Goal: Task Accomplishment & Management: Complete application form

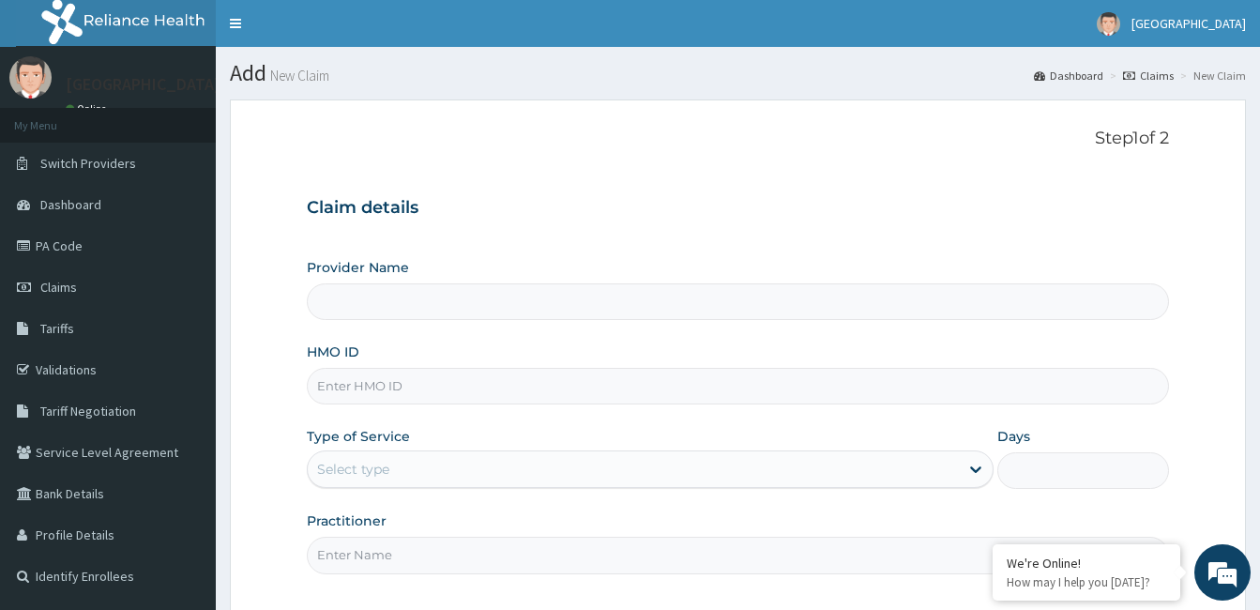
click at [570, 381] on input "HMO ID" at bounding box center [738, 386] width 862 height 37
paste input "PA/B1D0B5"
type input "PA/B1D0B5"
type input "CALABAR WOMEN AND [GEOGRAPHIC_DATA]"
type input "P"
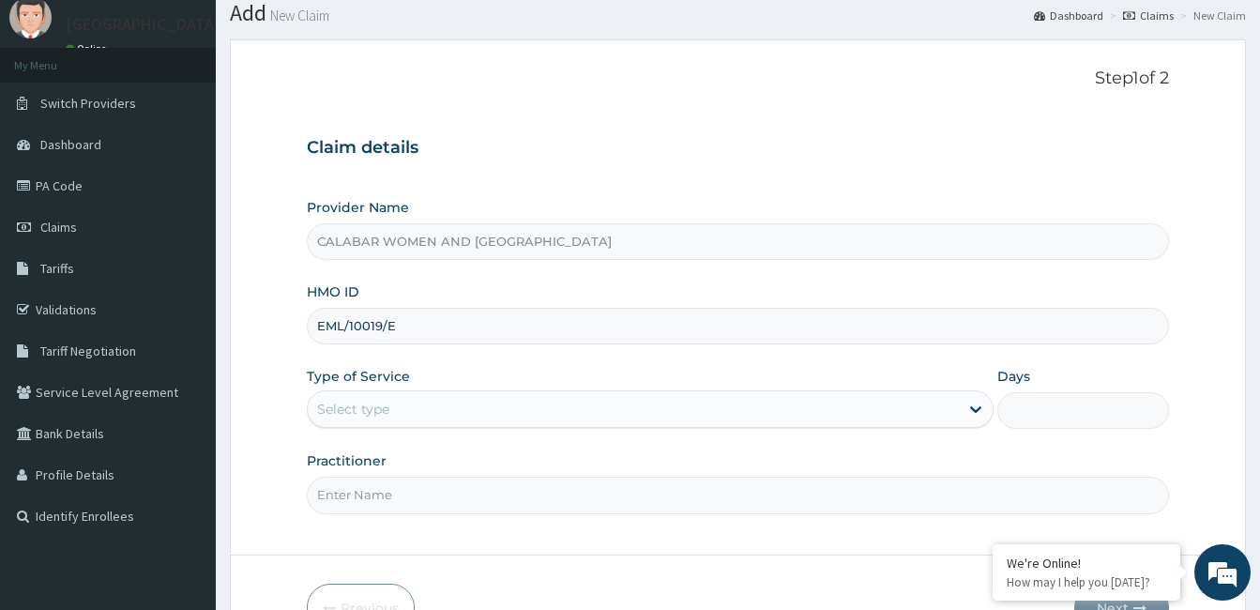
scroll to position [64, 0]
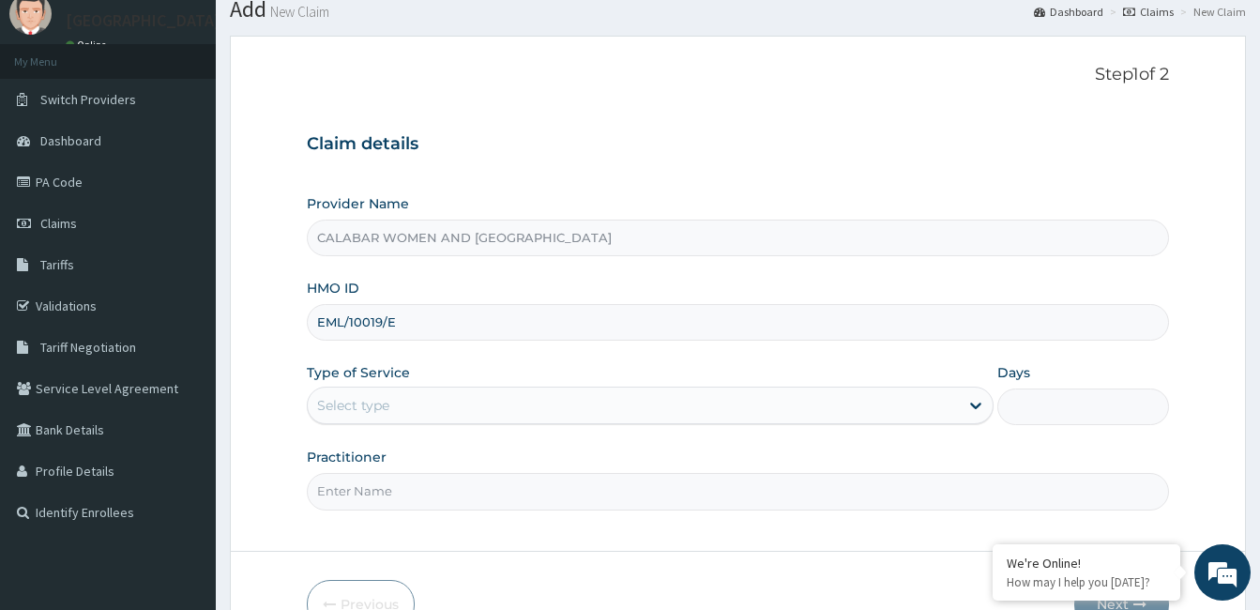
type input "EML/10019/E"
click at [719, 413] on div "Select type" at bounding box center [633, 405] width 651 height 30
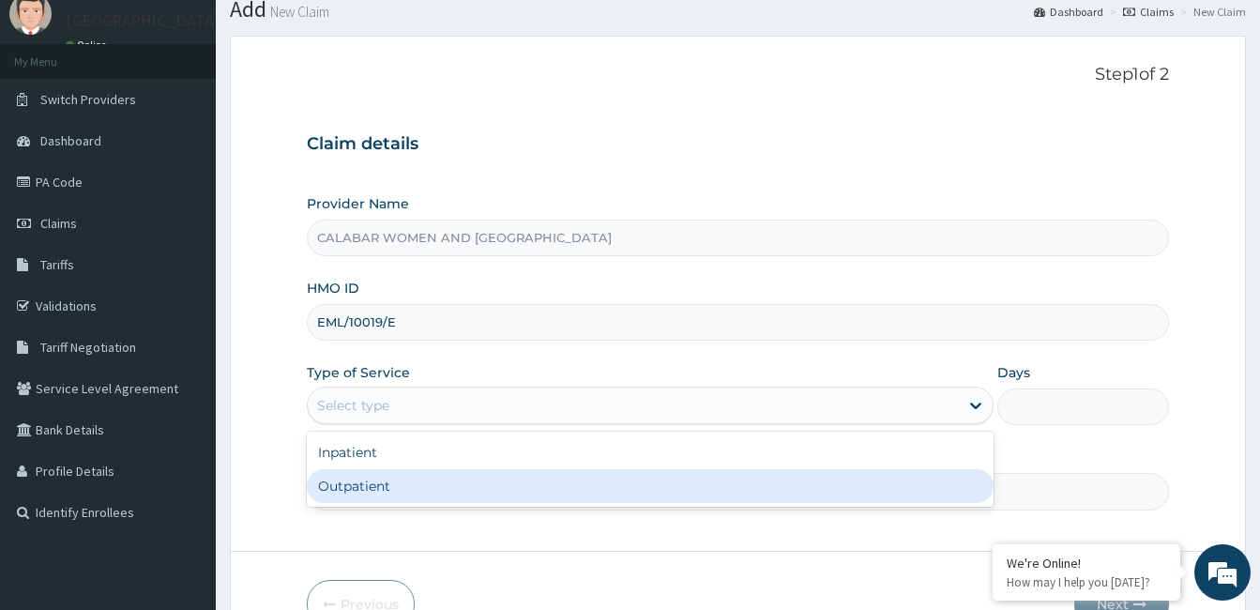
click at [659, 498] on div "Outpatient" at bounding box center [650, 486] width 687 height 34
type input "1"
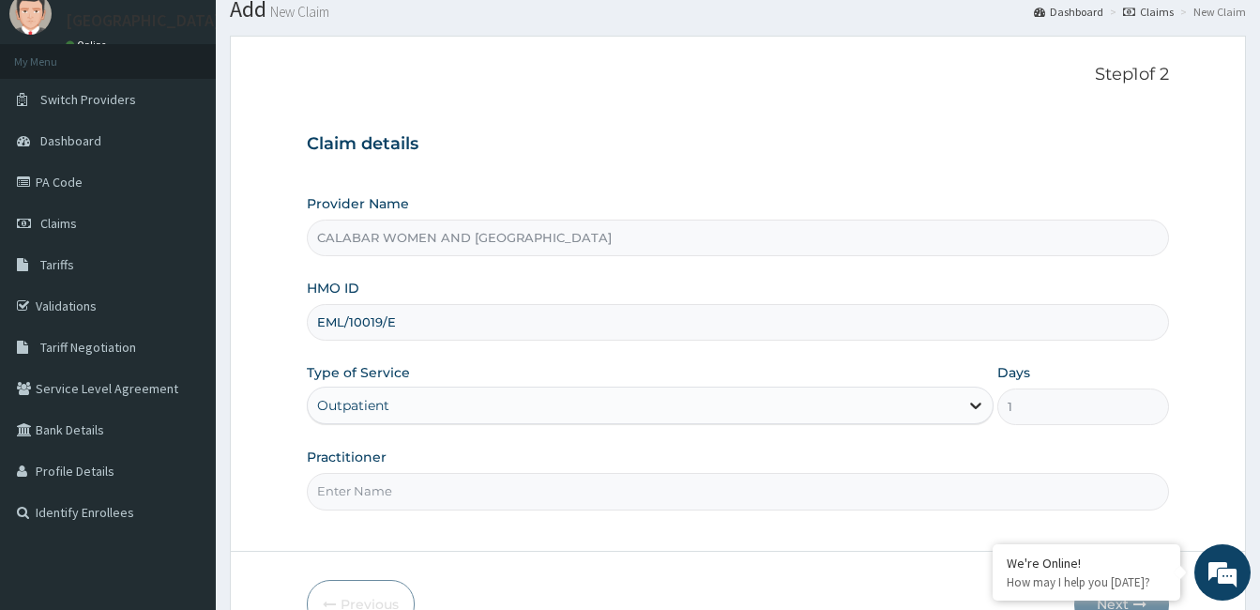
click at [974, 406] on icon at bounding box center [975, 406] width 11 height 7
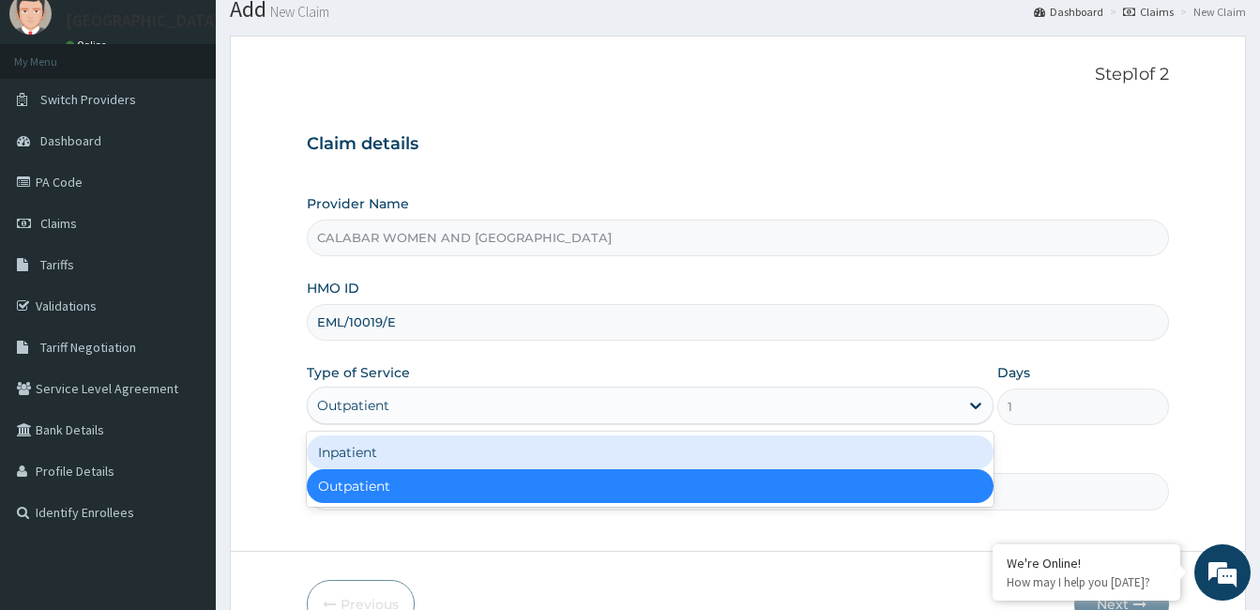
click at [914, 451] on div "Inpatient" at bounding box center [650, 452] width 687 height 34
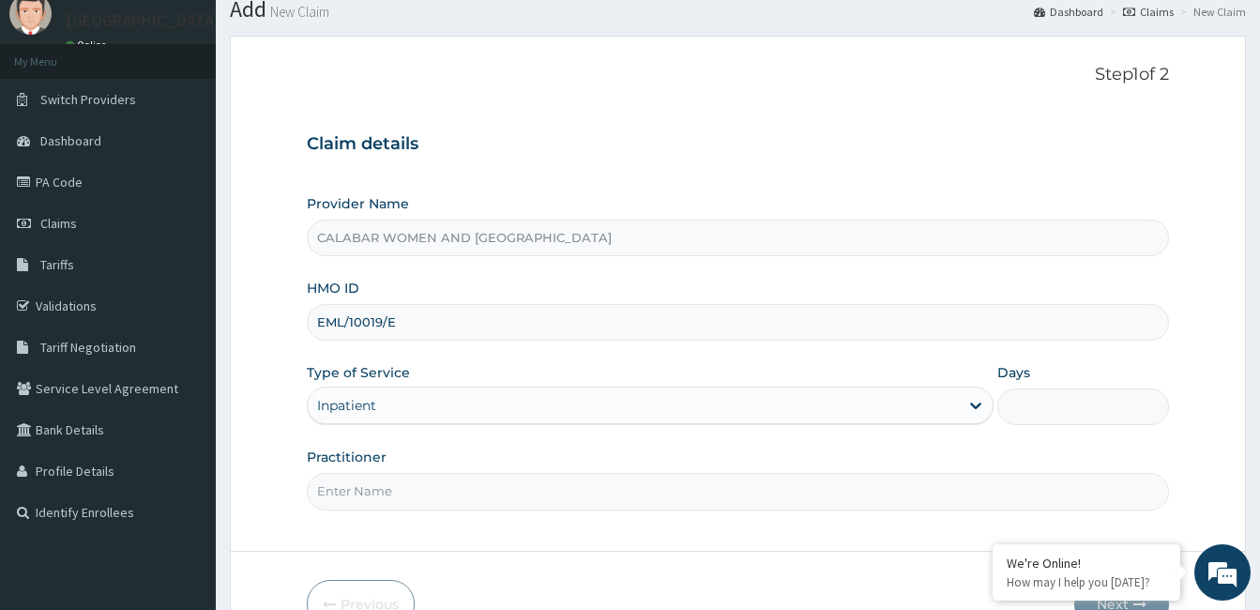
click at [1014, 404] on input "Days" at bounding box center [1083, 406] width 172 height 37
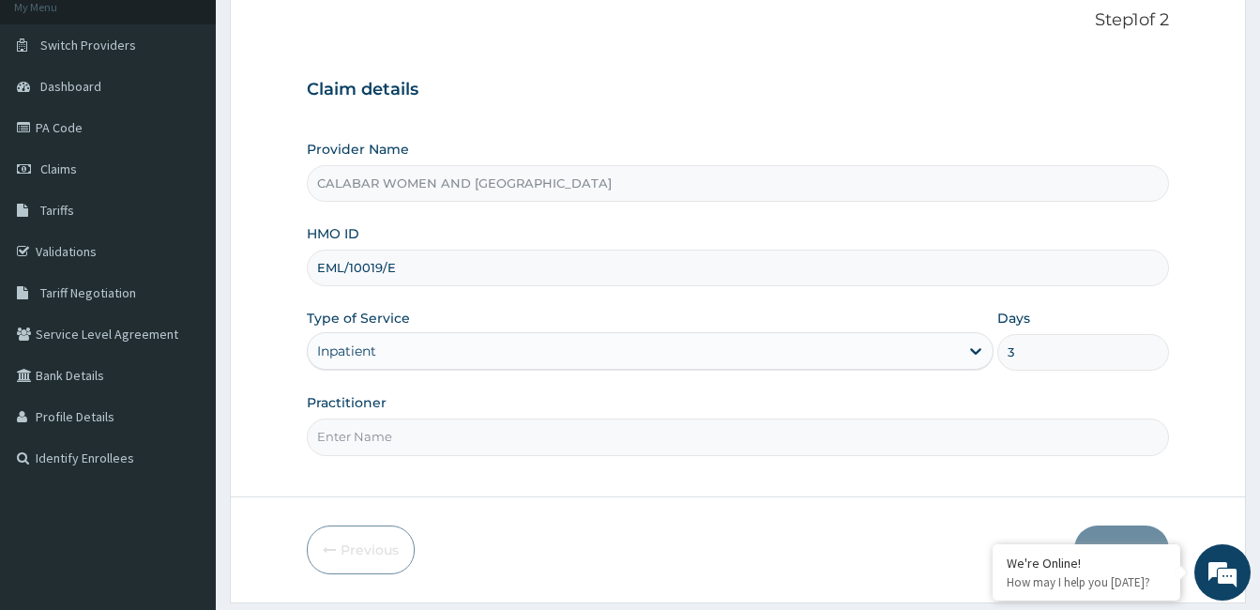
scroll to position [143, 0]
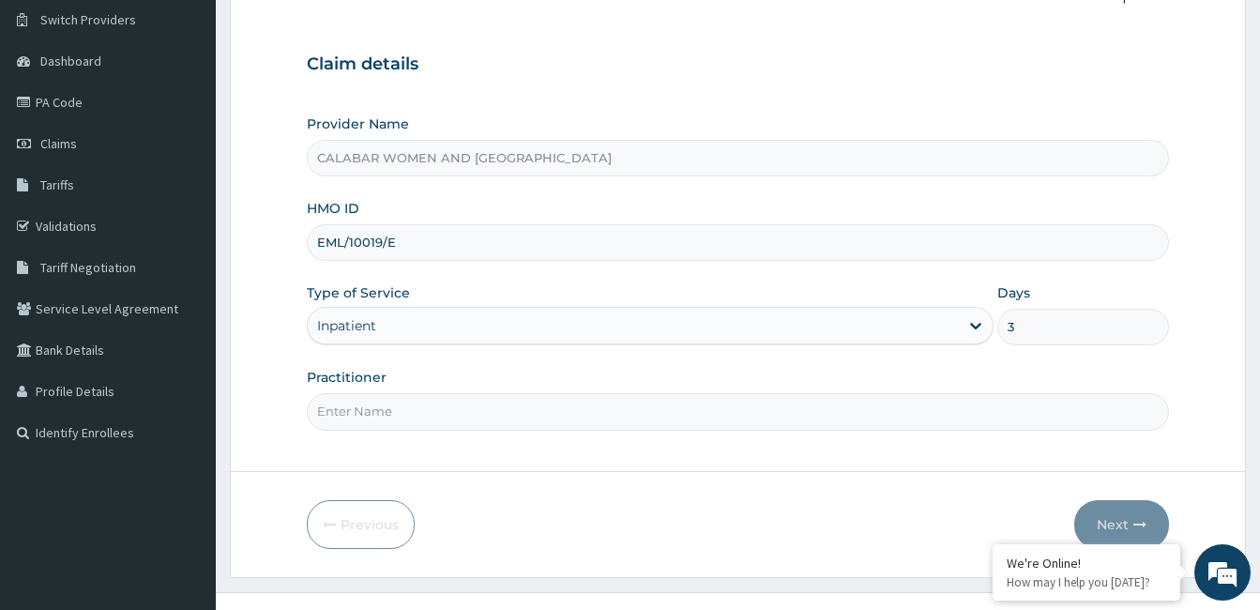
type input "3"
click at [510, 416] on input "Practitioner" at bounding box center [738, 411] width 862 height 37
type input "DR YISAU"
click at [1114, 522] on button "Next" at bounding box center [1121, 524] width 95 height 49
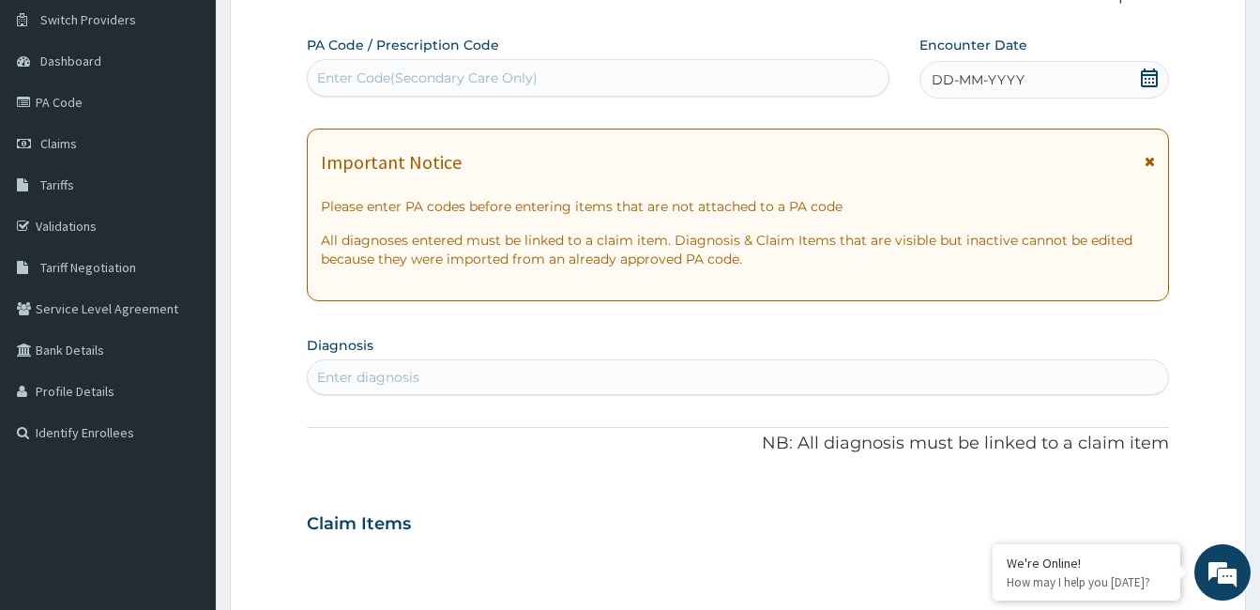
click at [588, 81] on div "Enter Code(Secondary Care Only)" at bounding box center [598, 78] width 581 height 30
paste input "PA/B1D0B5"
type input "PA/B1D0B5"
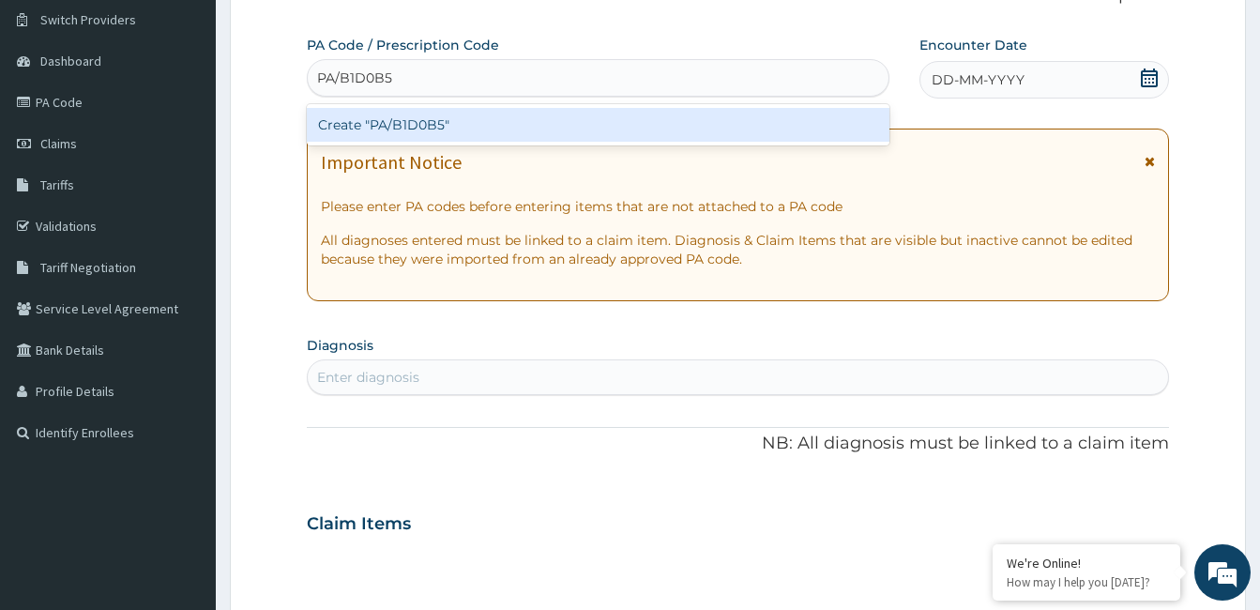
click at [428, 124] on div "Create "PA/B1D0B5"" at bounding box center [598, 125] width 582 height 34
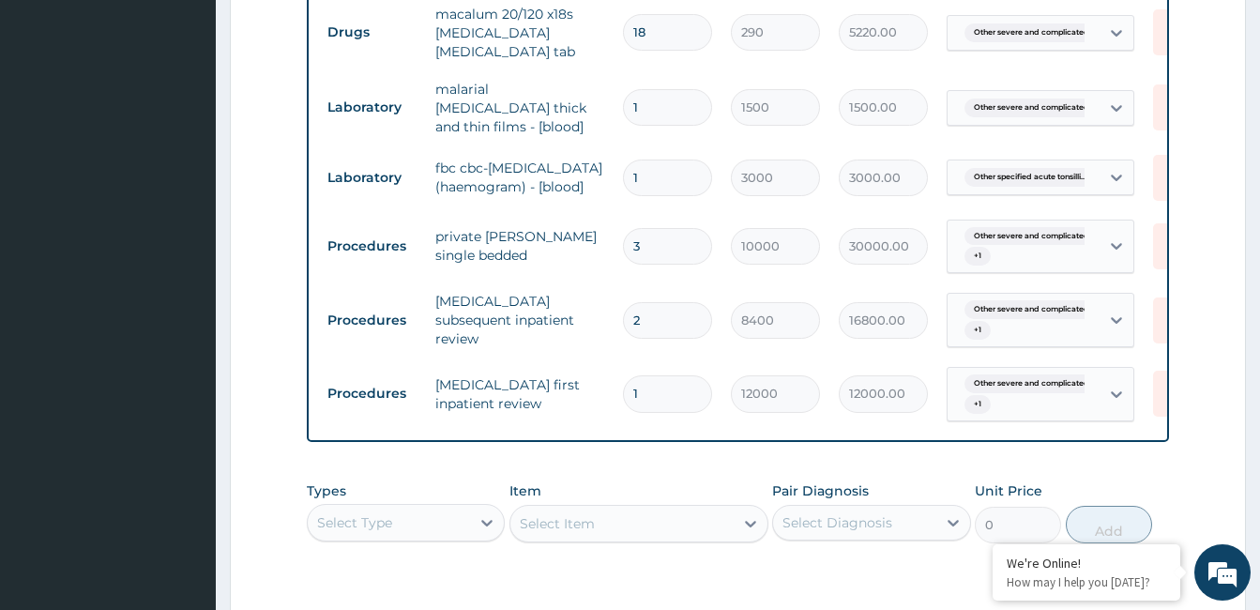
scroll to position [1654, 0]
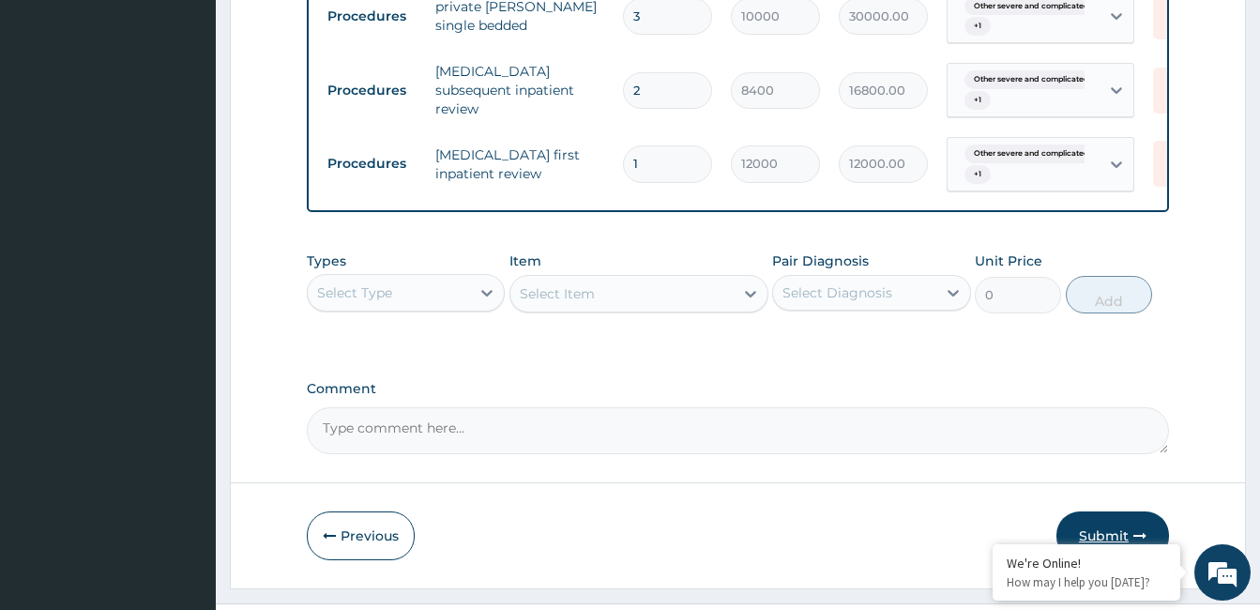
click at [1107, 511] on button "Submit" at bounding box center [1112, 535] width 113 height 49
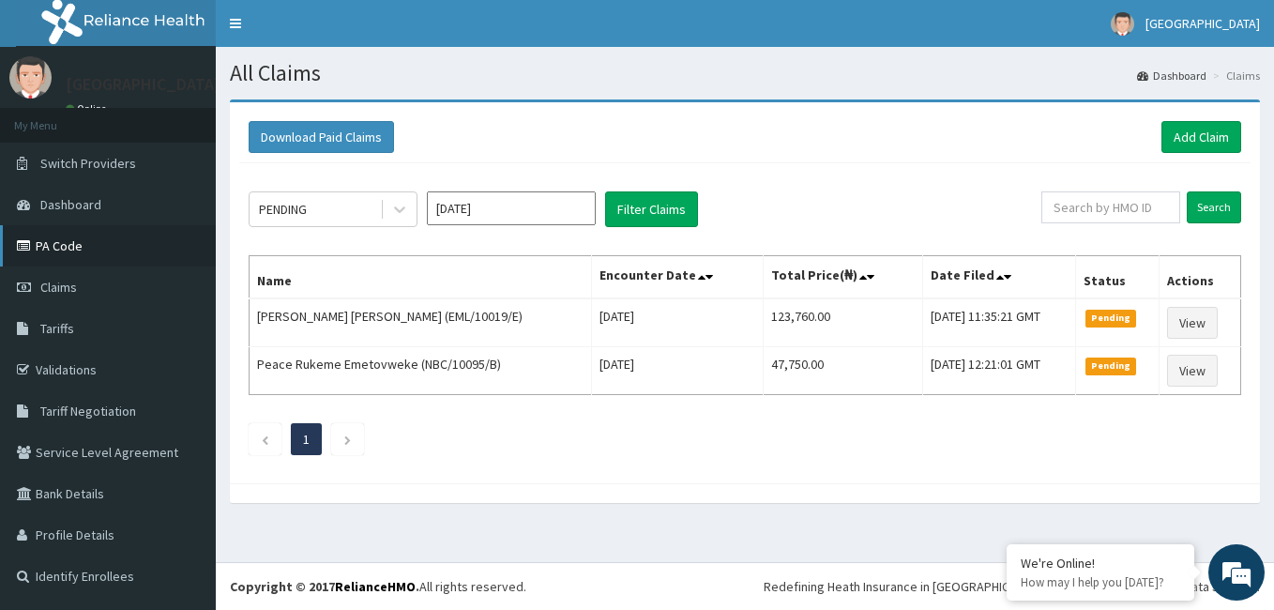
click at [70, 253] on link "PA Code" at bounding box center [108, 245] width 216 height 41
click at [1211, 131] on link "Add Claim" at bounding box center [1201, 137] width 80 height 32
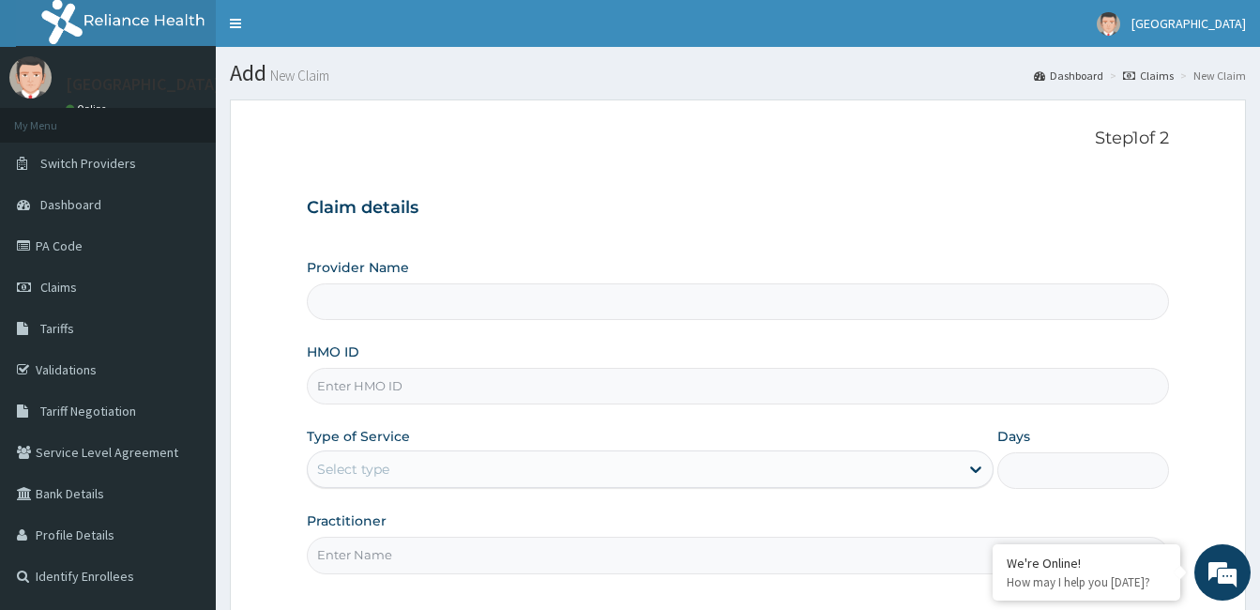
click at [439, 386] on input "HMO ID" at bounding box center [738, 386] width 862 height 37
type input "CALABAR WOMEN AND [GEOGRAPHIC_DATA]"
type input "EML/10019/A"
click at [455, 478] on div "Select type" at bounding box center [633, 469] width 651 height 30
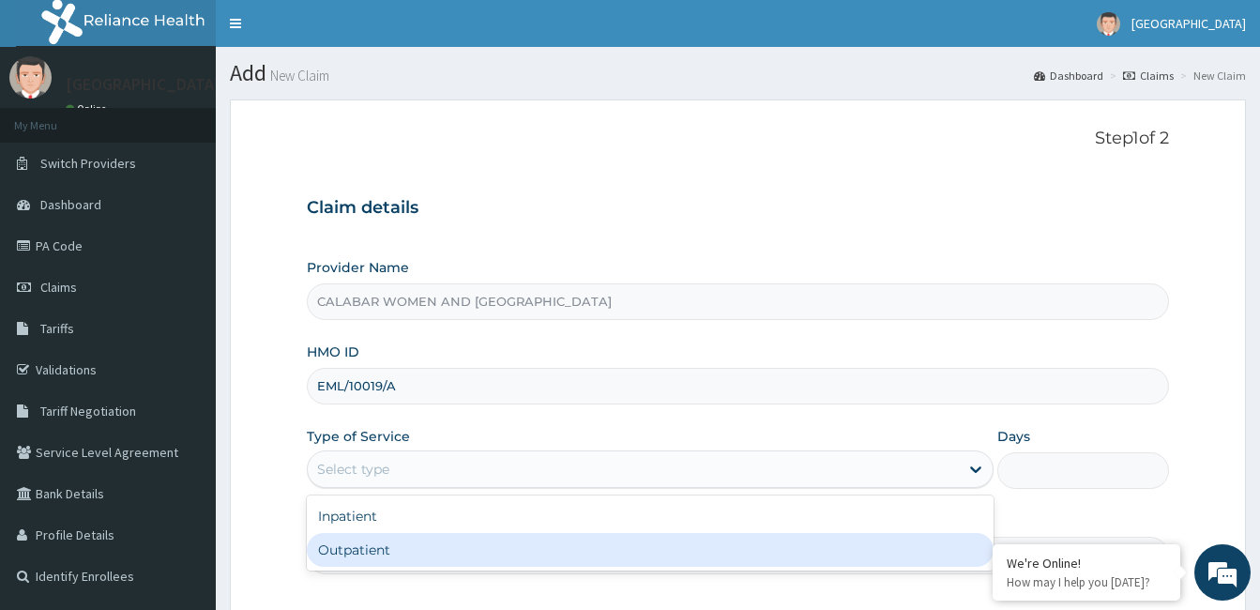
click at [411, 552] on div "Outpatient" at bounding box center [650, 550] width 687 height 34
type input "1"
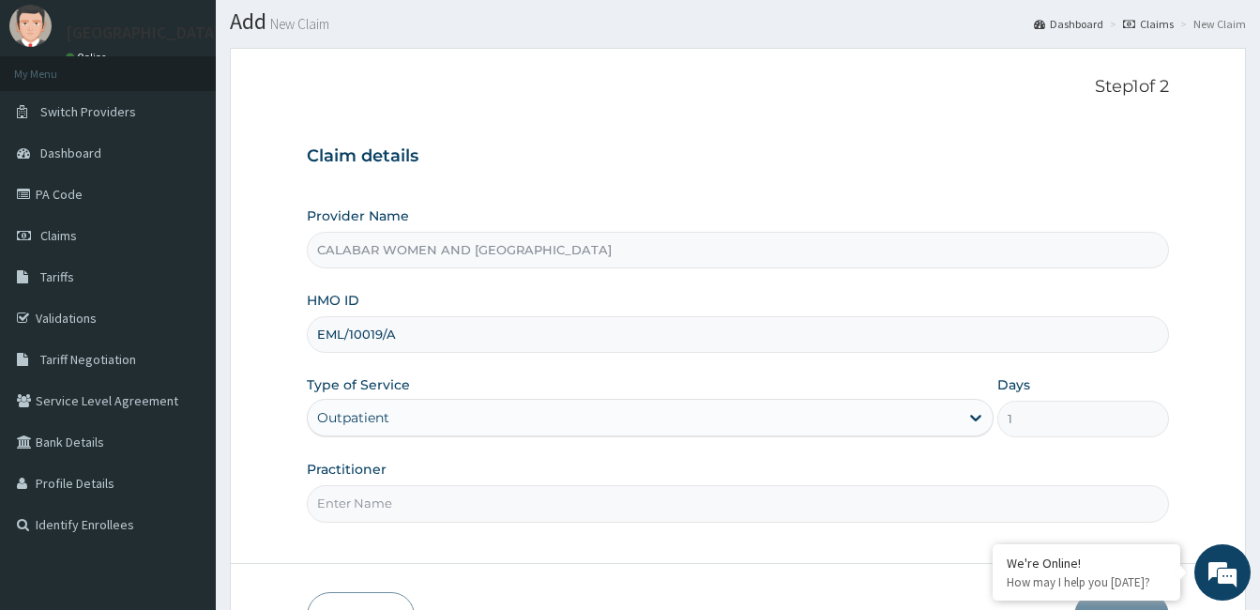
scroll to position [60, 0]
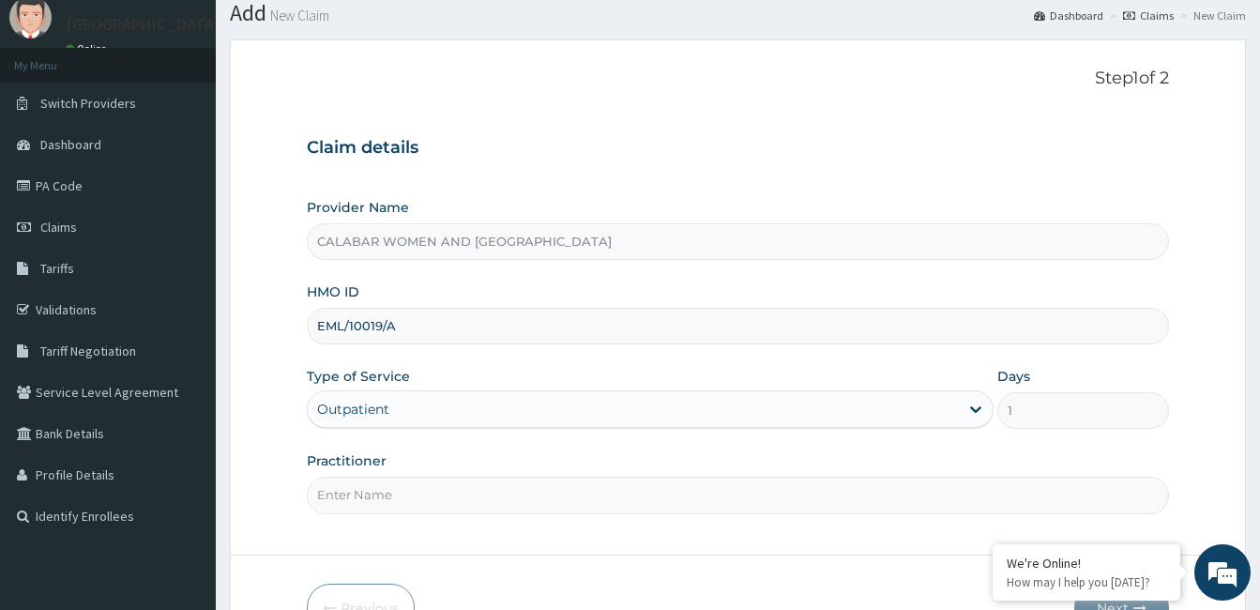
click at [406, 496] on input "Practitioner" at bounding box center [738, 494] width 862 height 37
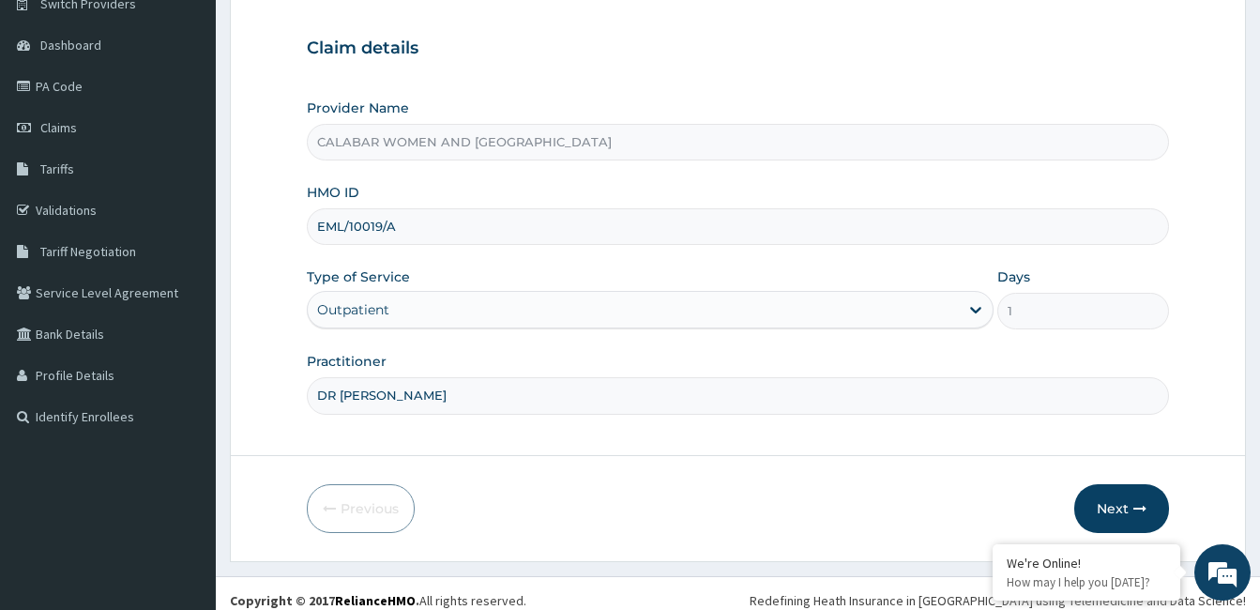
scroll to position [174, 0]
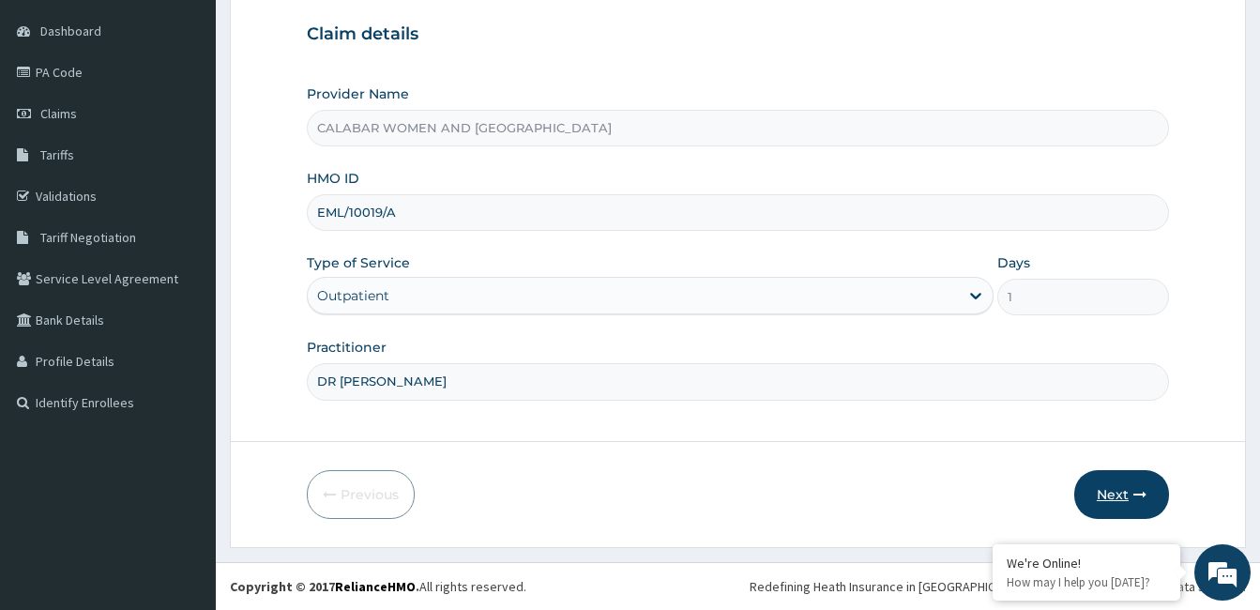
type input "DR YISAU"
click at [1110, 494] on button "Next" at bounding box center [1121, 494] width 95 height 49
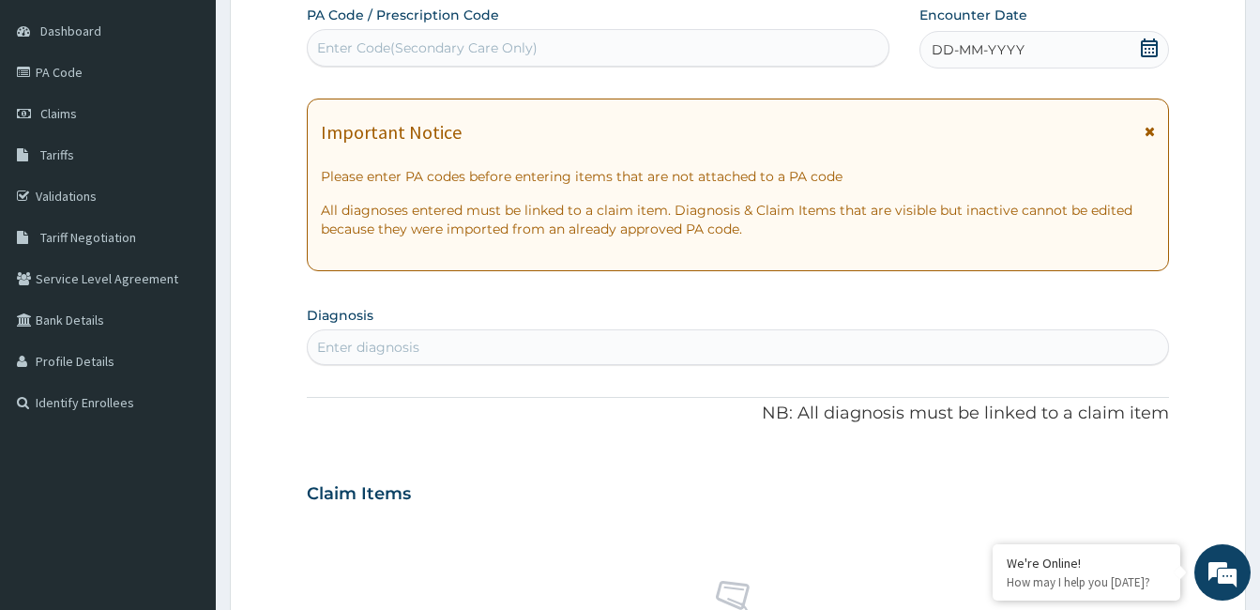
click at [567, 59] on div "Enter Code(Secondary Care Only)" at bounding box center [598, 48] width 581 height 30
paste input "PA/BD0FE2"
type input "PA/BD0FE2"
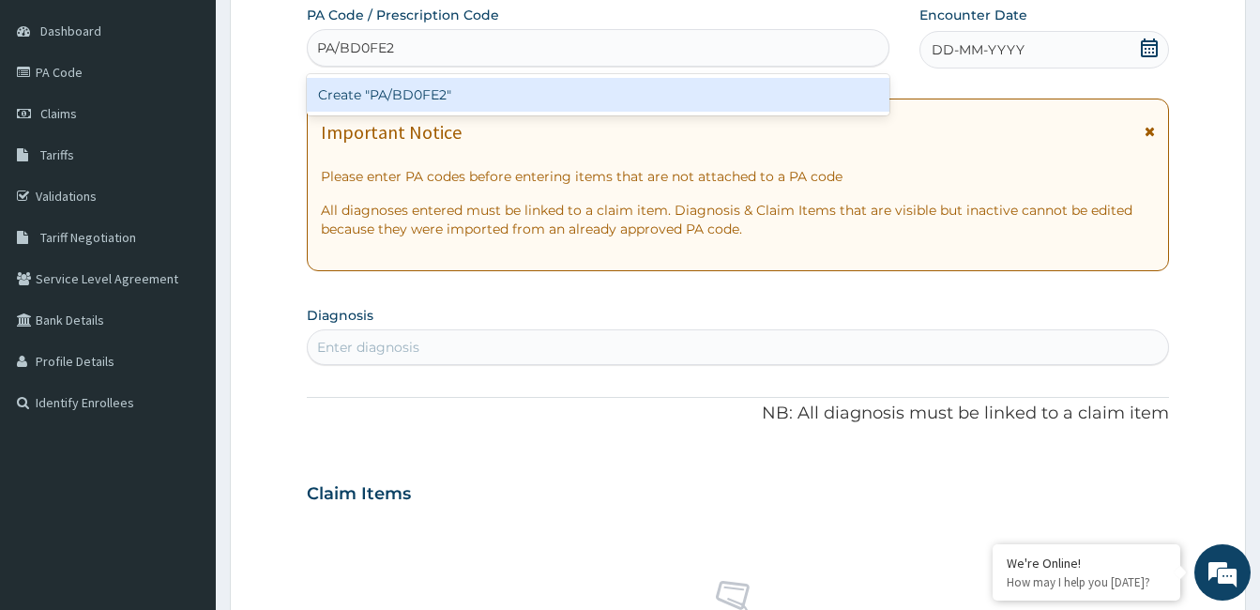
click at [415, 92] on div "Create "PA/BD0FE2"" at bounding box center [598, 95] width 582 height 34
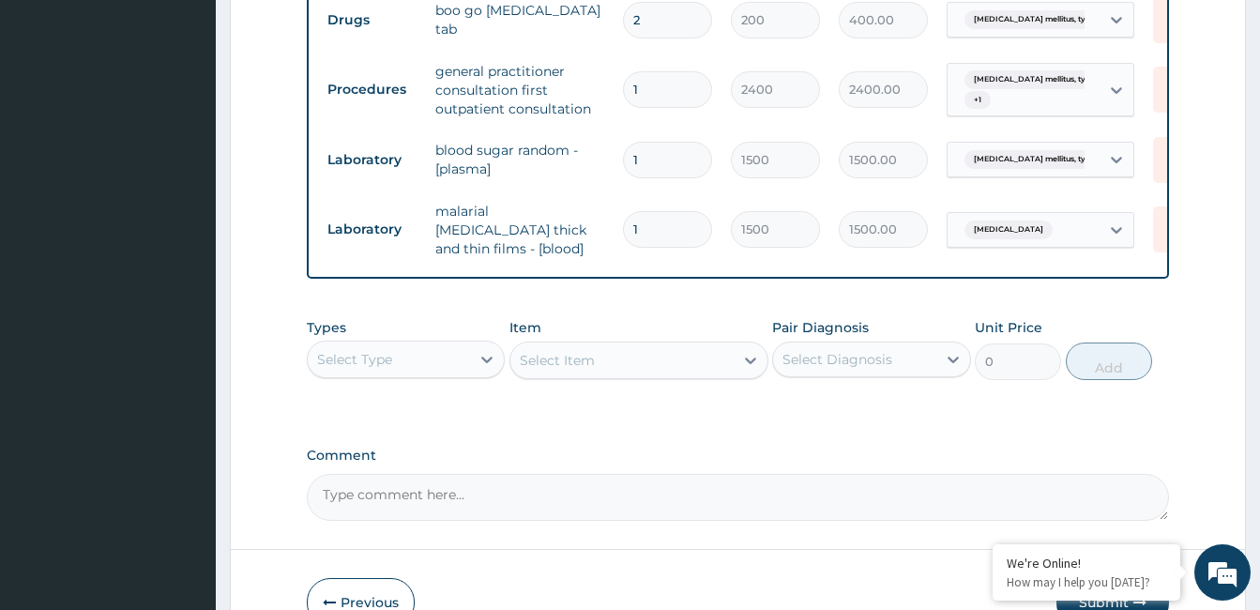
scroll to position [1012, 0]
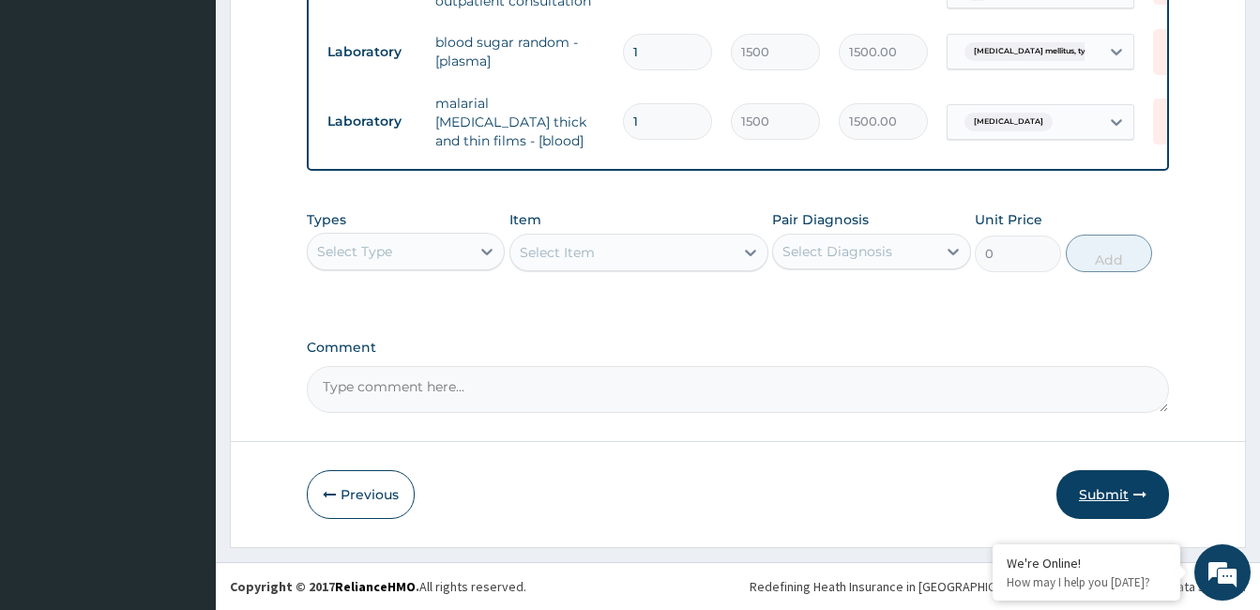
click at [1116, 497] on button "Submit" at bounding box center [1112, 494] width 113 height 49
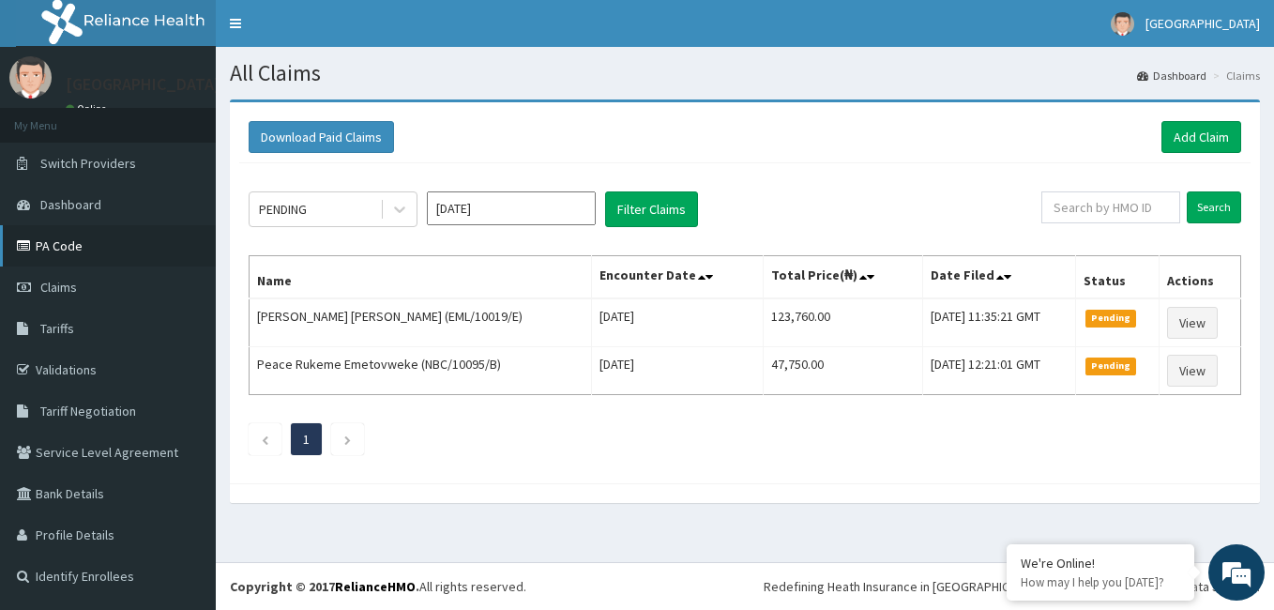
click at [52, 249] on link "PA Code" at bounding box center [108, 245] width 216 height 41
click at [1194, 139] on link "Add Claim" at bounding box center [1201, 137] width 80 height 32
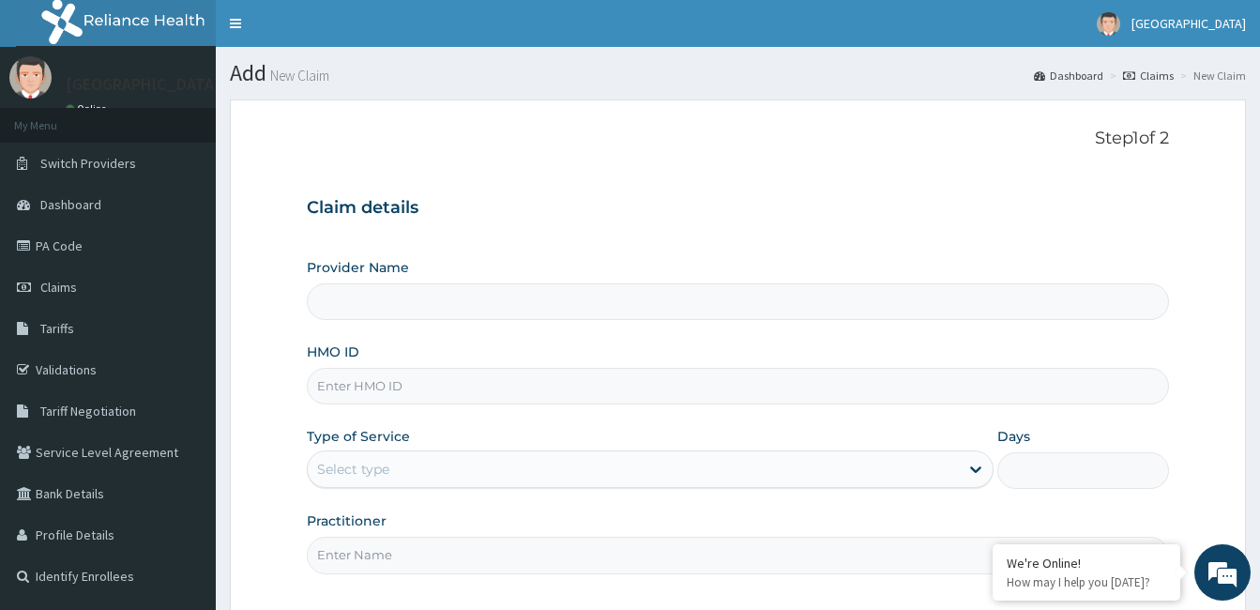
click at [582, 398] on input "HMO ID" at bounding box center [738, 386] width 862 height 37
type input "W"
type input "CALABAR WOMEN AND CHILDREN HOSPITAL"
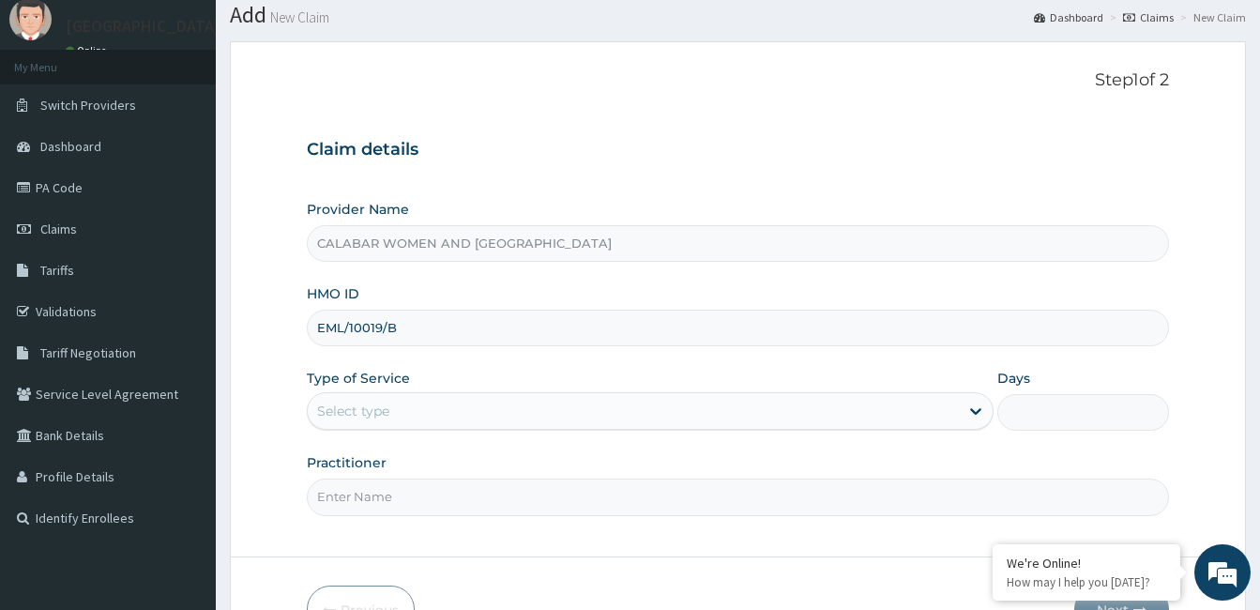
scroll to position [68, 0]
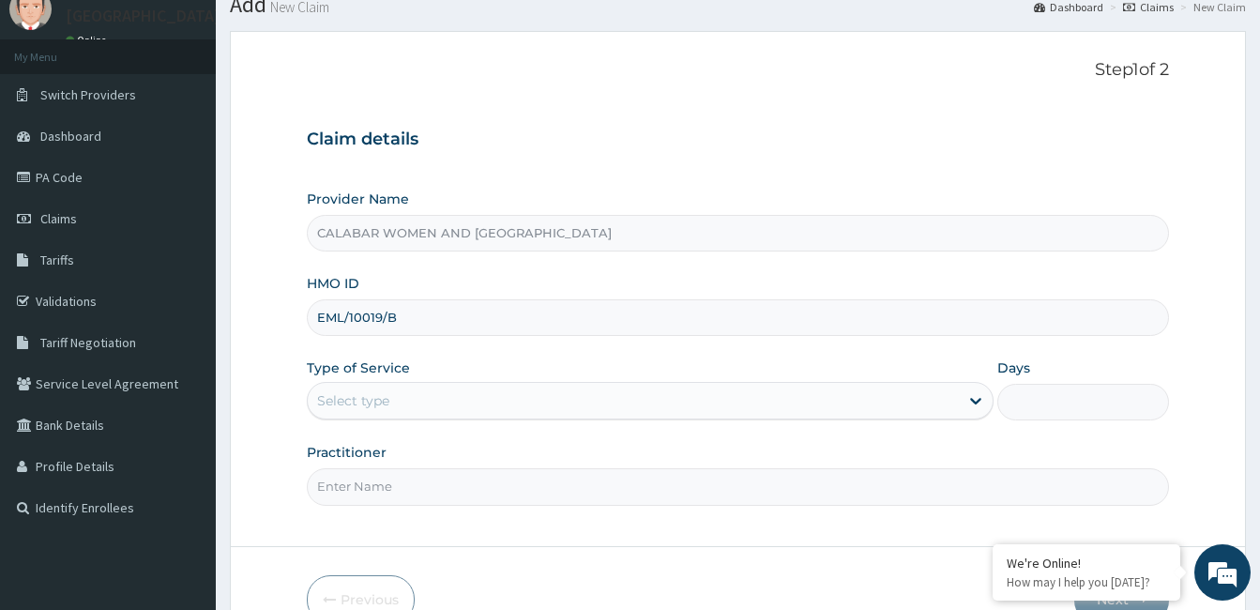
type input "EML/10019/B"
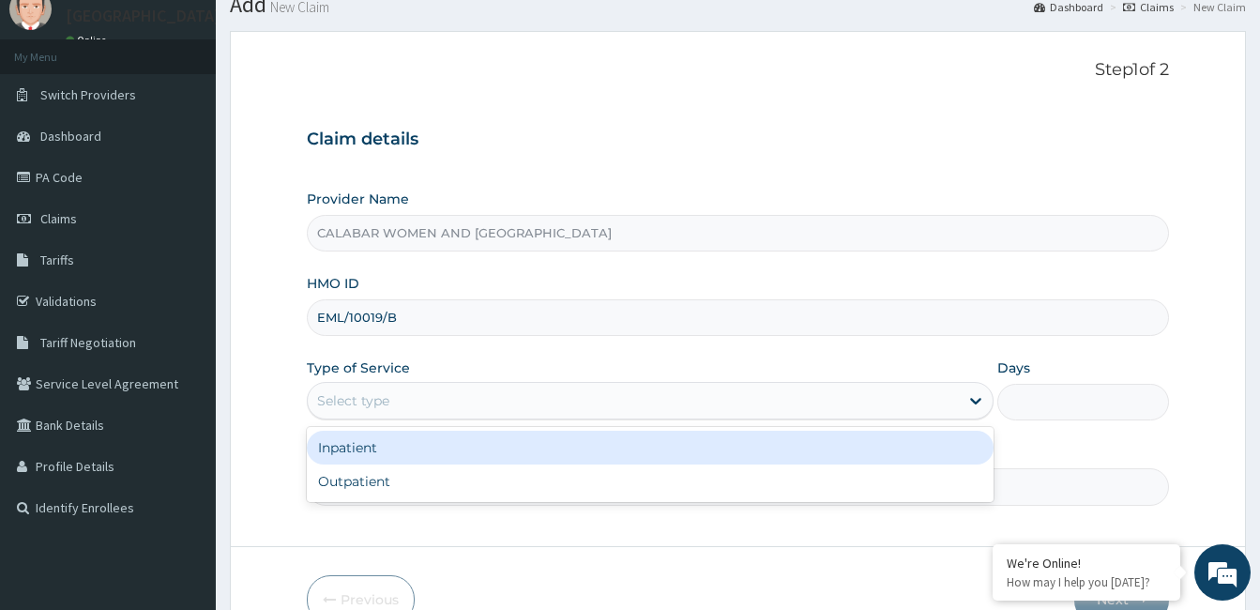
click at [625, 391] on div "Select type" at bounding box center [633, 400] width 651 height 30
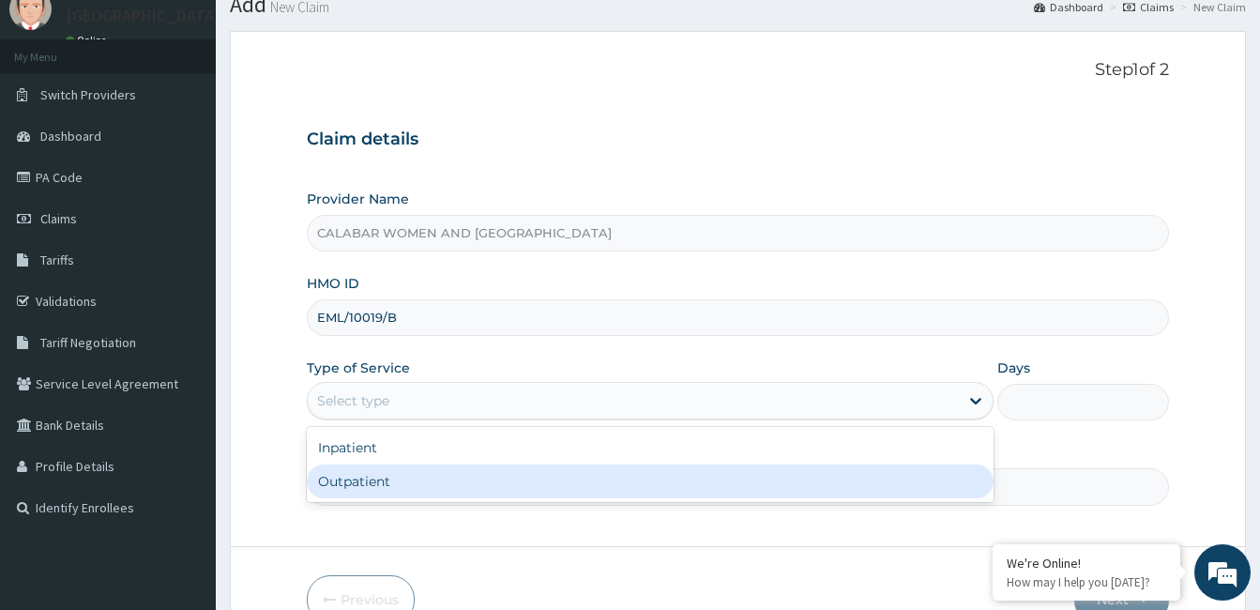
click at [543, 480] on div "Outpatient" at bounding box center [650, 481] width 687 height 34
type input "1"
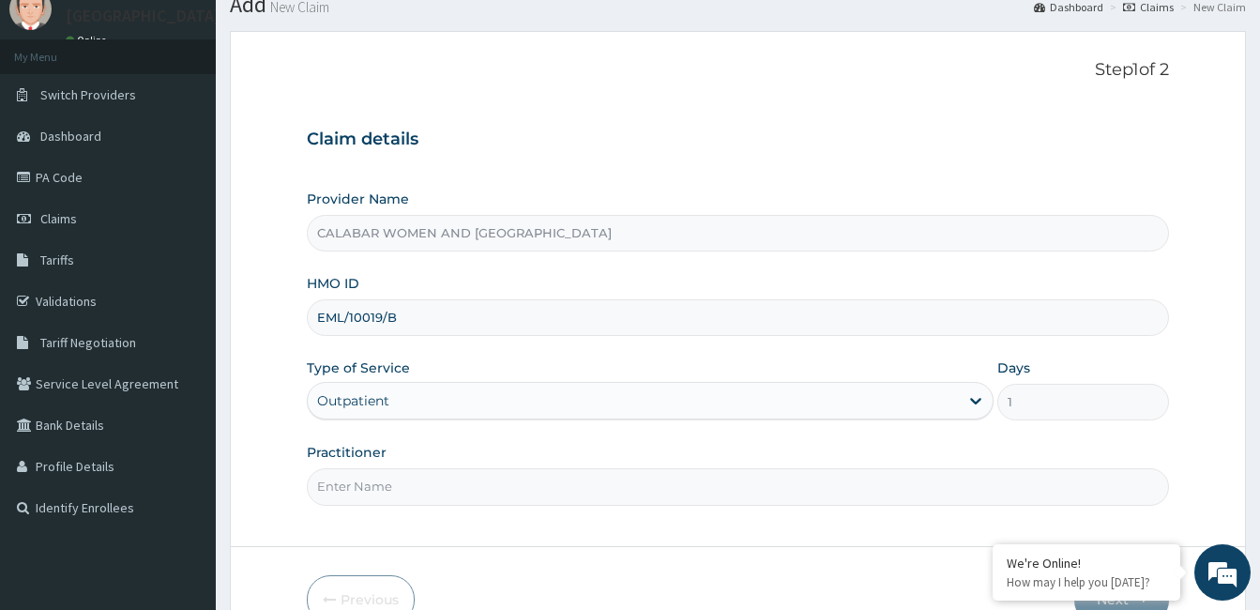
click at [566, 478] on input "Practitioner" at bounding box center [738, 486] width 862 height 37
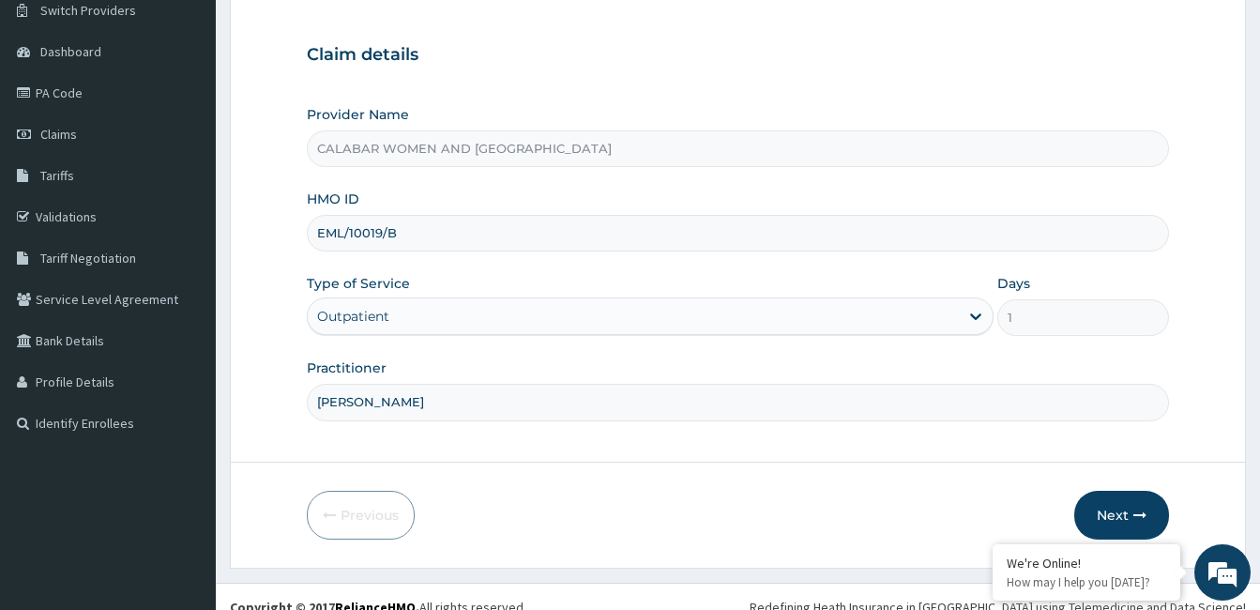
scroll to position [166, 0]
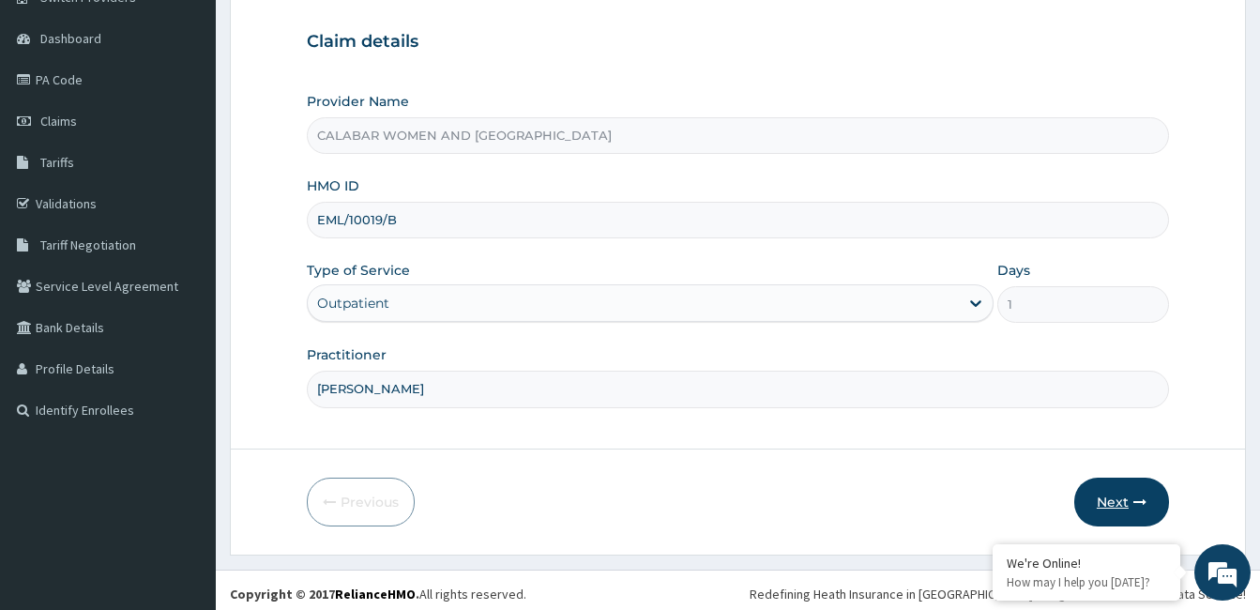
type input "DR TOLU"
click at [1108, 500] on button "Next" at bounding box center [1121, 501] width 95 height 49
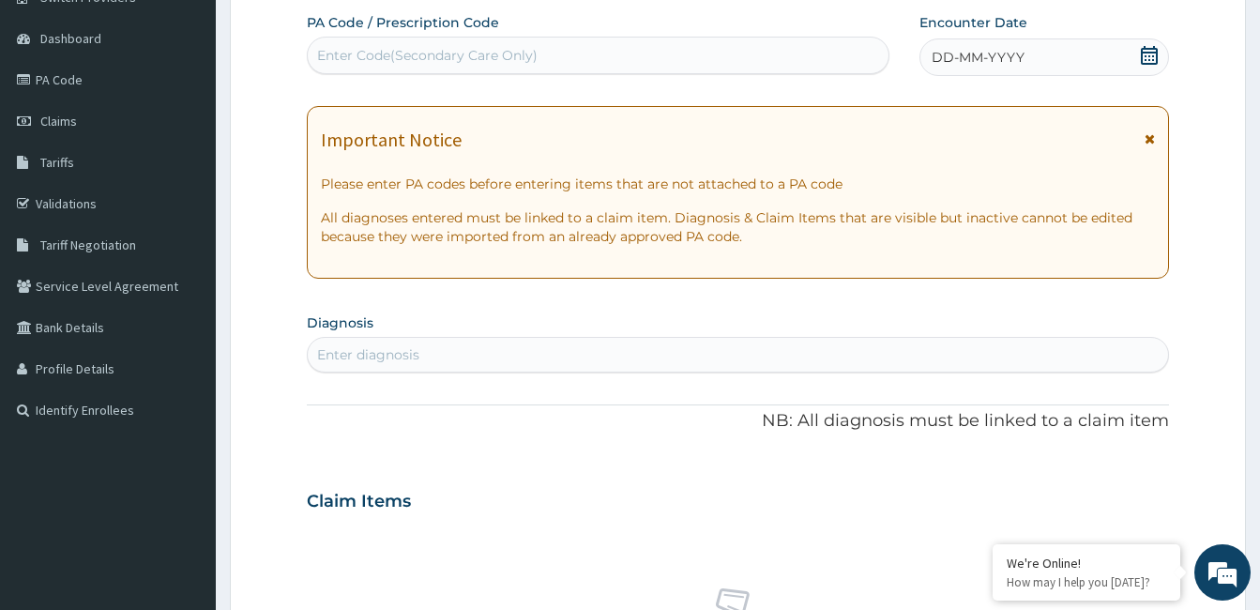
click at [493, 58] on div "Enter Code(Secondary Care Only)" at bounding box center [427, 55] width 220 height 19
paste input "PA/C21C93"
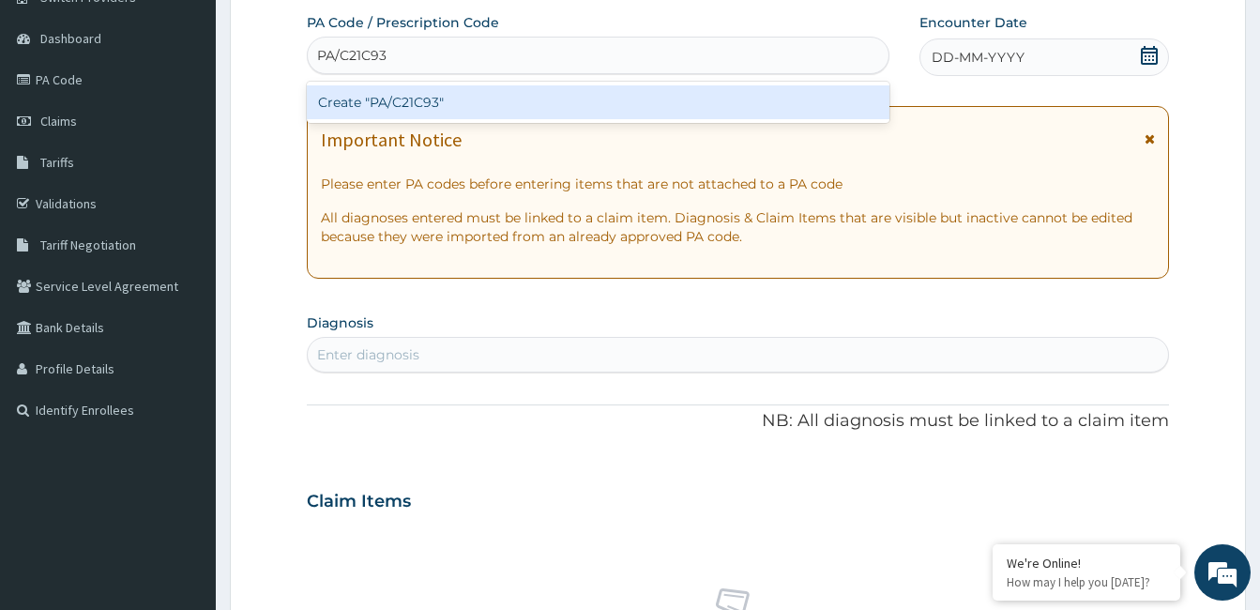
type input "PA/C21C93"
click at [382, 102] on div "Create "PA/C21C93"" at bounding box center [598, 102] width 582 height 34
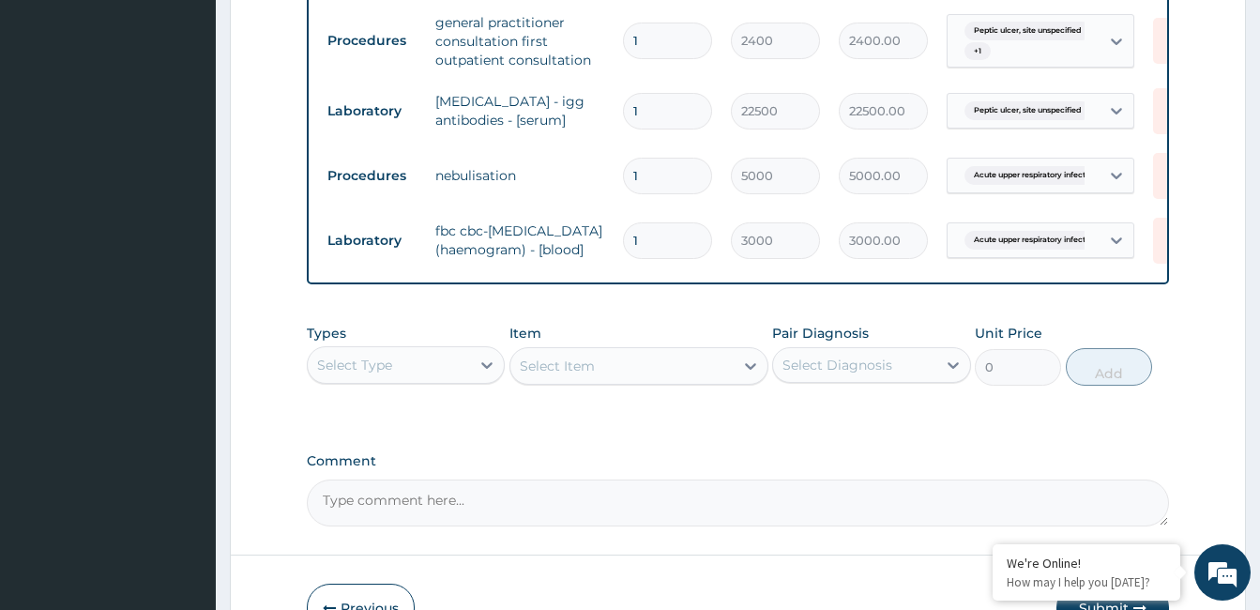
scroll to position [1170, 0]
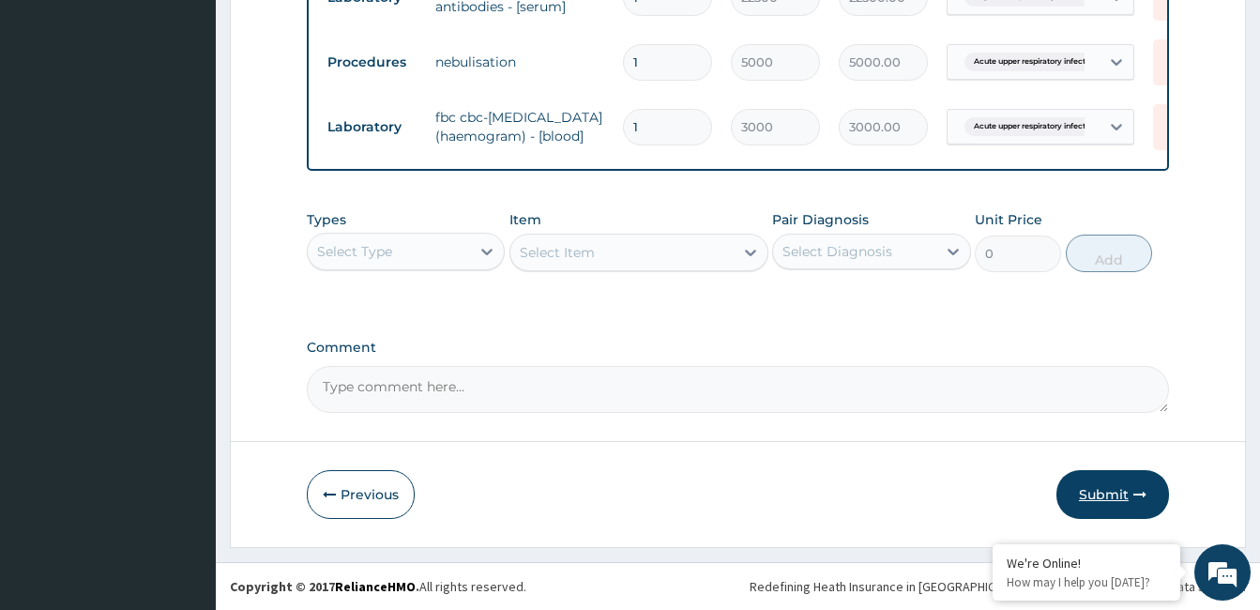
click at [1101, 498] on button "Submit" at bounding box center [1112, 494] width 113 height 49
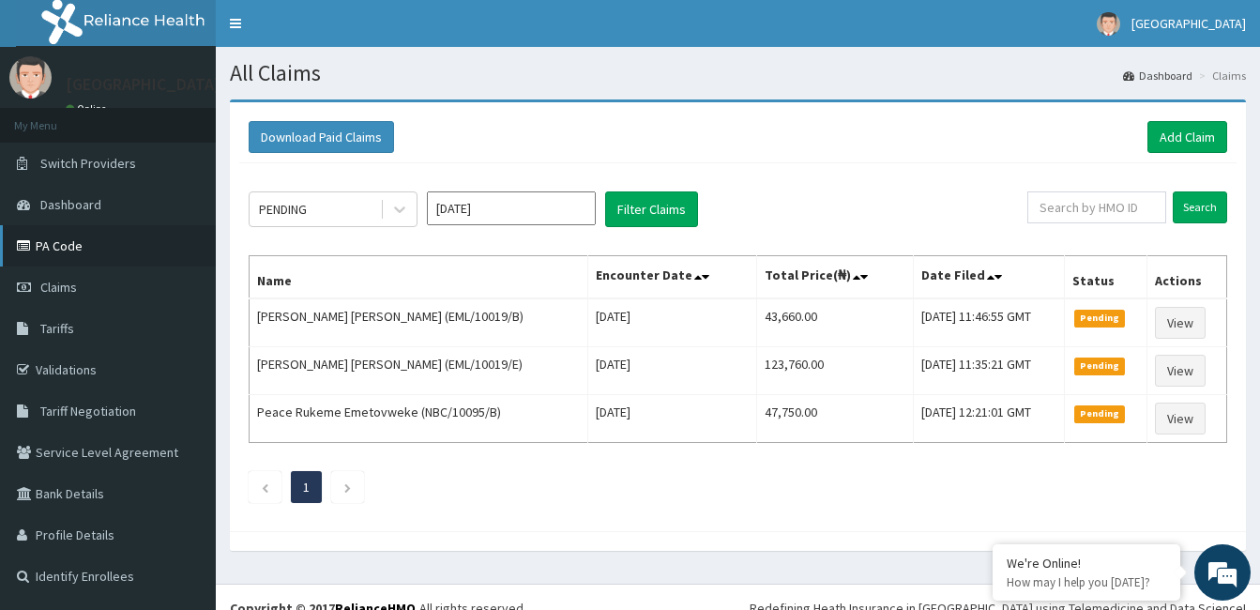
click at [72, 252] on link "PA Code" at bounding box center [108, 245] width 216 height 41
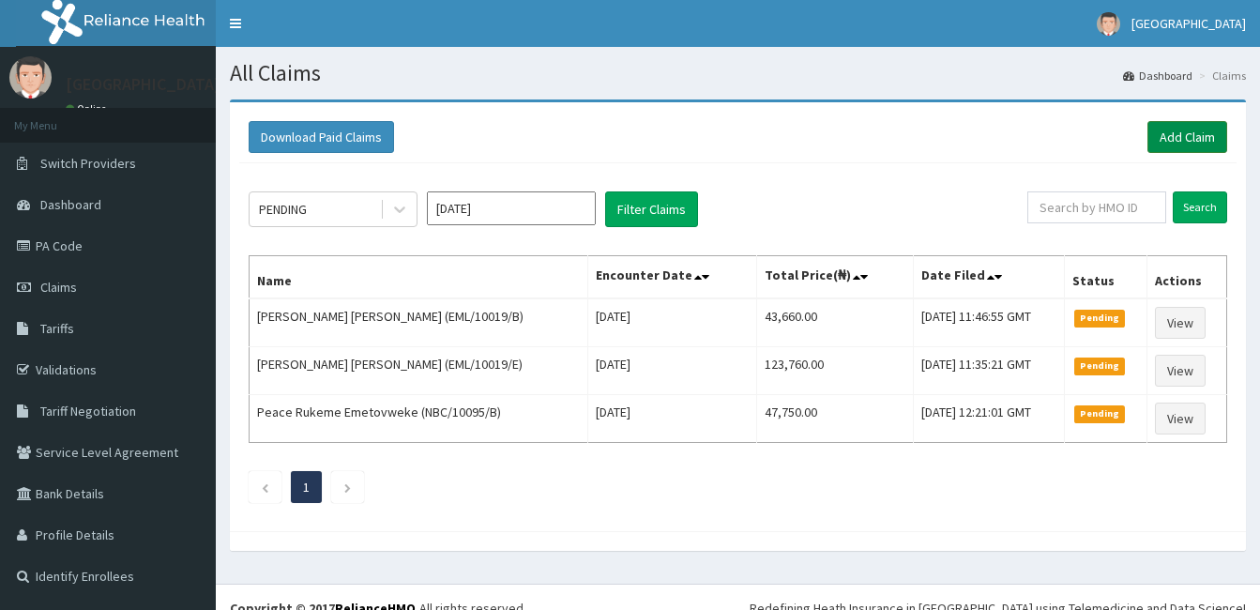
click at [1180, 134] on link "Add Claim" at bounding box center [1187, 137] width 80 height 32
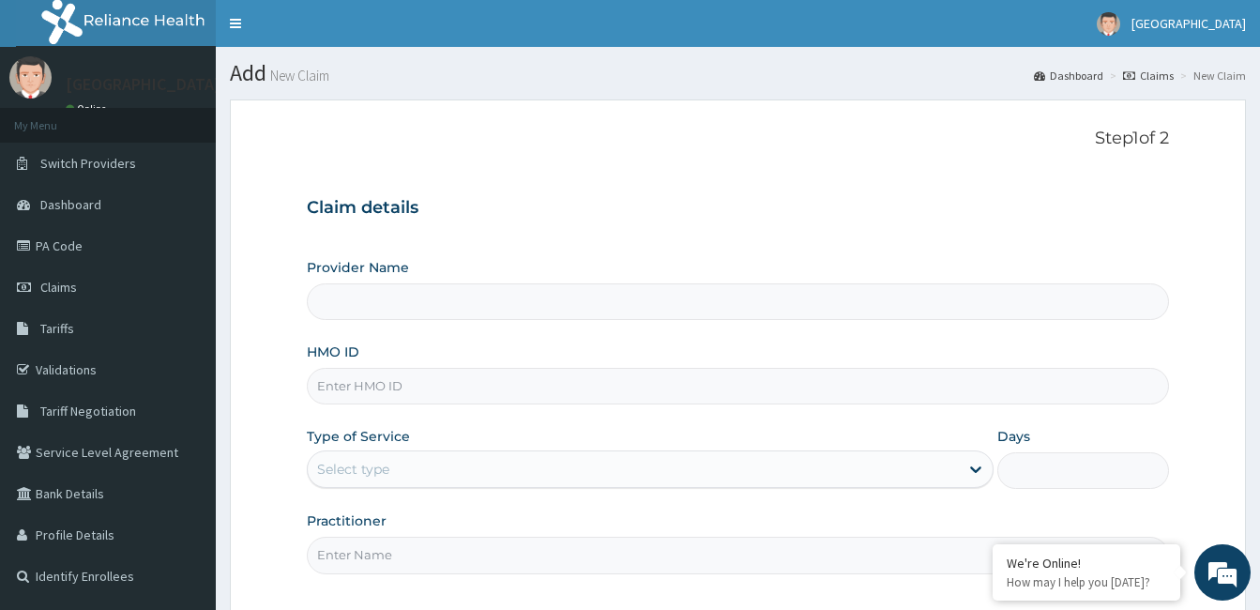
click at [460, 396] on input "HMO ID" at bounding box center [738, 386] width 862 height 37
type input "CALABAR WOMEN AND [GEOGRAPHIC_DATA]"
type input "EML/10019/D"
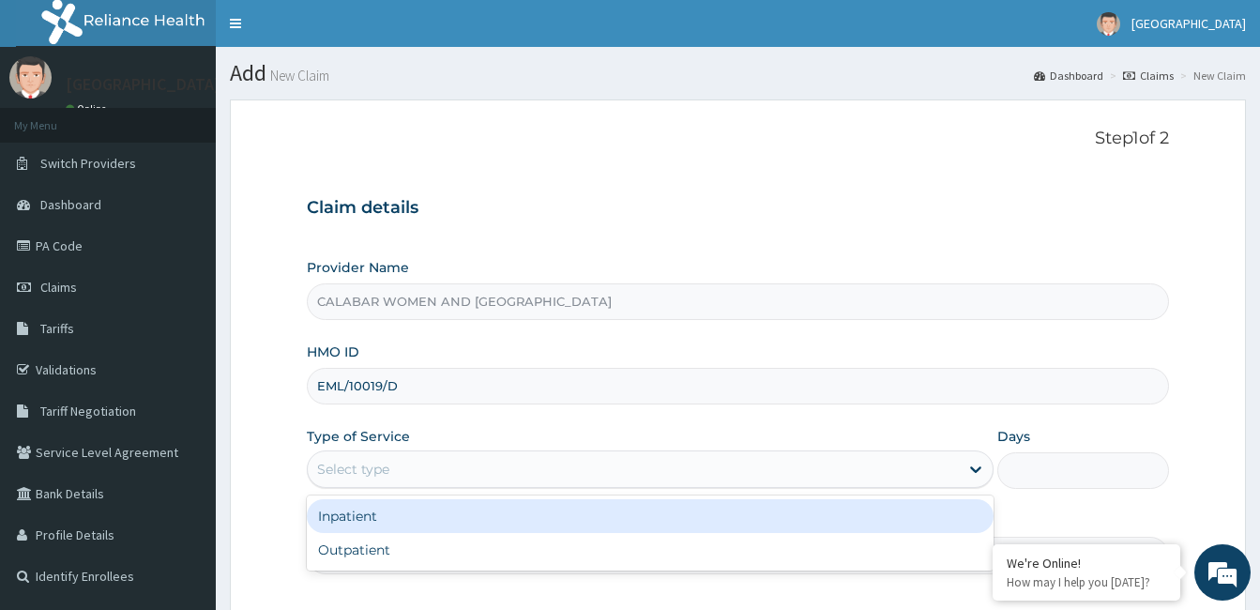
click at [465, 464] on div "Select type" at bounding box center [633, 469] width 651 height 30
click at [444, 511] on div "Inpatient" at bounding box center [650, 516] width 687 height 34
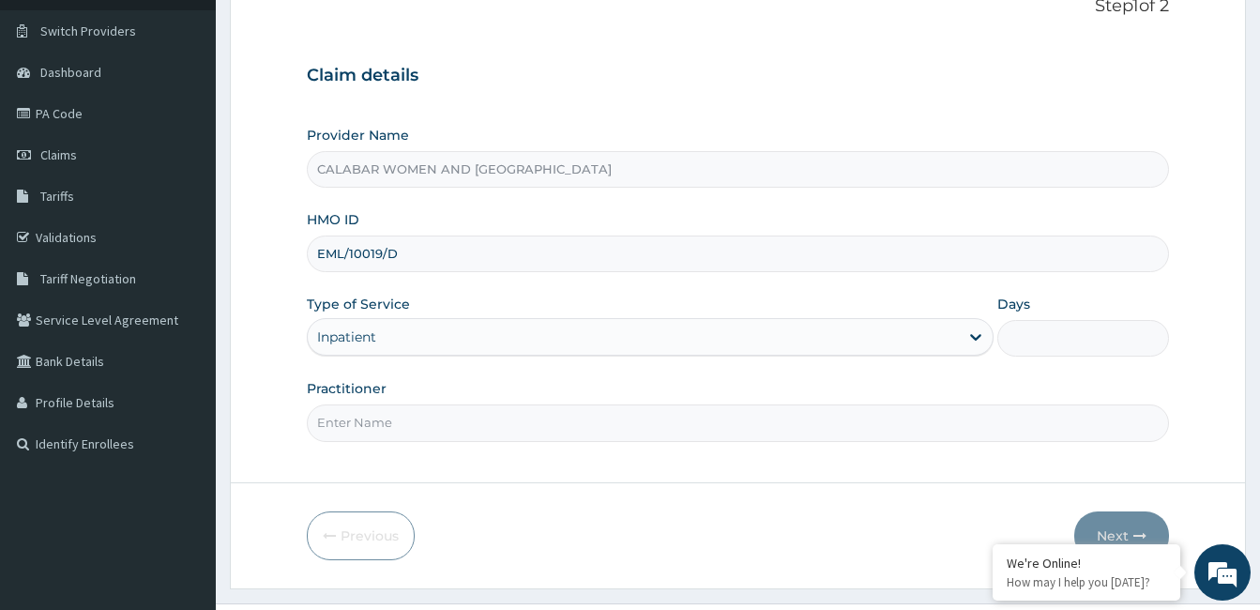
scroll to position [135, 0]
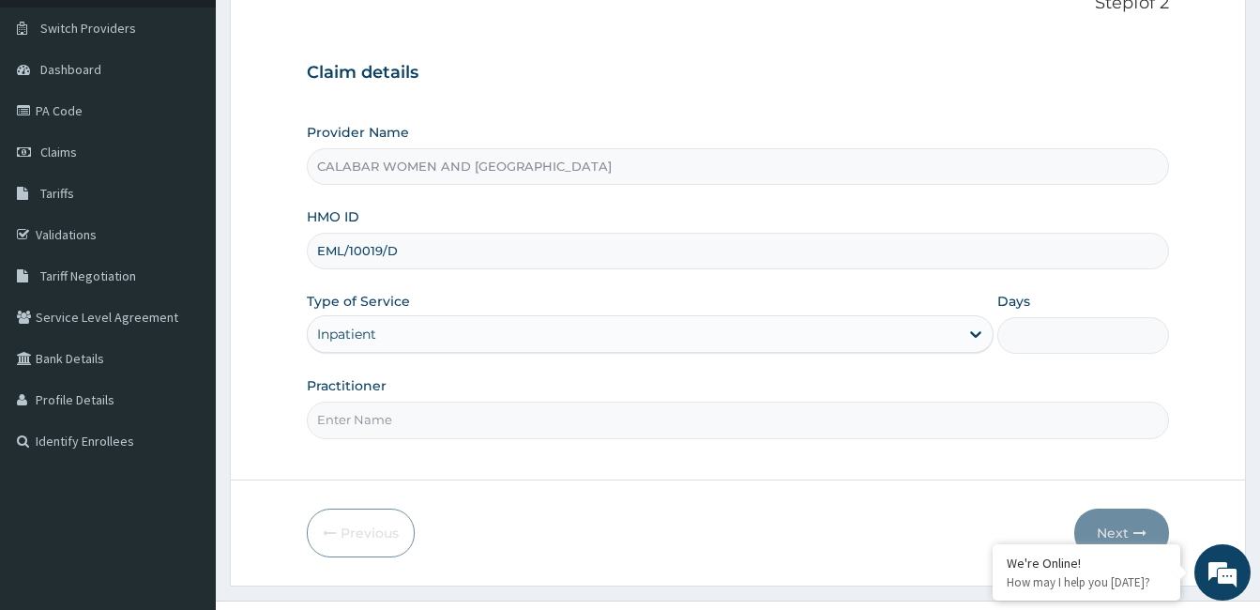
click at [1032, 329] on input "Days" at bounding box center [1083, 335] width 172 height 37
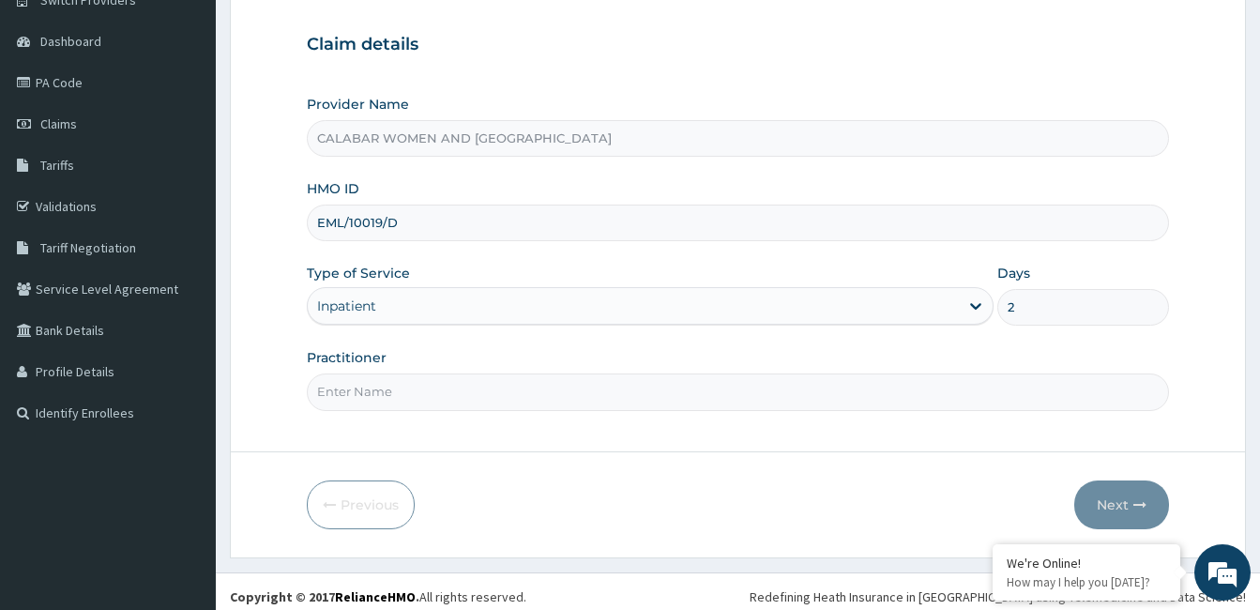
scroll to position [174, 0]
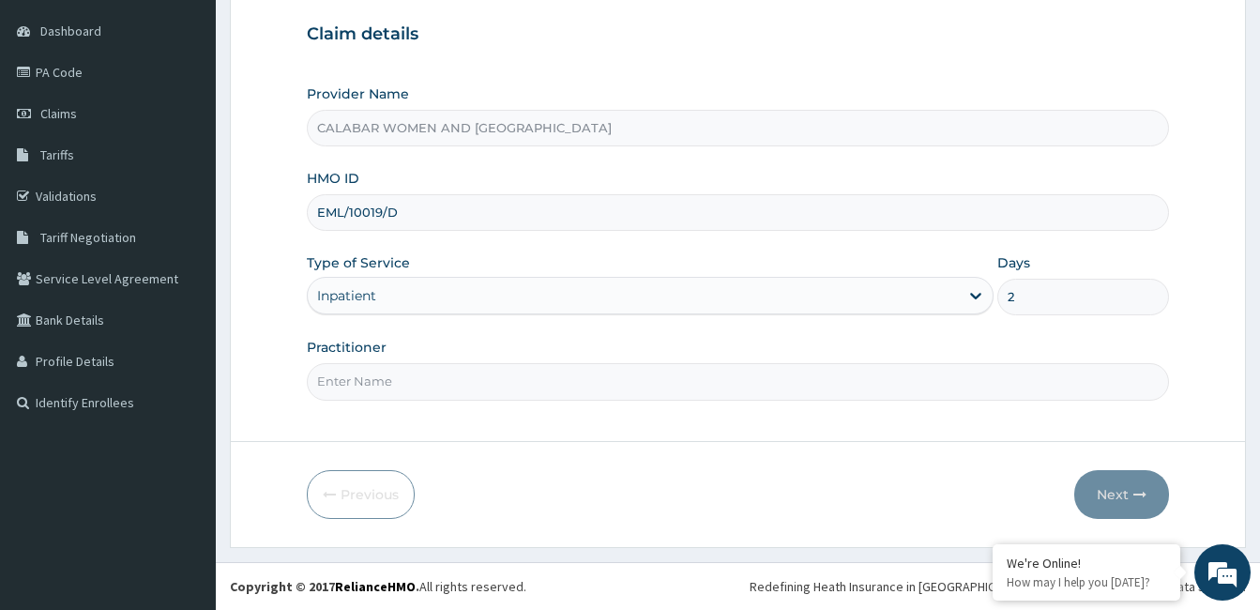
type input "2"
click at [393, 382] on input "Practitioner" at bounding box center [738, 381] width 862 height 37
type input "DR YISAU"
click at [1110, 494] on button "Next" at bounding box center [1121, 494] width 95 height 49
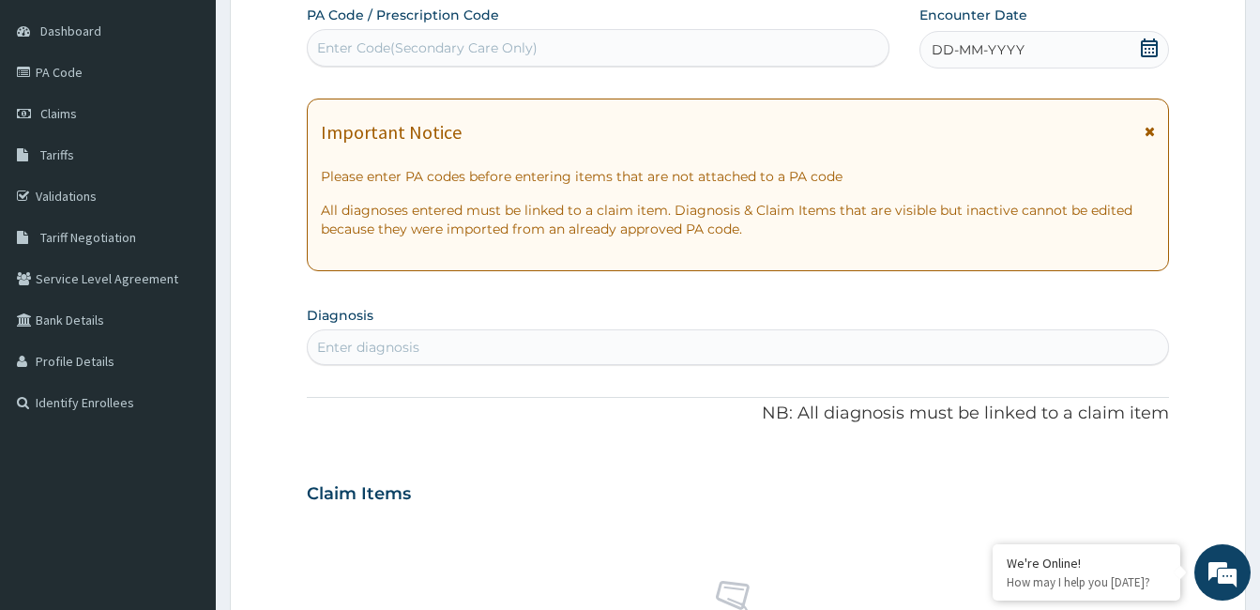
click at [581, 41] on div "Enter Code(Secondary Care Only)" at bounding box center [598, 48] width 581 height 30
paste input "PA/CD7DE5"
type input "PA/CD7DE5"
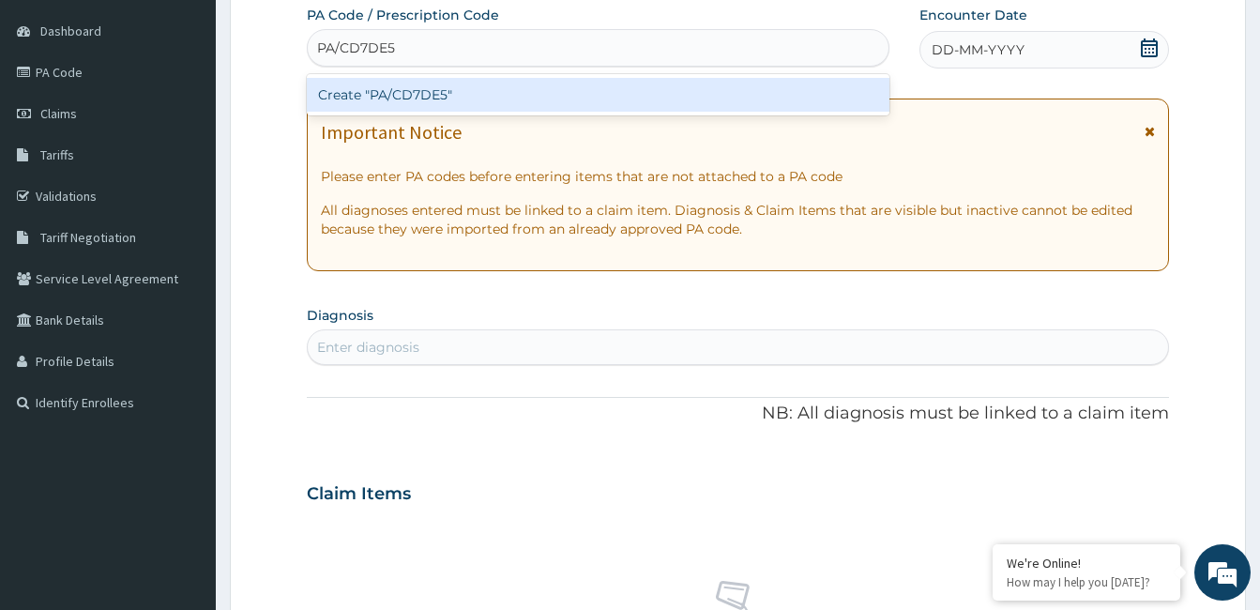
click at [413, 96] on div "Create "PA/CD7DE5"" at bounding box center [598, 95] width 582 height 34
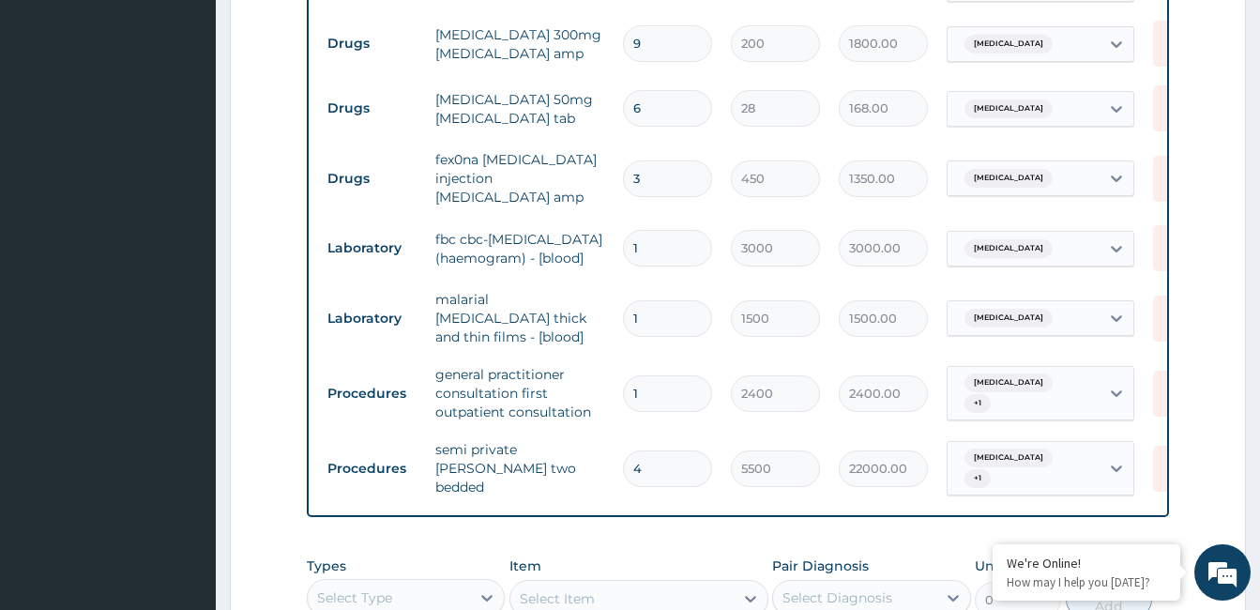
scroll to position [1457, 0]
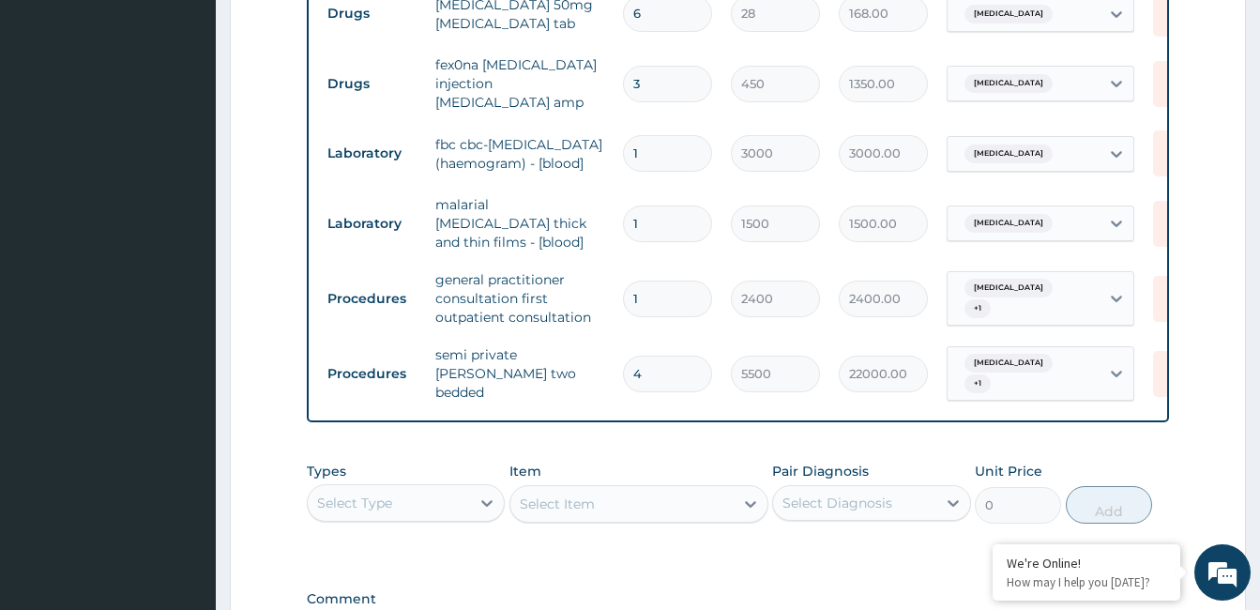
type input "0.00"
type input "2"
type input "11000.00"
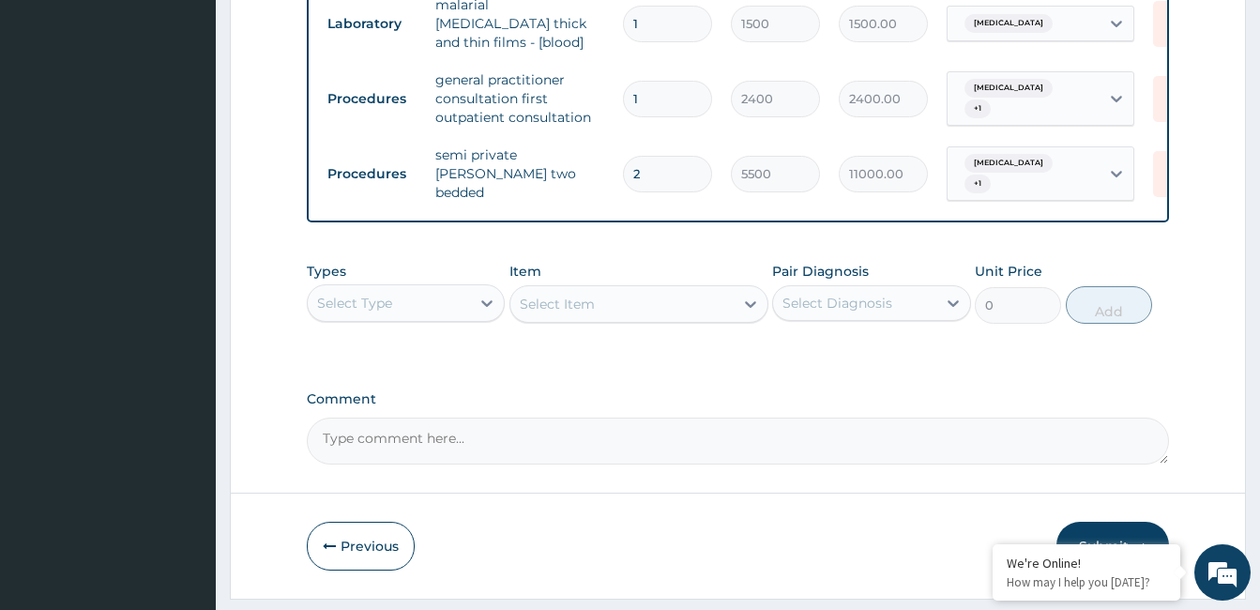
scroll to position [1668, 0]
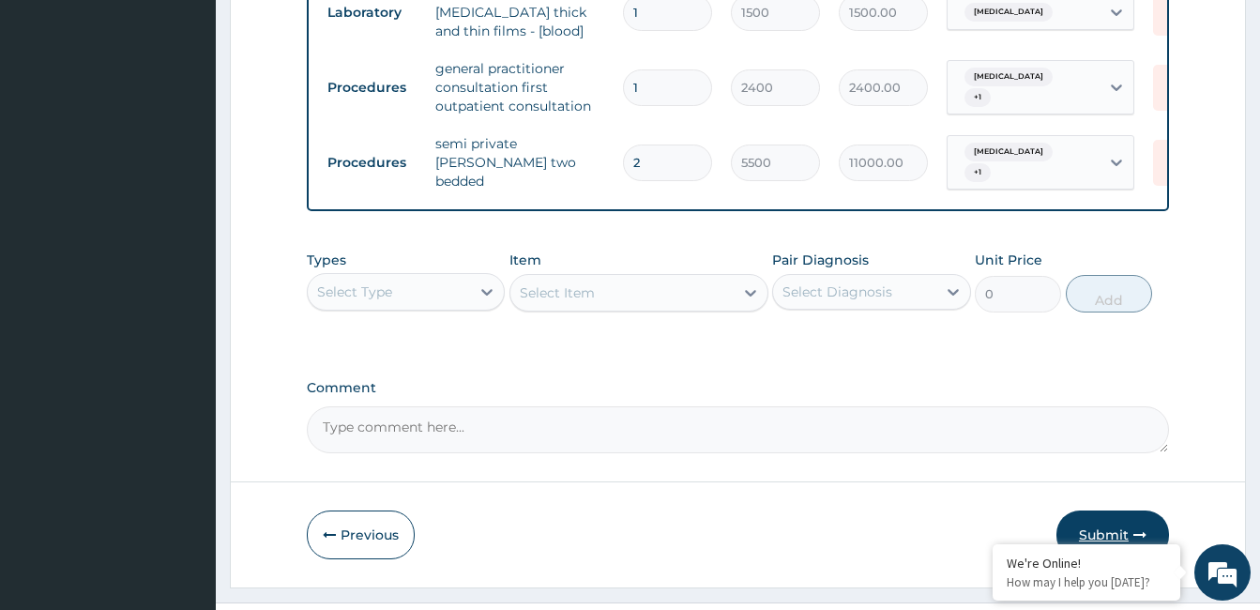
type input "2"
click at [1103, 510] on button "Submit" at bounding box center [1112, 534] width 113 height 49
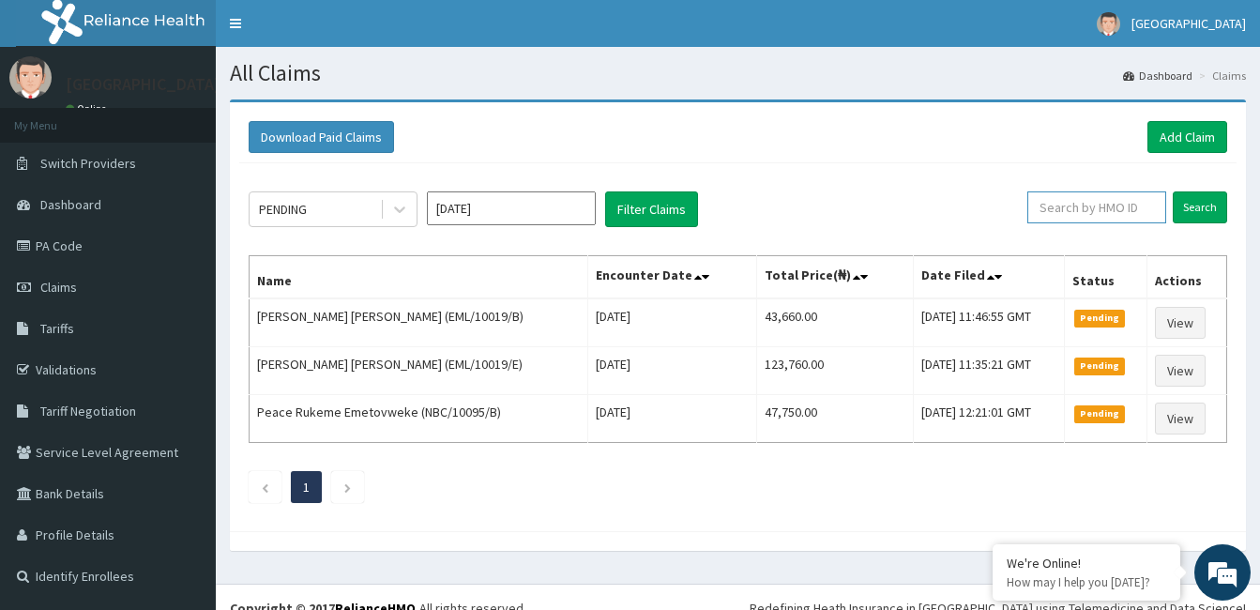
click at [1109, 207] on input "text" at bounding box center [1096, 207] width 139 height 32
type input "EML/10019/D"
click at [1203, 205] on input "Search" at bounding box center [1199, 207] width 54 height 32
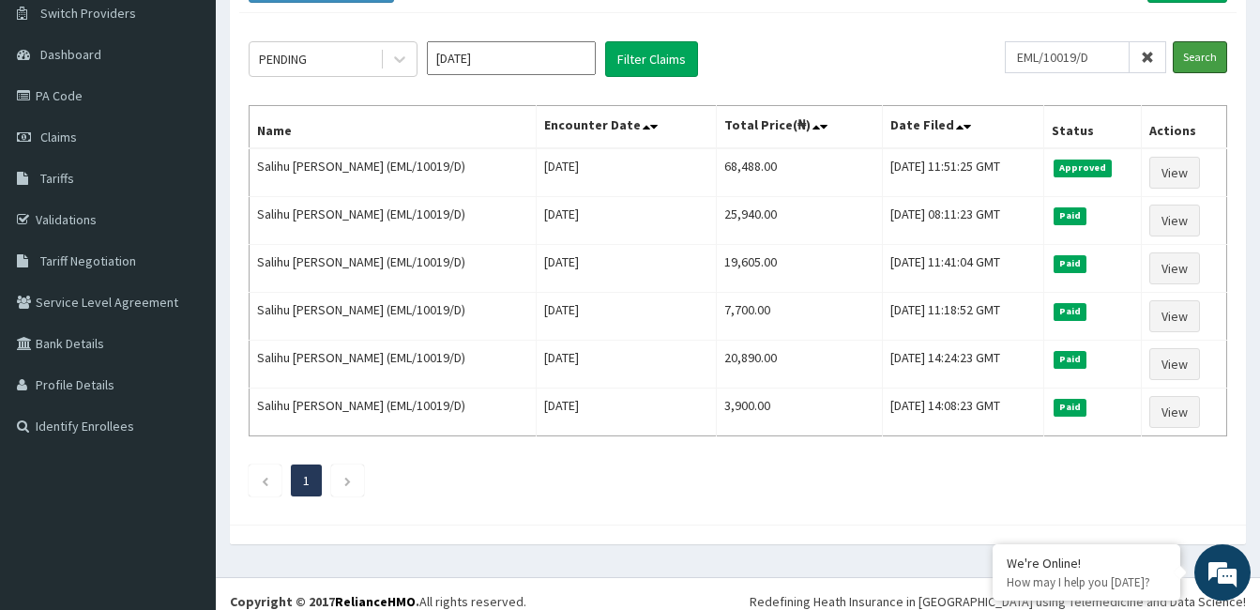
scroll to position [127, 0]
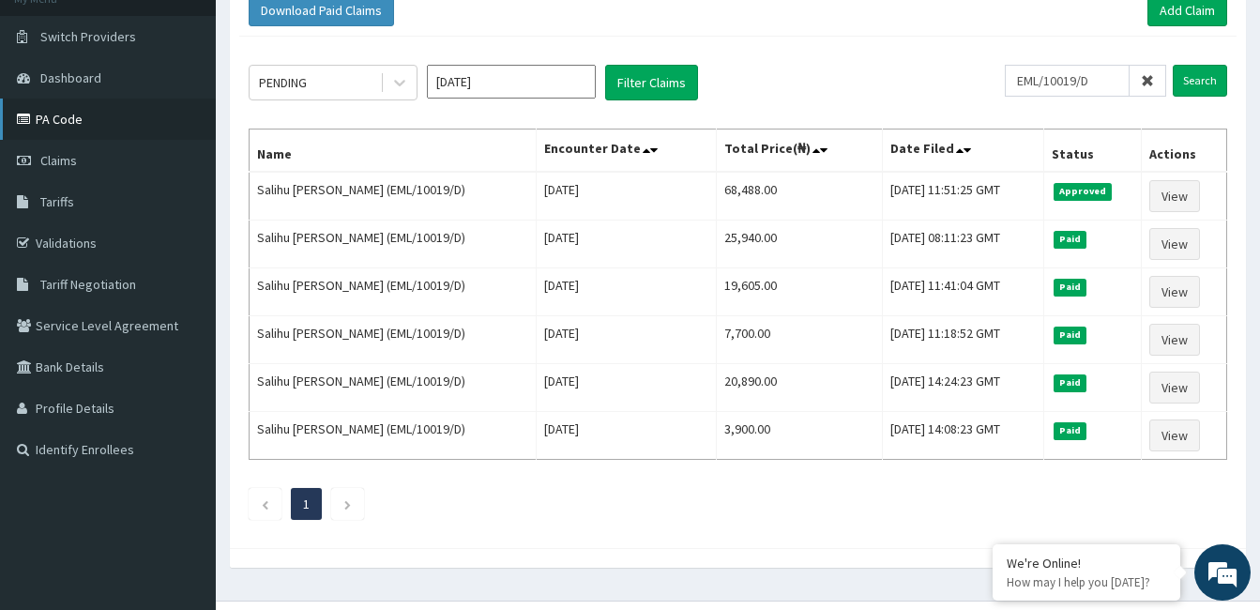
click at [70, 122] on link "PA Code" at bounding box center [108, 118] width 216 height 41
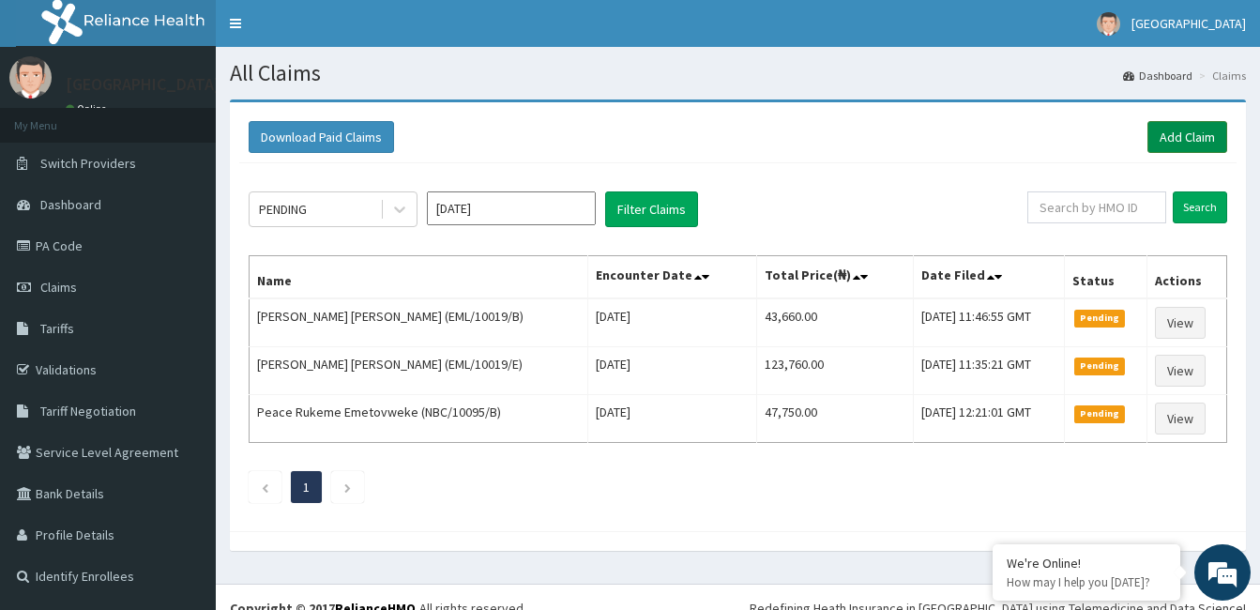
click at [1181, 137] on link "Add Claim" at bounding box center [1187, 137] width 80 height 32
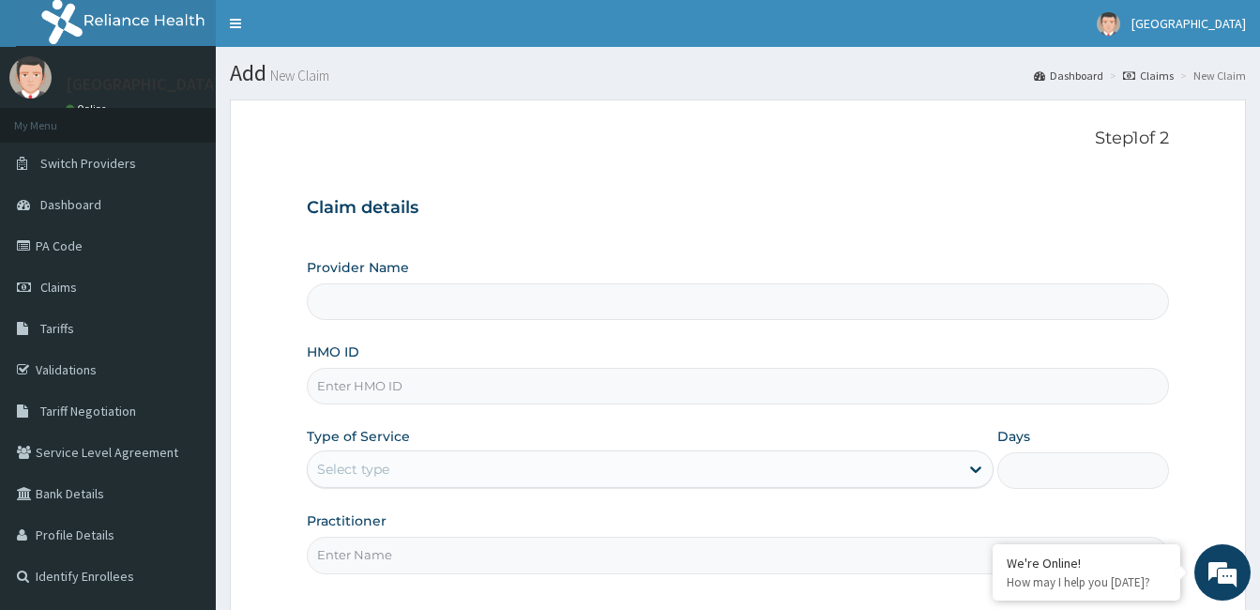
click at [495, 385] on input "HMO ID" at bounding box center [738, 386] width 862 height 37
type input "EML"
type input "CALABAR WOMEN AND CHILDREN HOSPITAL"
type input "EML/10019/D"
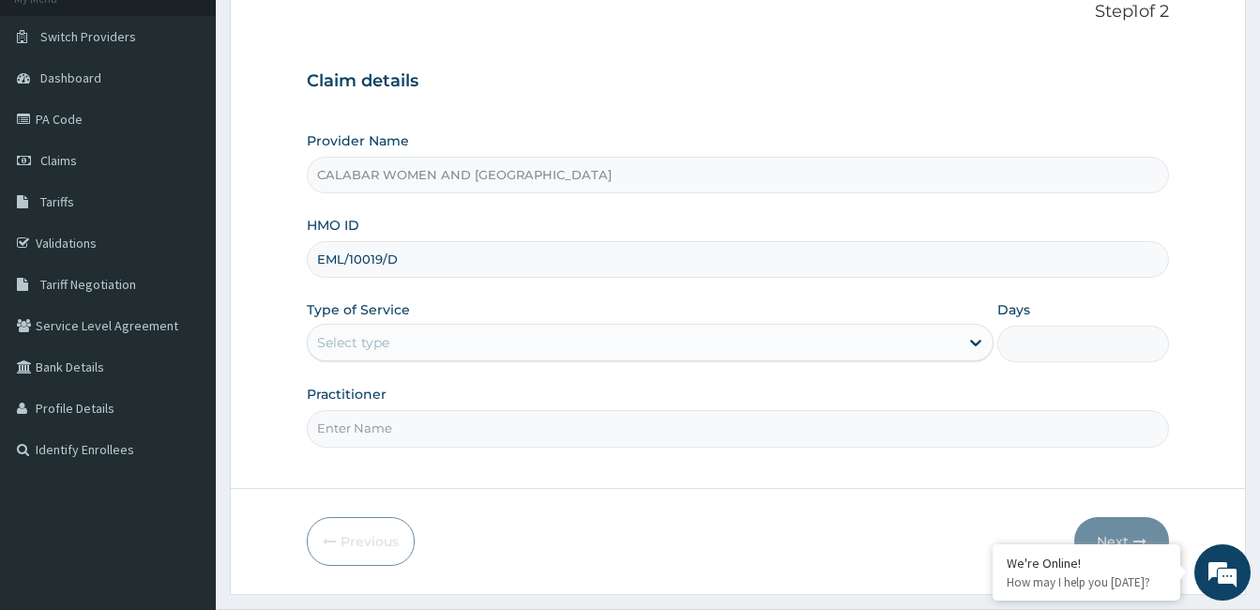
scroll to position [130, 0]
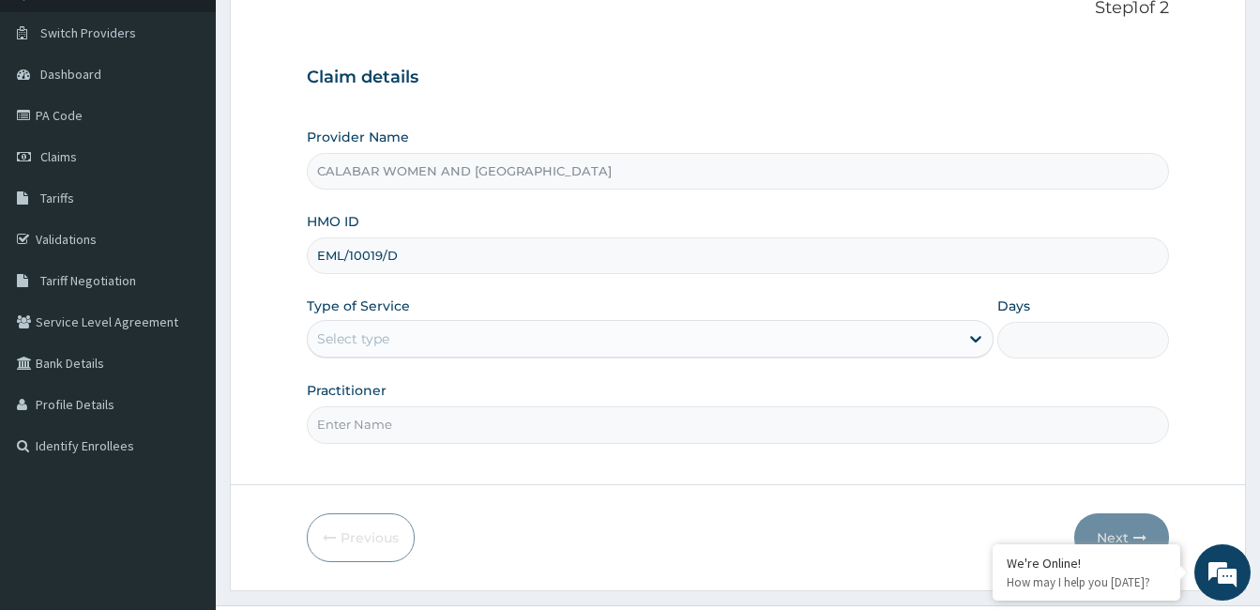
click at [615, 335] on div "Select type" at bounding box center [633, 339] width 651 height 30
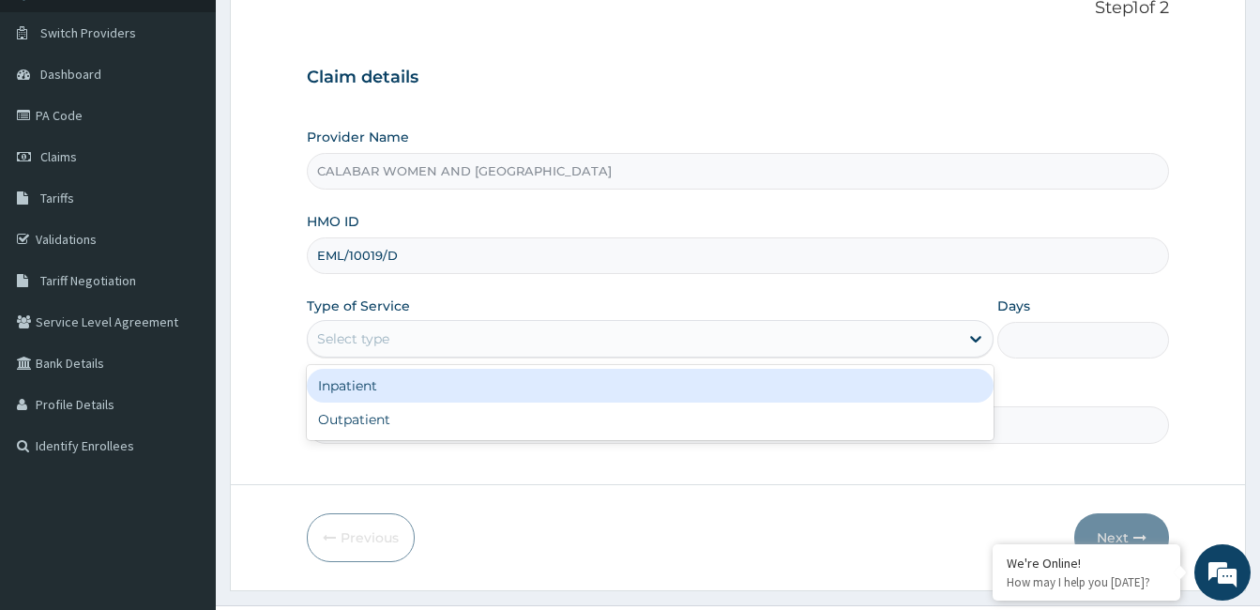
click at [575, 385] on div "Inpatient" at bounding box center [650, 386] width 687 height 34
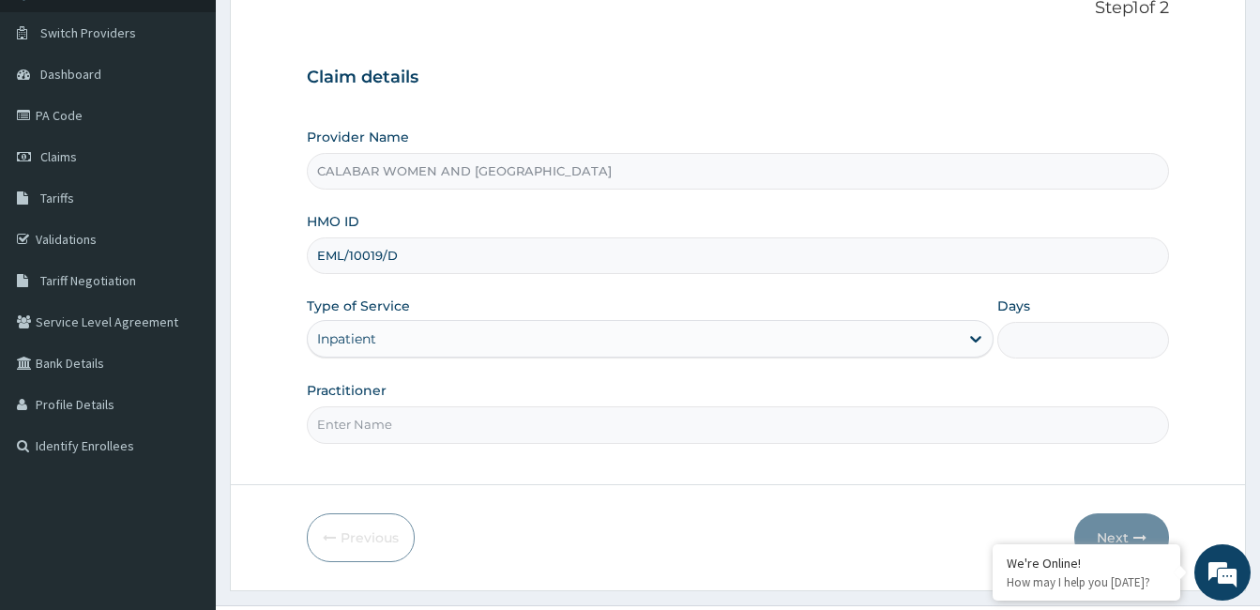
click at [1022, 340] on input "Days" at bounding box center [1083, 340] width 172 height 37
type input "2"
click at [696, 417] on input "Practitioner" at bounding box center [738, 424] width 862 height 37
type input "DR TOLU"
click at [1112, 536] on button "Next" at bounding box center [1121, 537] width 95 height 49
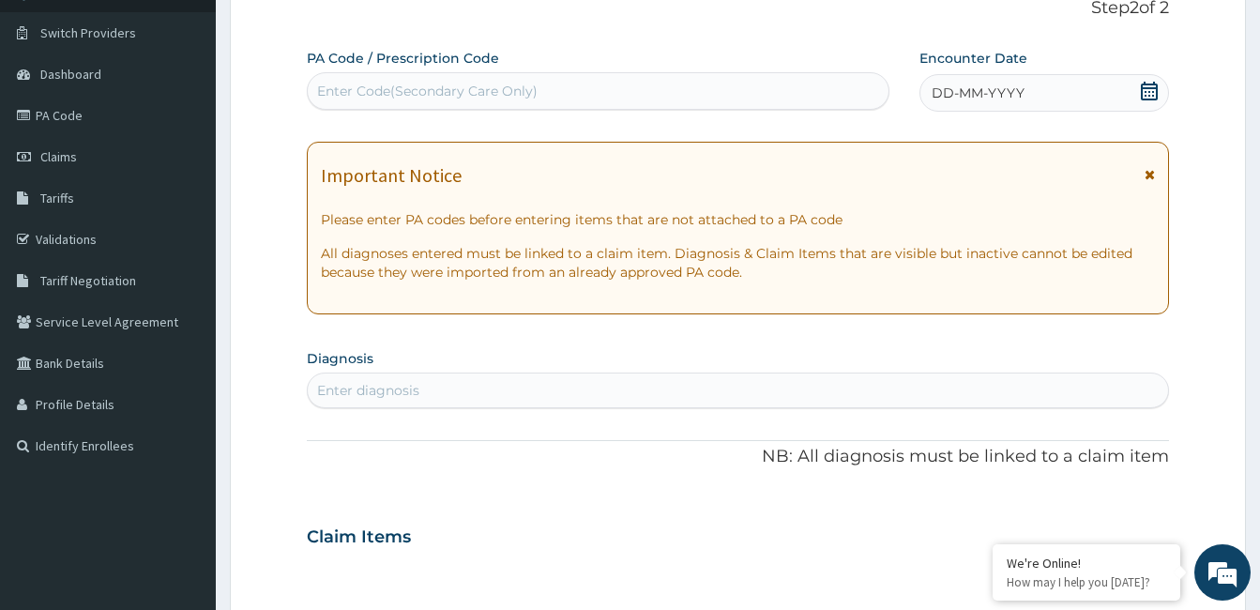
click at [491, 89] on div "Enter Code(Secondary Care Only)" at bounding box center [427, 91] width 220 height 19
paste input "PA/B1D6CF"
type input "PA/B1D6CF"
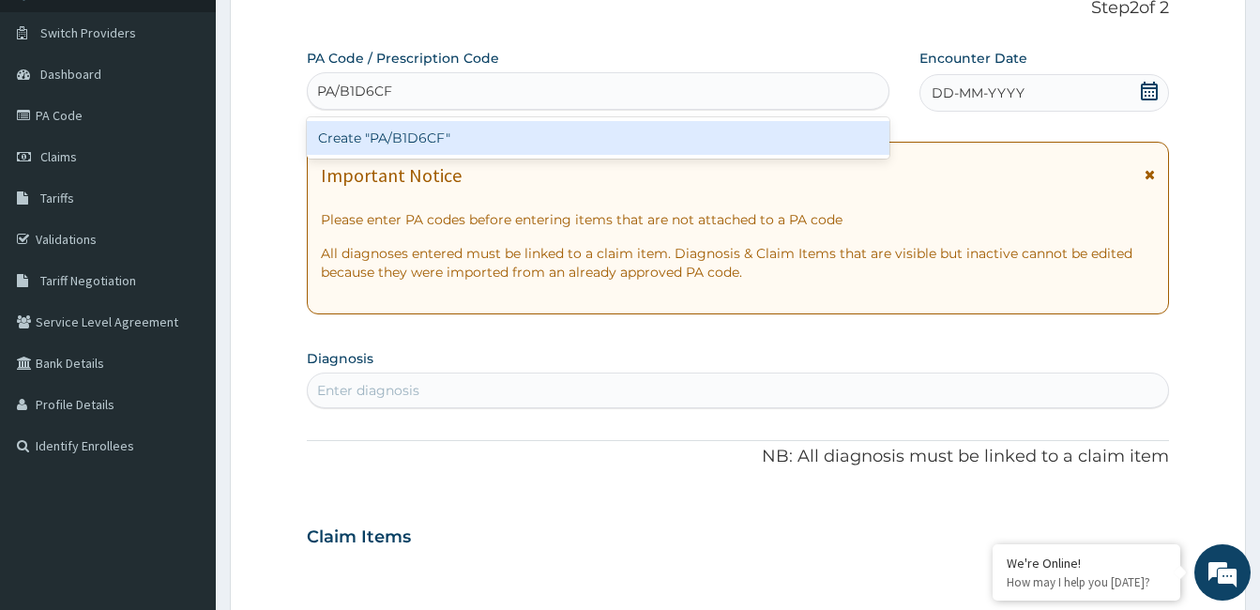
click at [425, 137] on div "Create "PA/B1D6CF"" at bounding box center [598, 138] width 582 height 34
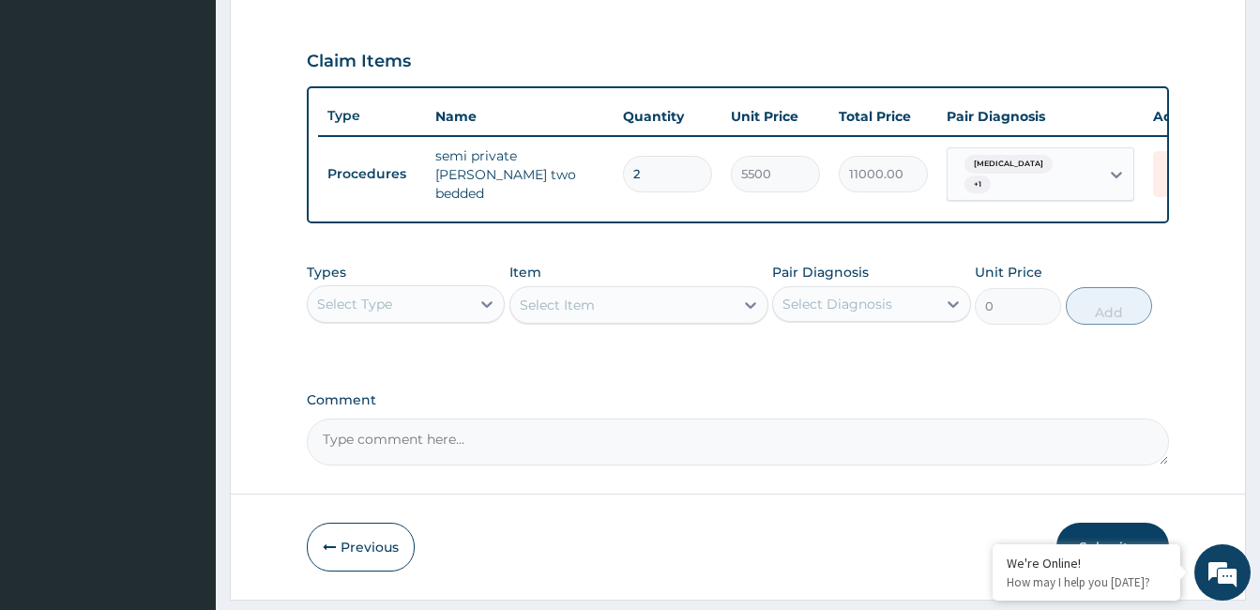
scroll to position [675, 0]
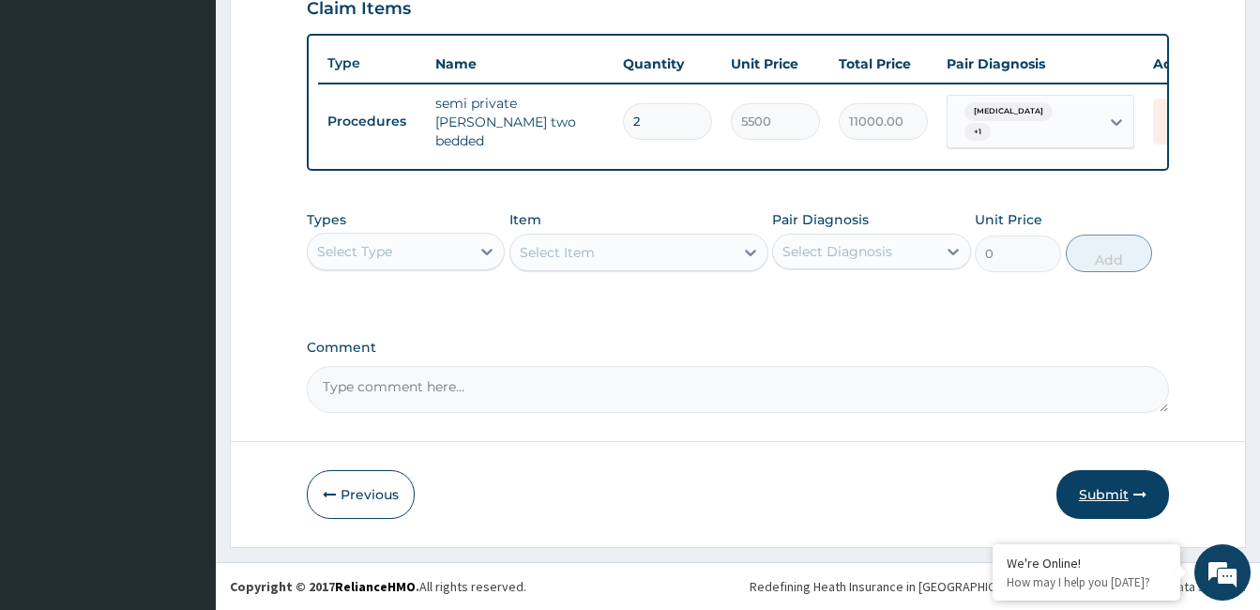
click at [1113, 495] on button "Submit" at bounding box center [1112, 494] width 113 height 49
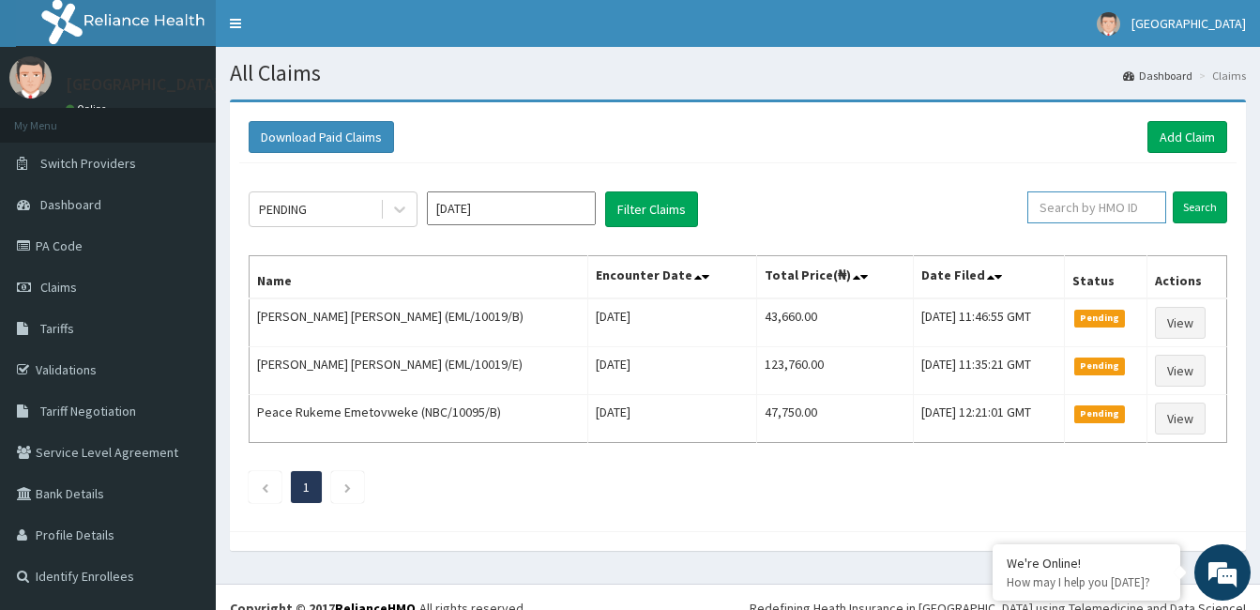
click at [1081, 210] on input "text" at bounding box center [1096, 207] width 139 height 32
type input "EML/10019/D"
click at [1205, 208] on input "Search" at bounding box center [1199, 207] width 54 height 32
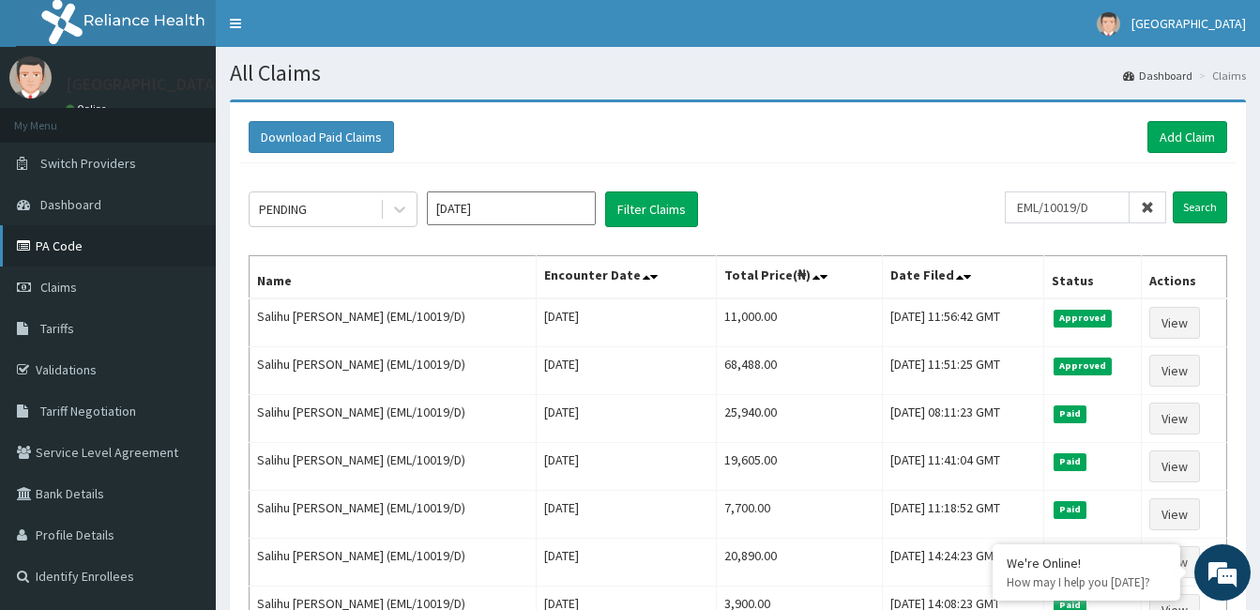
click at [81, 244] on link "PA Code" at bounding box center [108, 245] width 216 height 41
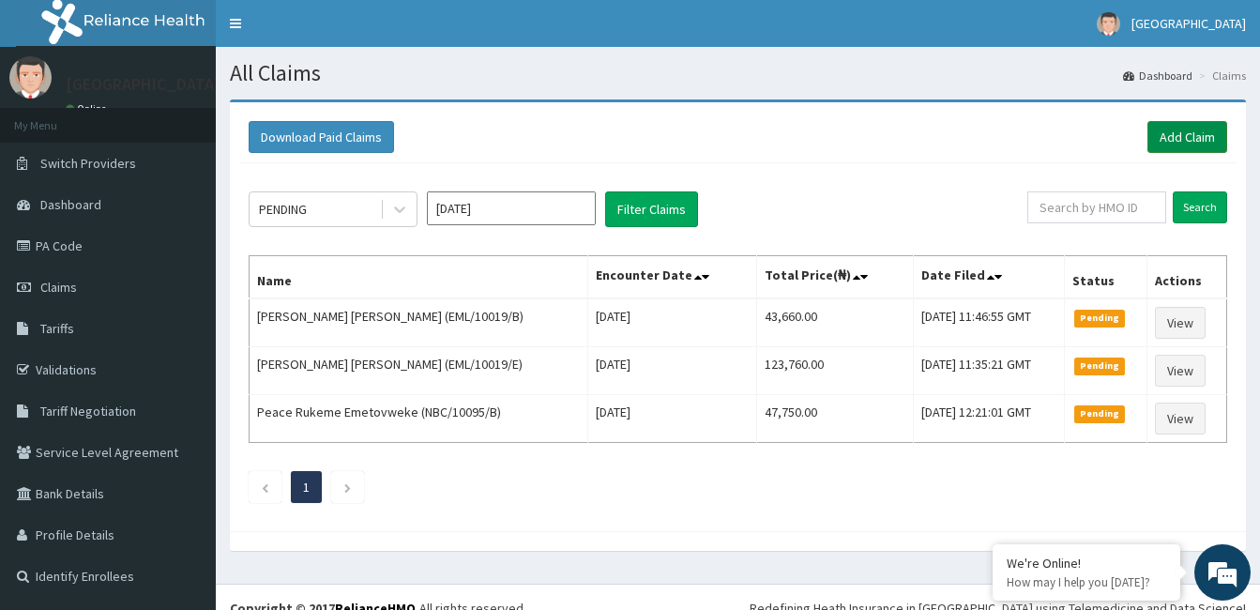
click at [1176, 139] on link "Add Claim" at bounding box center [1187, 137] width 80 height 32
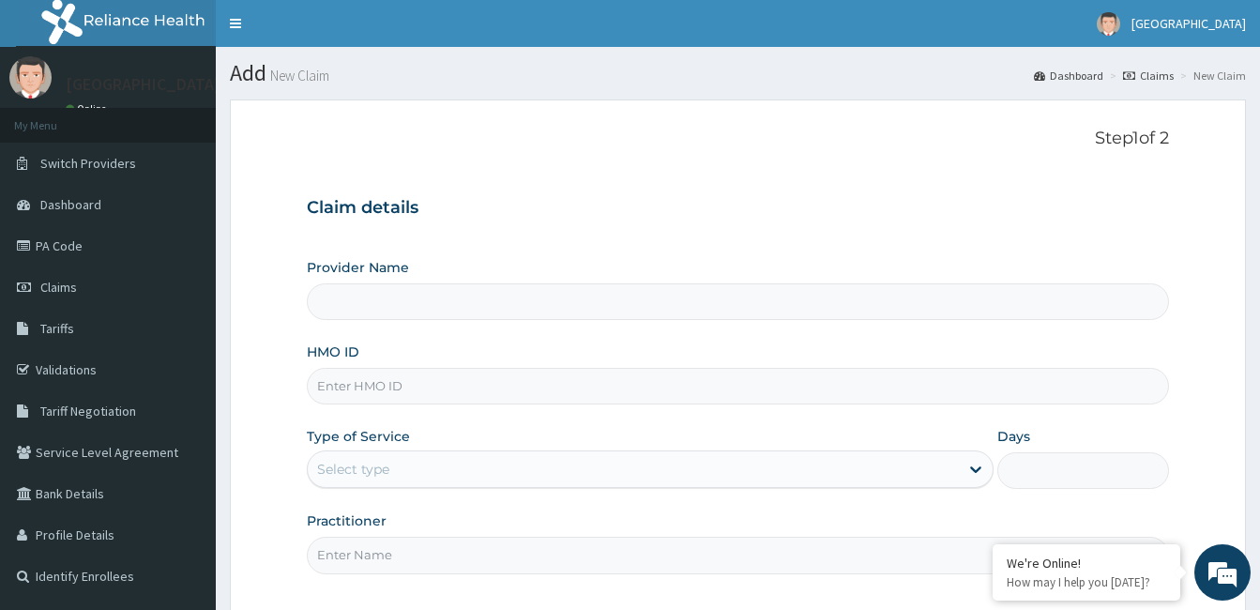
click at [594, 392] on input "HMO ID" at bounding box center [738, 386] width 862 height 37
type input "EML"
type input "CALABAR WOMEN AND CHILDREN HOSPITAL"
type input "EML/10019/F"
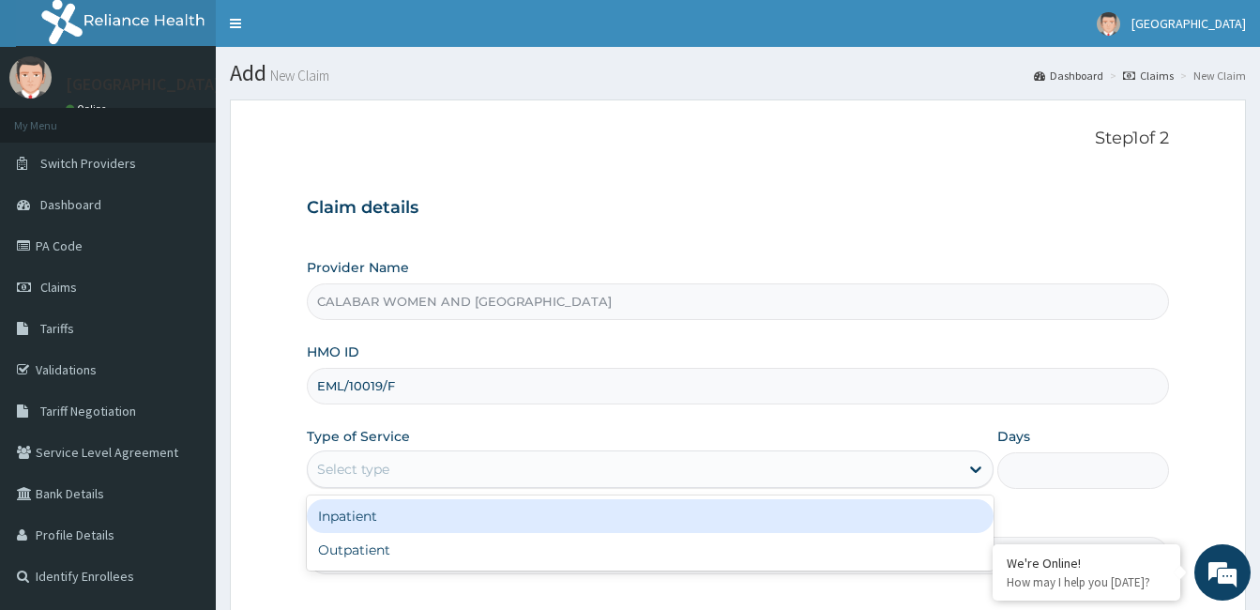
click at [543, 459] on div "Select type" at bounding box center [633, 469] width 651 height 30
click at [526, 509] on div "Inpatient" at bounding box center [650, 516] width 687 height 34
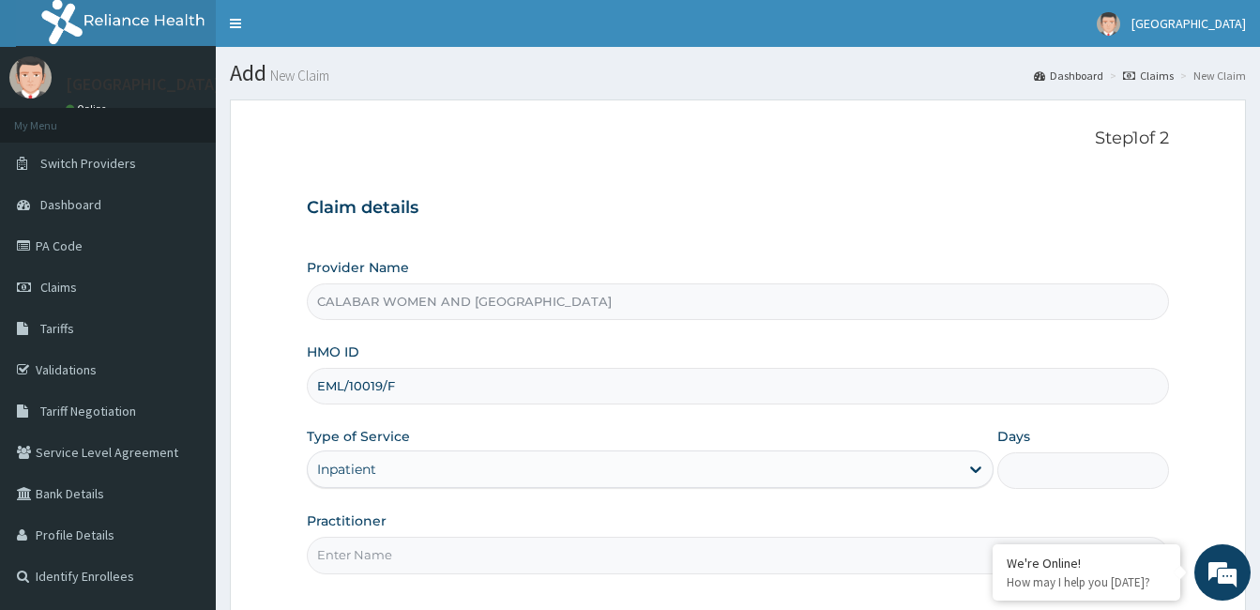
click at [1017, 480] on input "Days" at bounding box center [1083, 470] width 172 height 37
type input "2"
click at [531, 546] on input "Practitioner" at bounding box center [738, 554] width 862 height 37
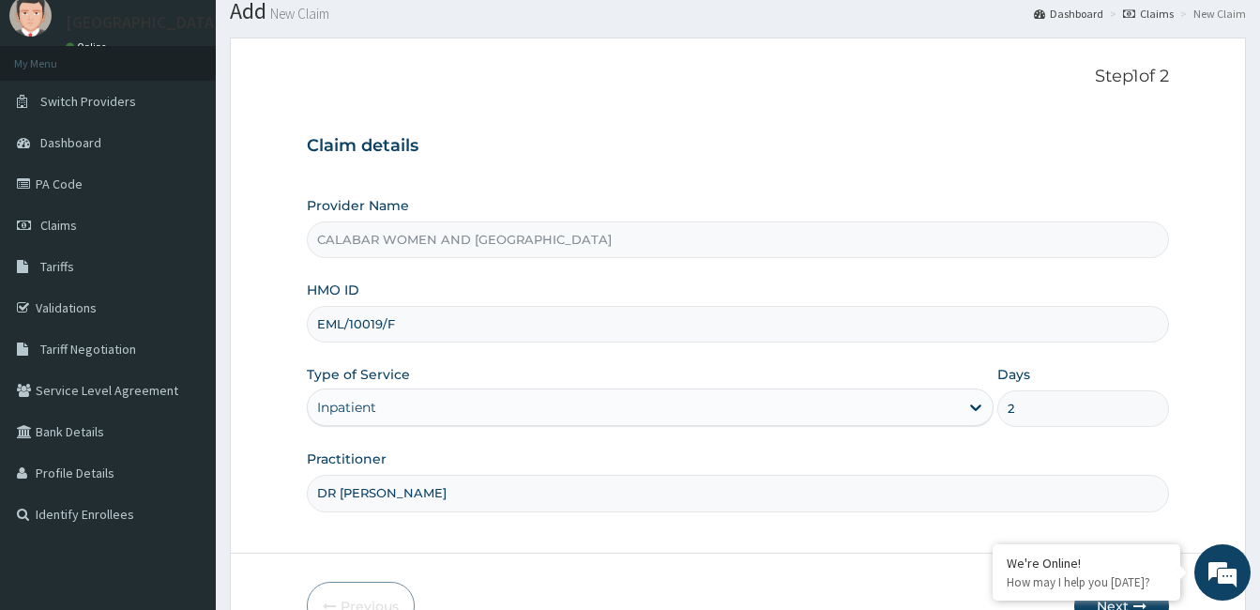
scroll to position [110, 0]
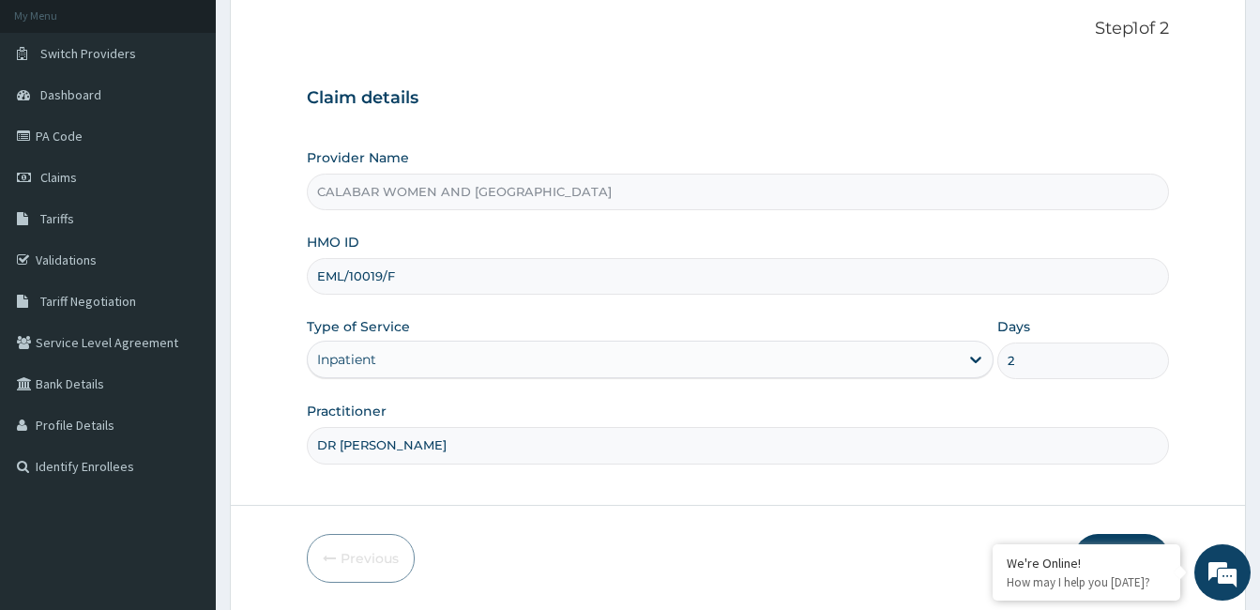
type input "DR YISAU"
click at [1123, 536] on button "Next" at bounding box center [1121, 558] width 95 height 49
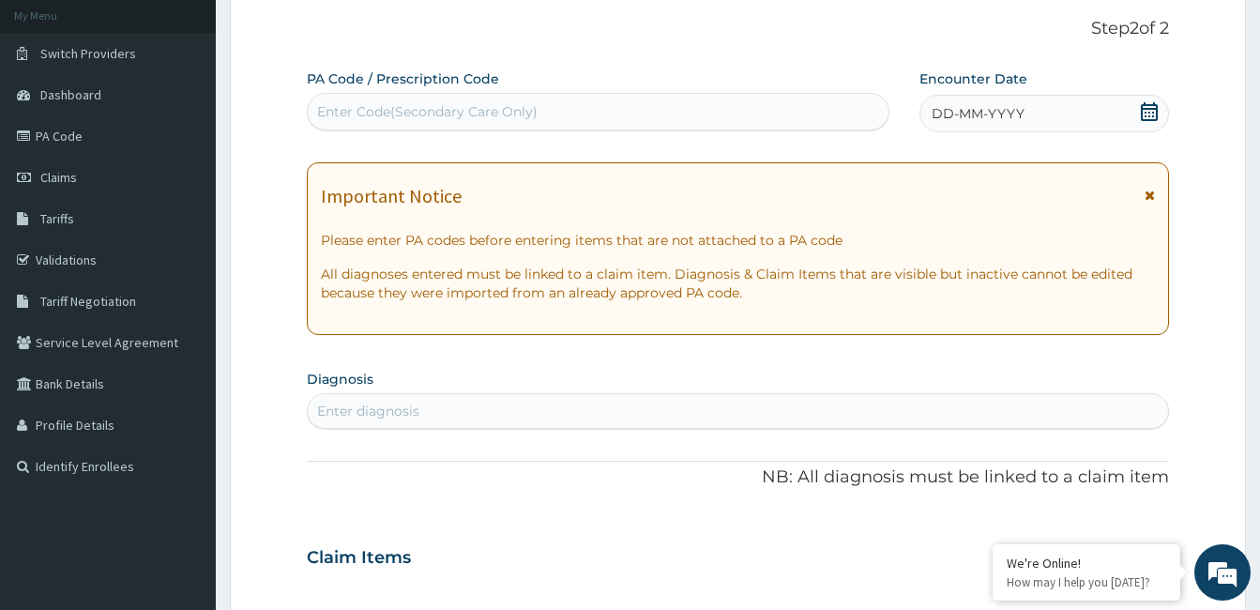
click at [500, 111] on div "Enter Code(Secondary Care Only)" at bounding box center [427, 111] width 220 height 19
paste input "PA/457A0B"
type input "PA/457A0B"
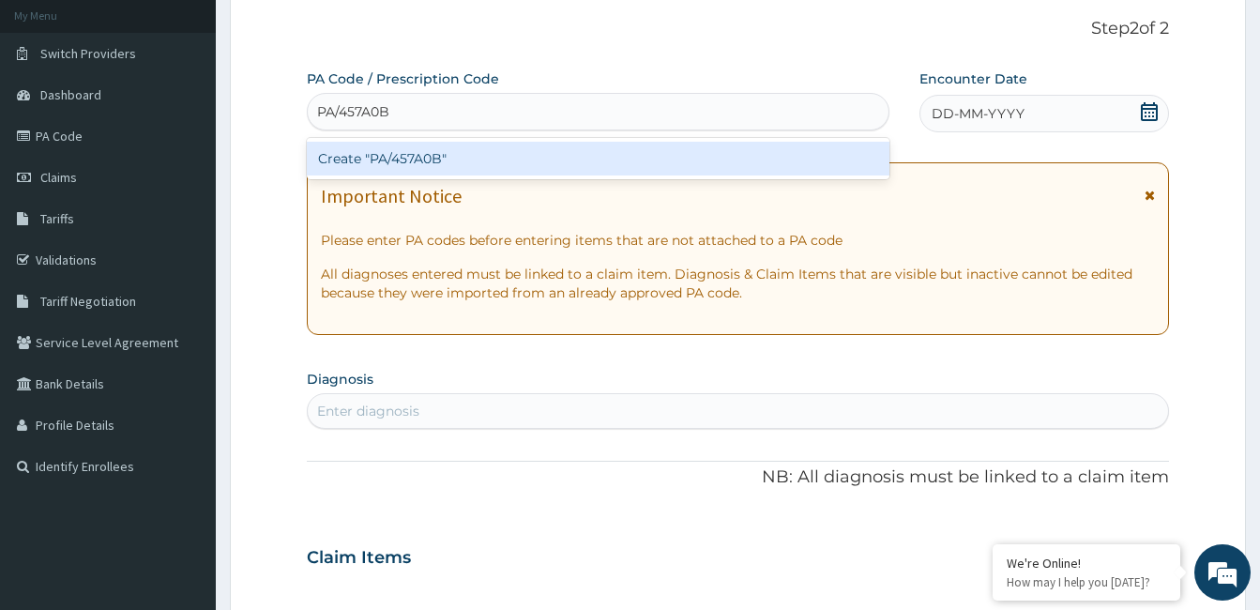
click at [430, 168] on div "Create "PA/457A0B"" at bounding box center [598, 159] width 582 height 34
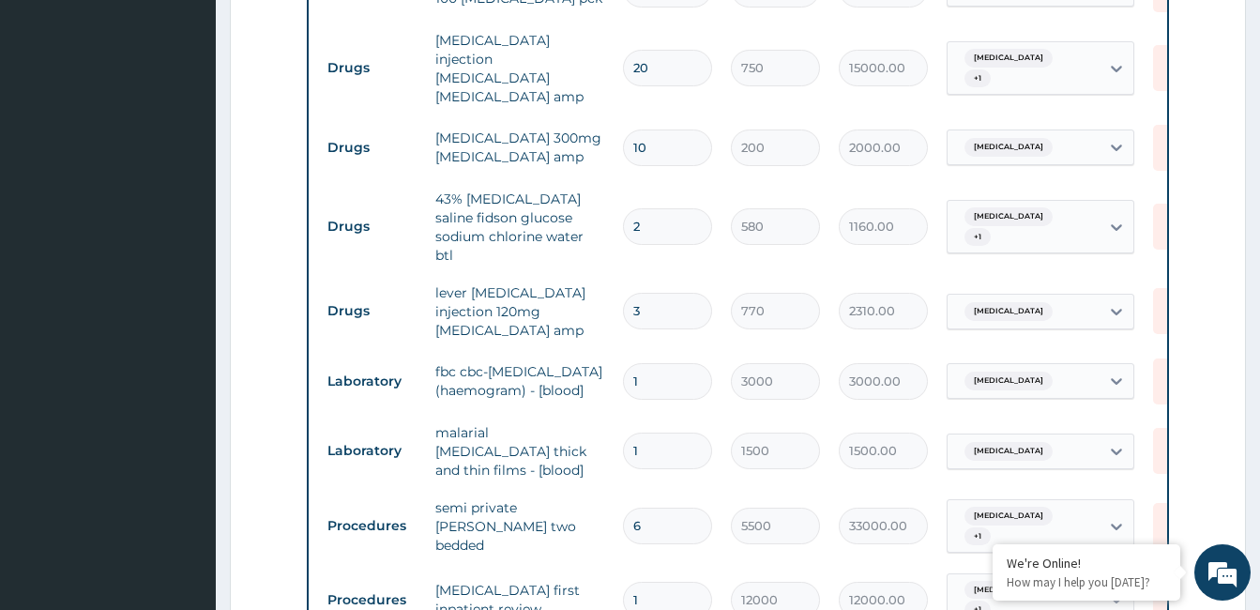
scroll to position [945, 0]
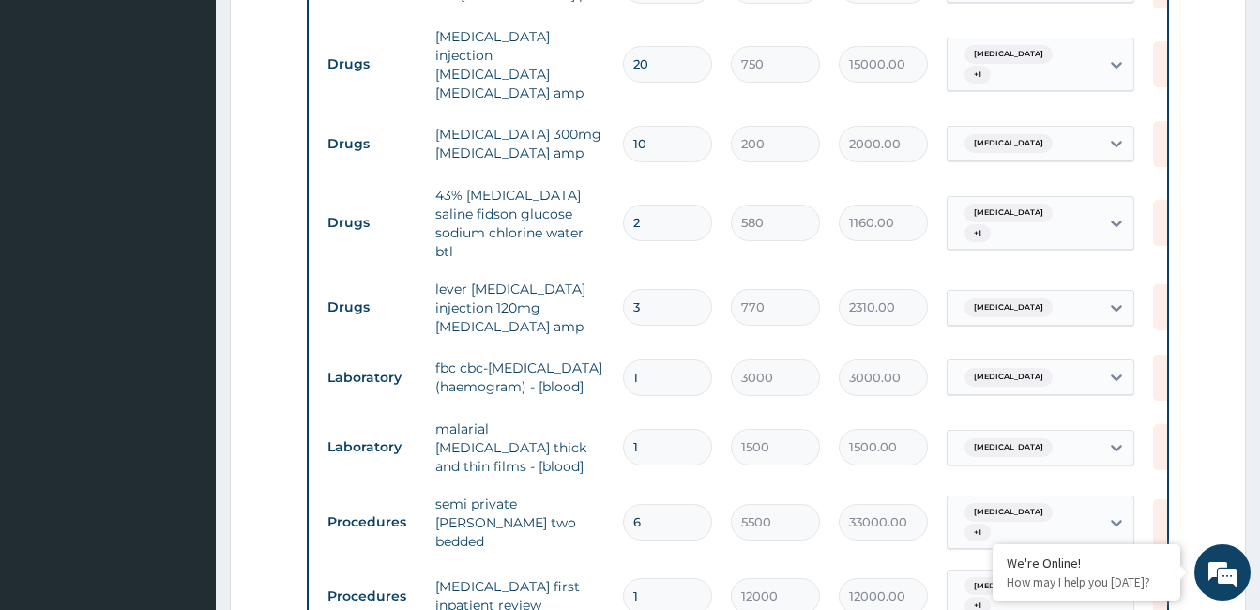
click at [646, 504] on input "6" at bounding box center [667, 522] width 89 height 37
type input "0.00"
type input "2"
type input "11000.00"
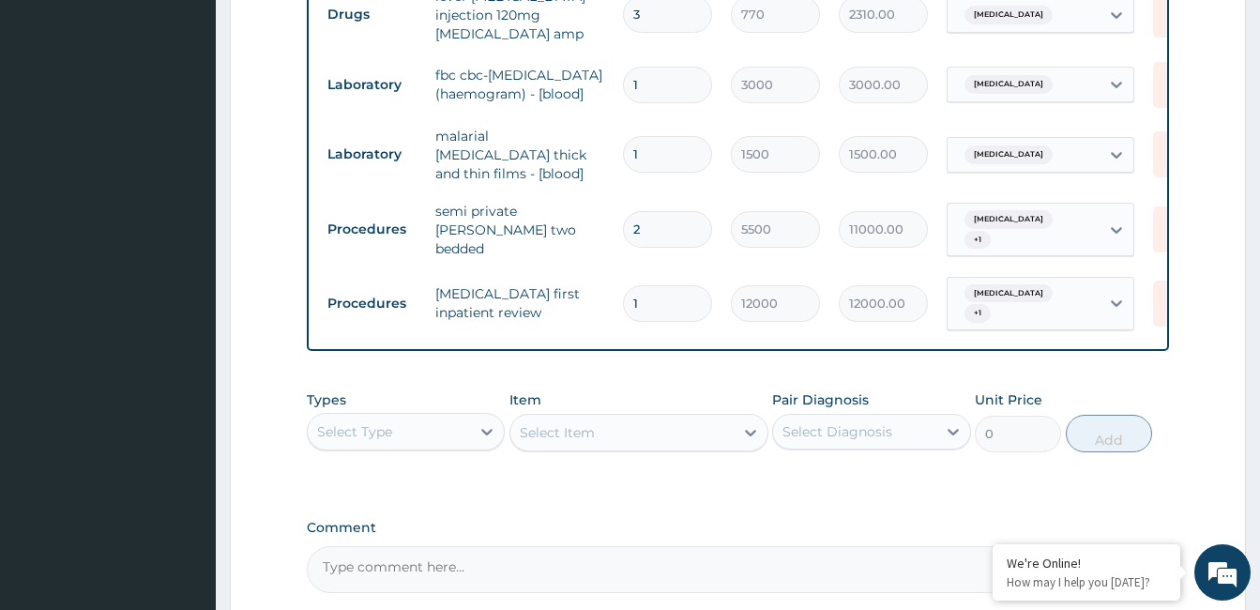
scroll to position [1378, 0]
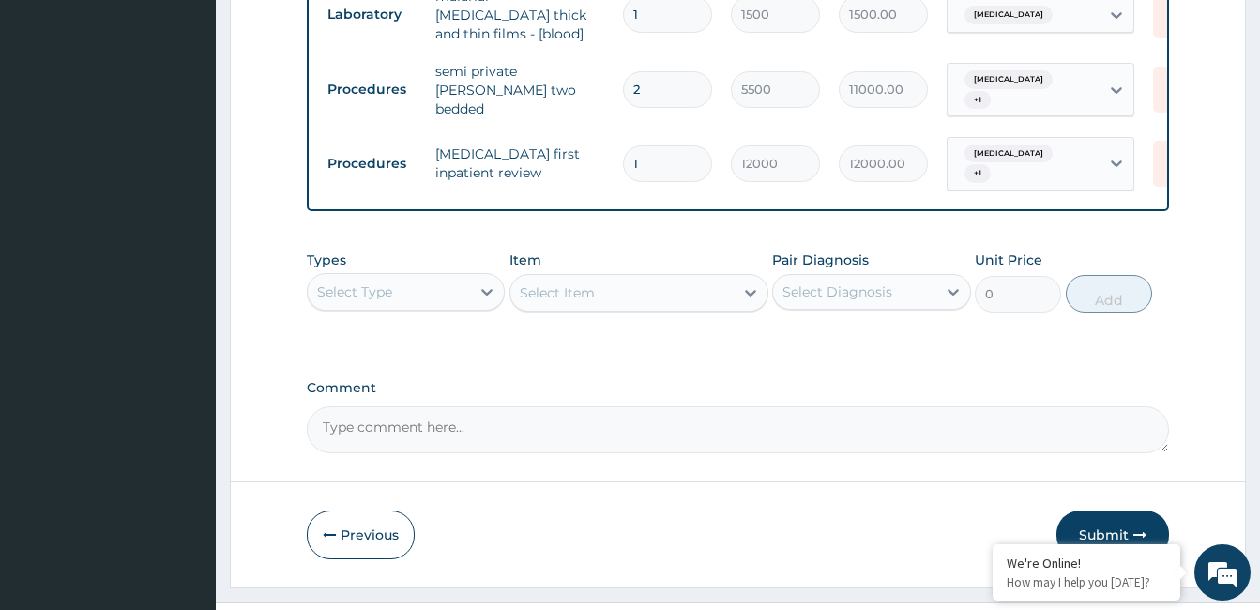
type input "2"
click at [1109, 510] on button "Submit" at bounding box center [1112, 534] width 113 height 49
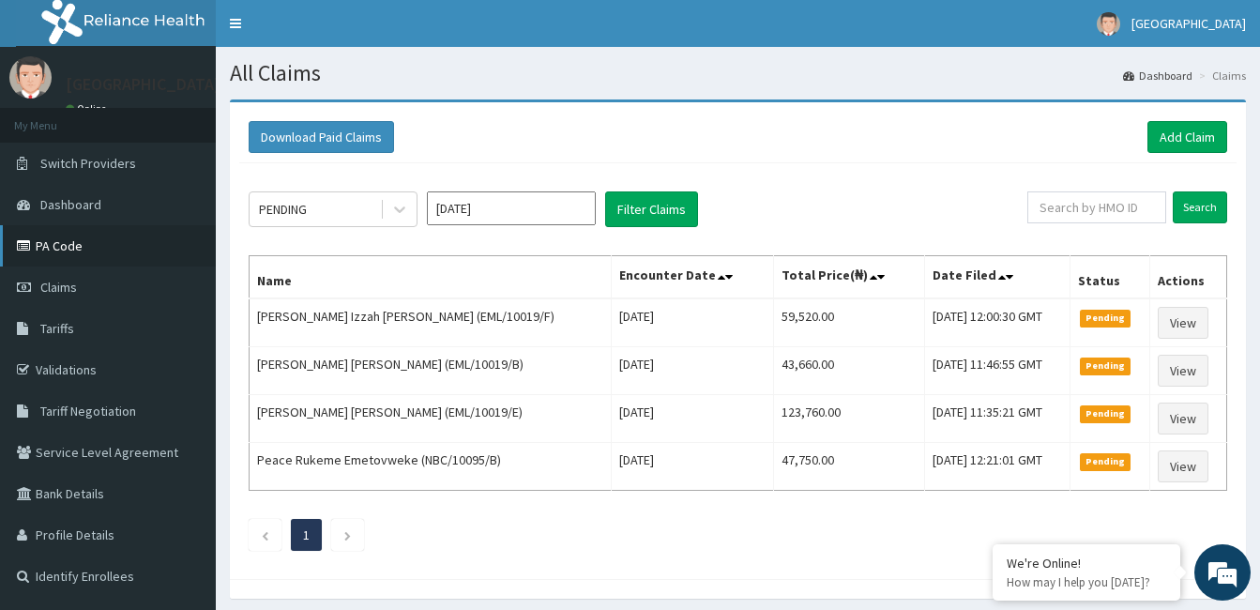
click at [83, 252] on link "PA Code" at bounding box center [108, 245] width 216 height 41
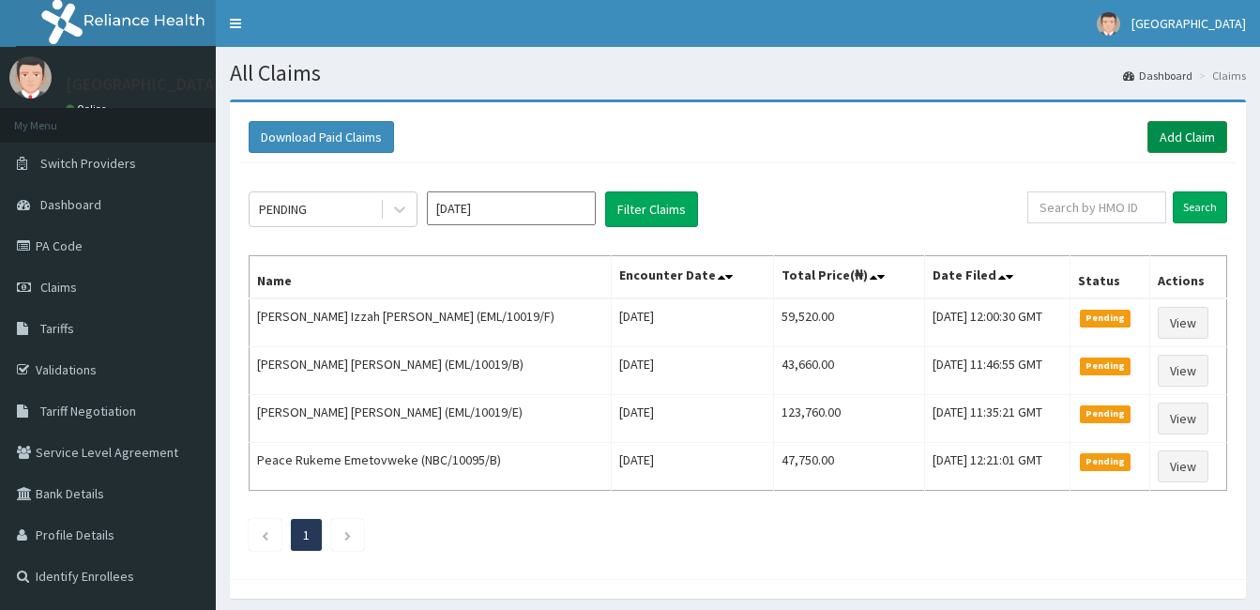
click at [1193, 137] on link "Add Claim" at bounding box center [1187, 137] width 80 height 32
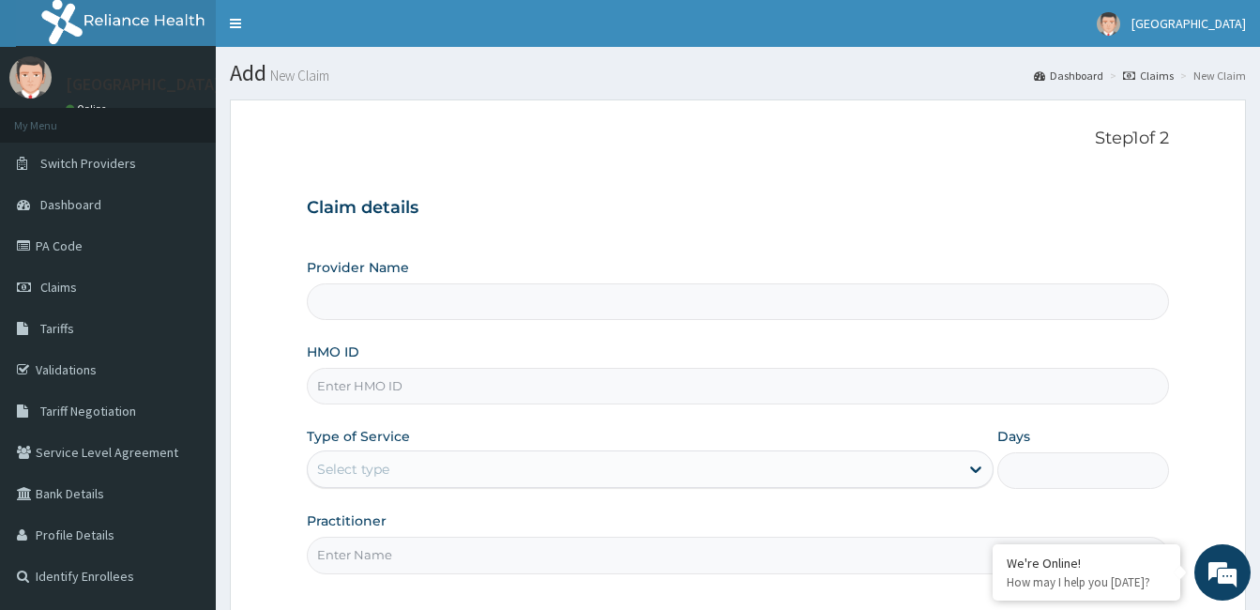
click at [526, 384] on input "HMO ID" at bounding box center [738, 386] width 862 height 37
type input "EML"
type input "CALABAR WOMEN AND CHILDREN HOSPITAL"
type input "EML/10019/F"
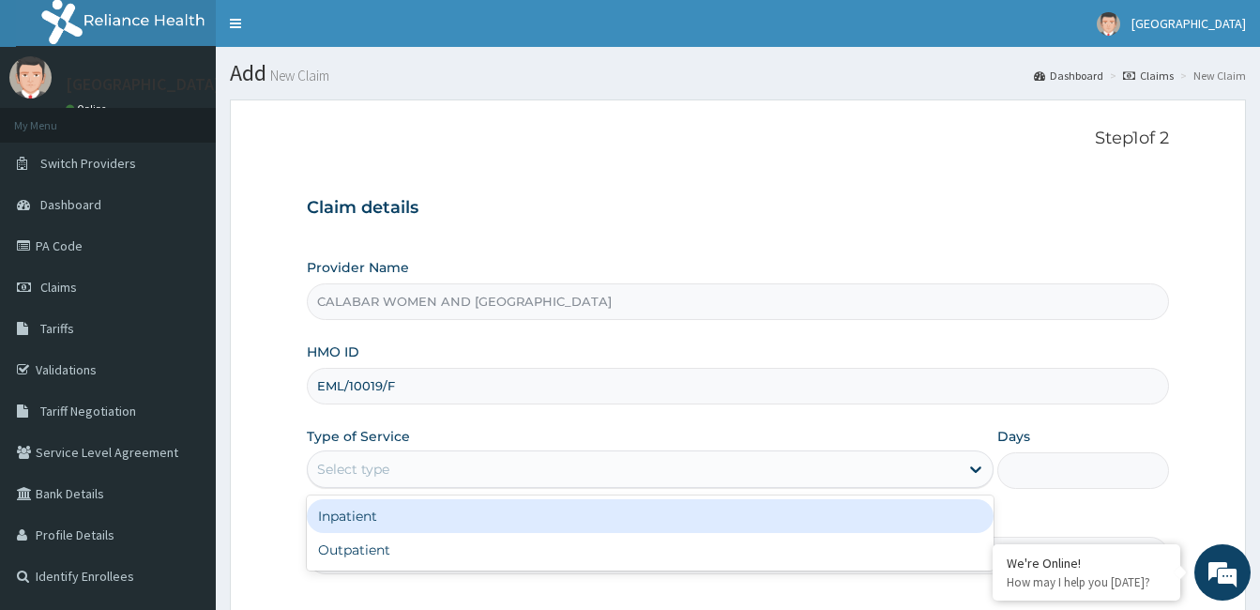
click at [439, 466] on div "Select type" at bounding box center [633, 469] width 651 height 30
click at [414, 513] on div "Inpatient" at bounding box center [650, 516] width 687 height 34
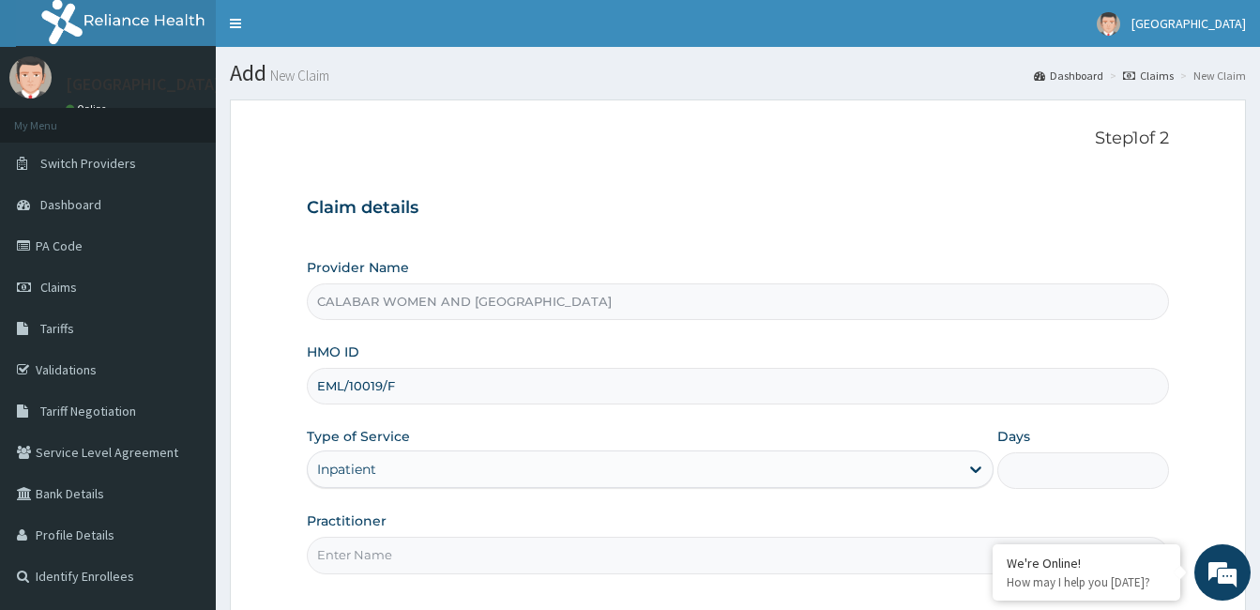
click at [1025, 465] on input "Days" at bounding box center [1083, 470] width 172 height 37
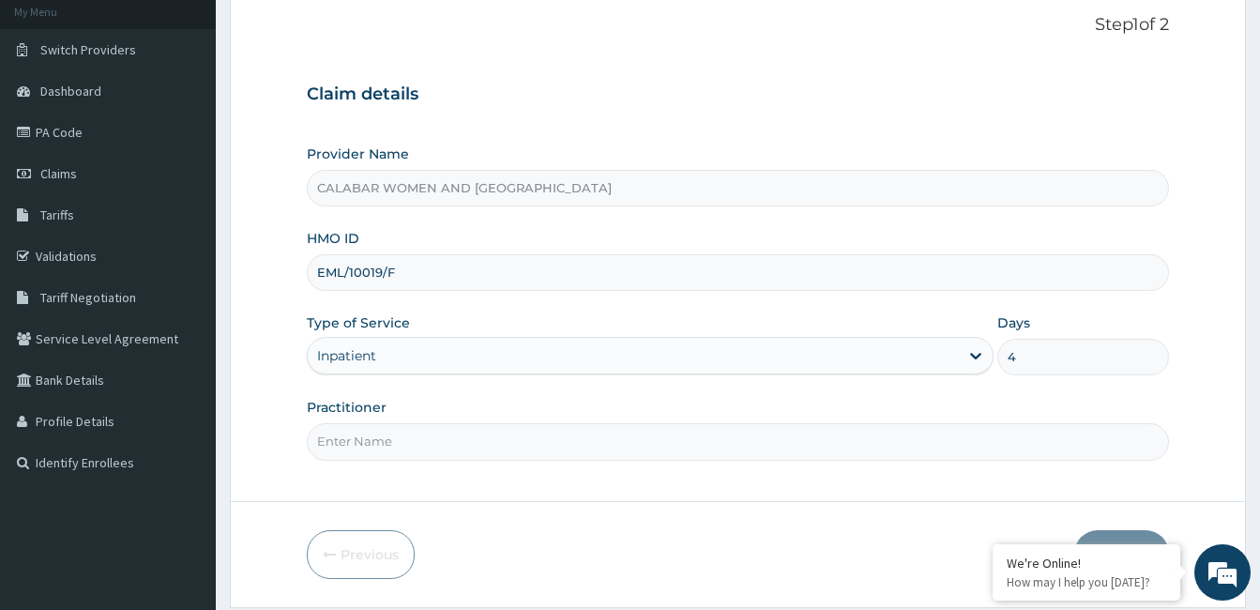
scroll to position [140, 0]
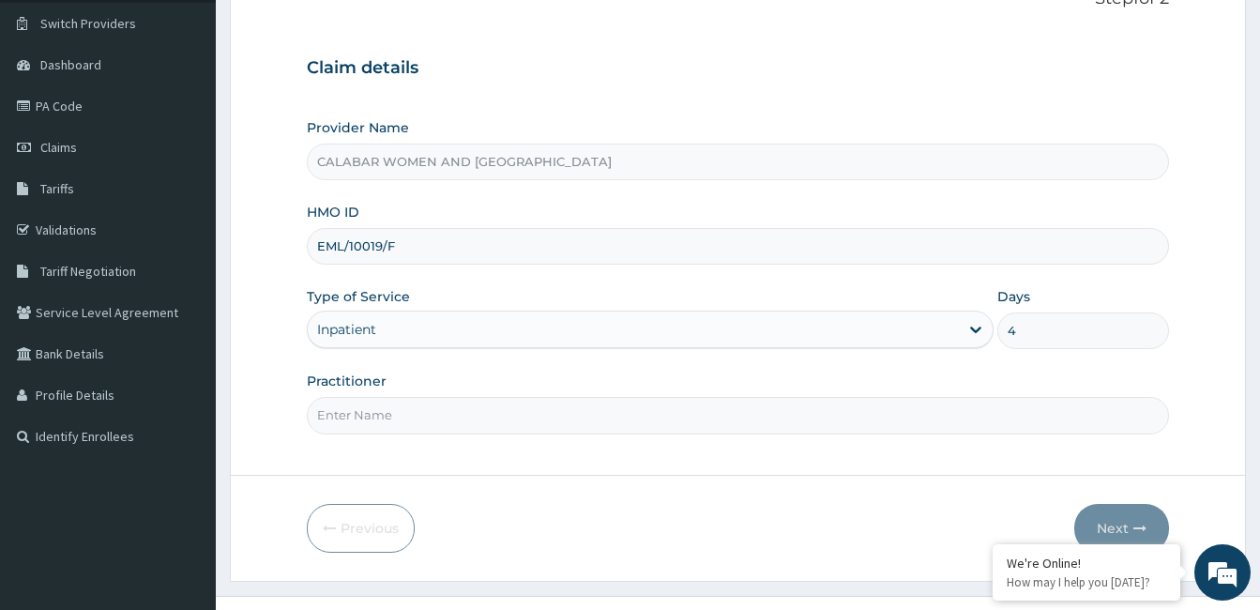
type input "4"
click at [516, 415] on input "Practitioner" at bounding box center [738, 415] width 862 height 37
type input "DR YISAU"
click at [1115, 528] on button "Next" at bounding box center [1121, 528] width 95 height 49
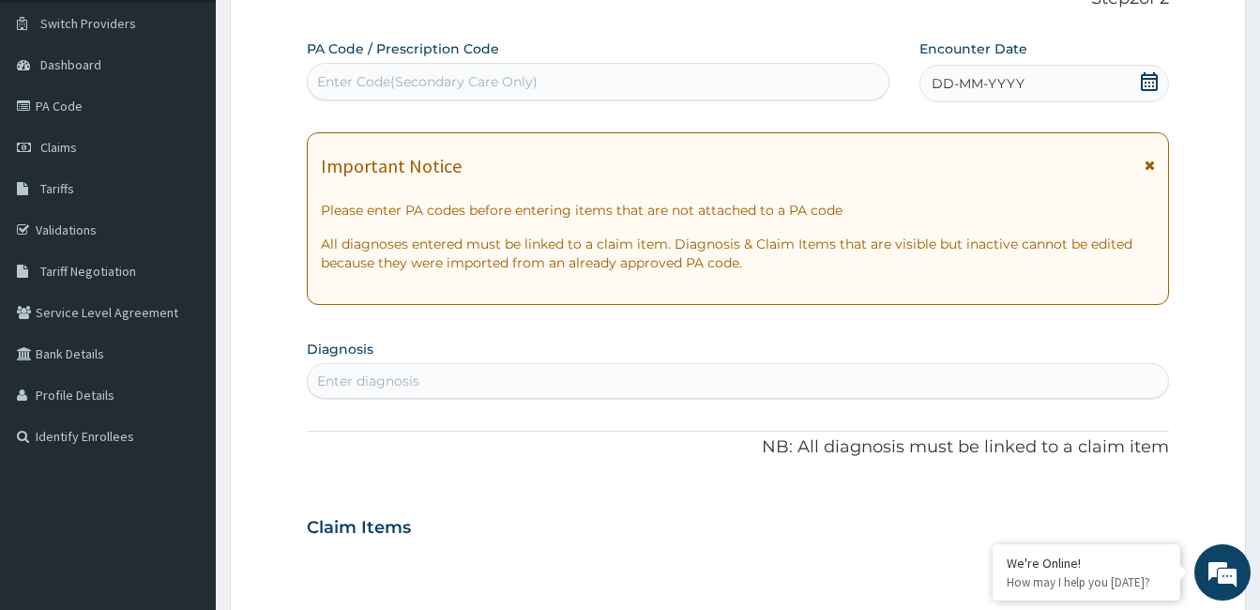
click at [501, 80] on div "Enter Code(Secondary Care Only)" at bounding box center [427, 81] width 220 height 19
paste input "PA/963431"
type input "PA/963431"
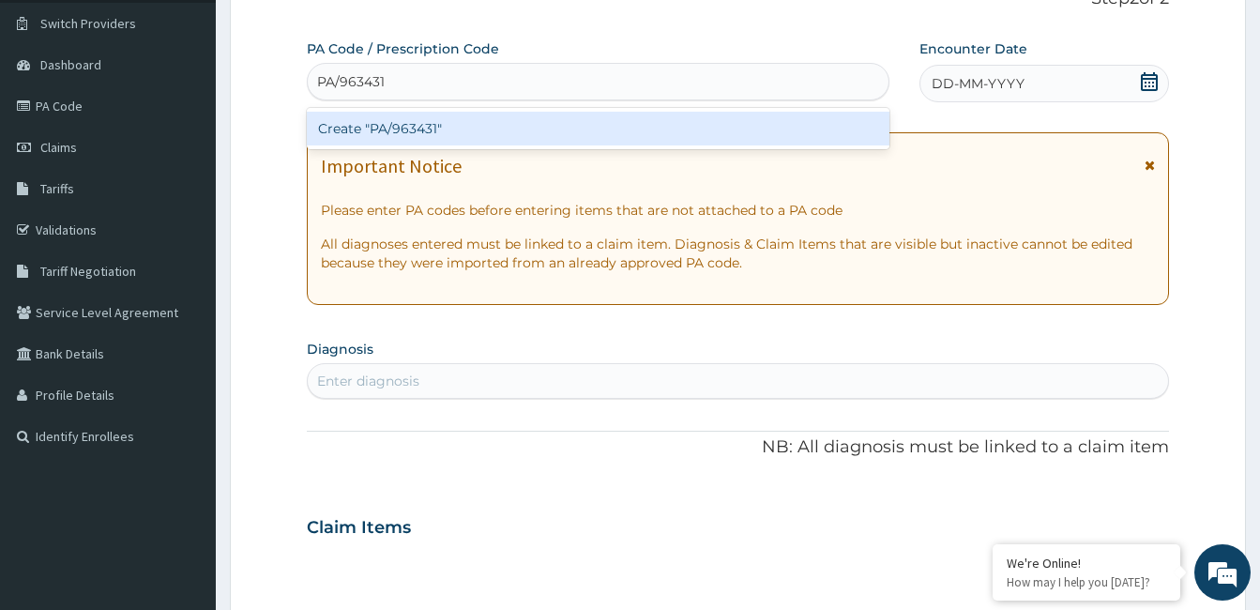
click at [409, 126] on div "Create "PA/963431"" at bounding box center [598, 129] width 582 height 34
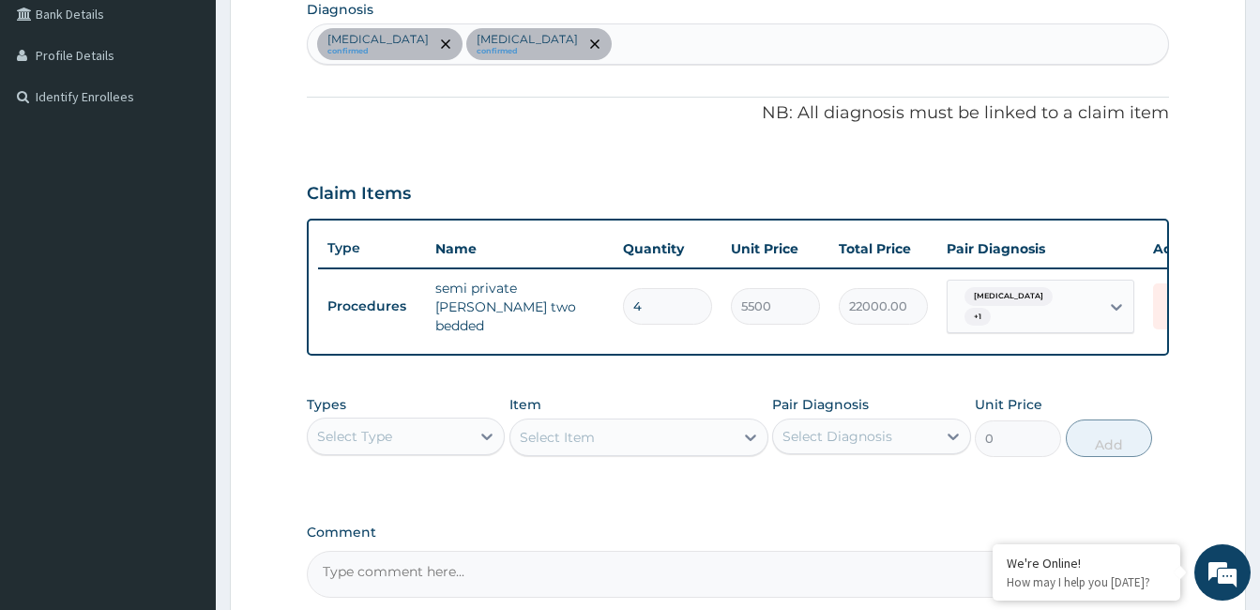
scroll to position [675, 0]
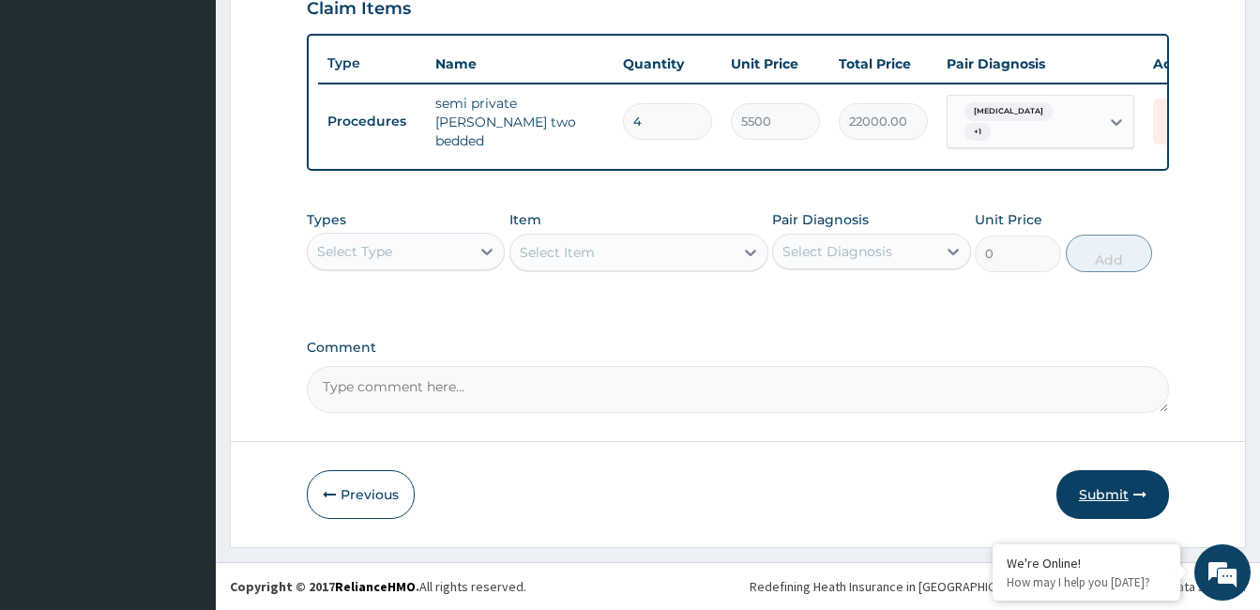
click at [1101, 492] on button "Submit" at bounding box center [1112, 494] width 113 height 49
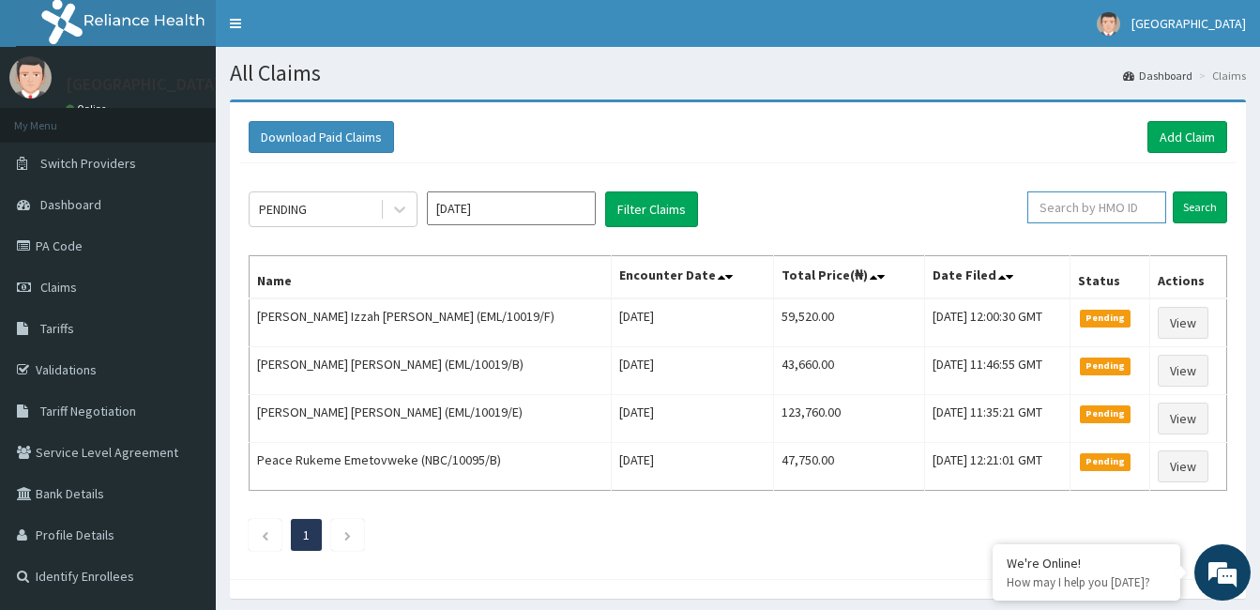
click at [1079, 210] on input "text" at bounding box center [1096, 207] width 139 height 32
type input "EML/10019/F"
click at [1204, 206] on input "Search" at bounding box center [1199, 207] width 54 height 32
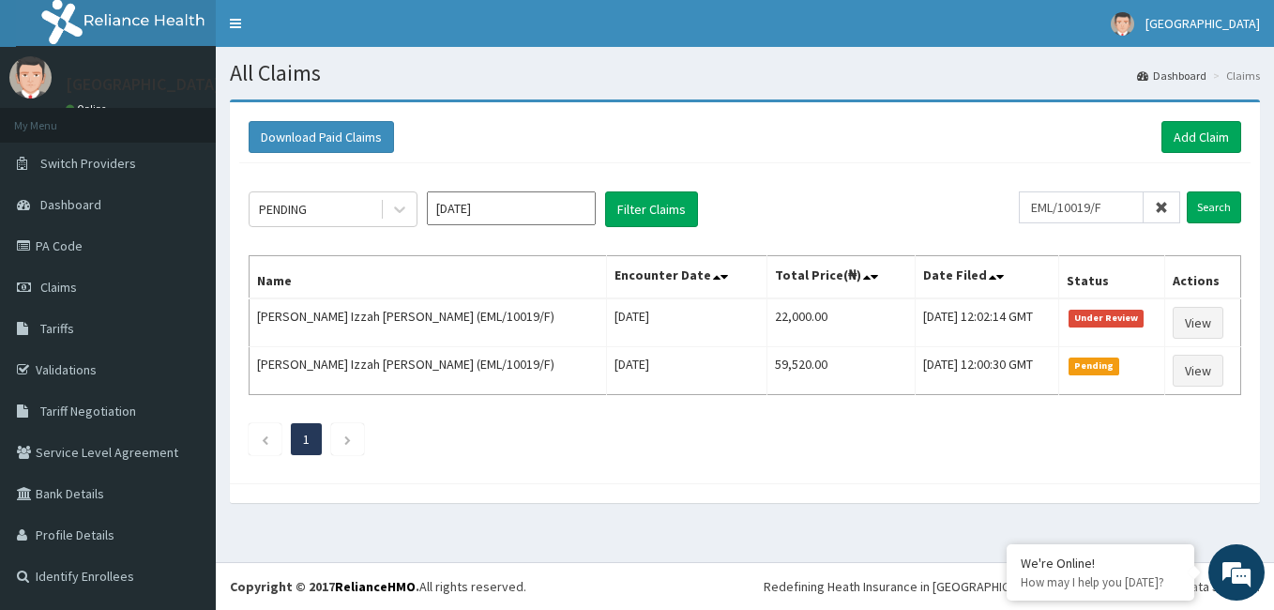
click at [447, 155] on div "Download Paid Claims Add Claim" at bounding box center [744, 138] width 1011 height 52
